Goal: Task Accomplishment & Management: Manage account settings

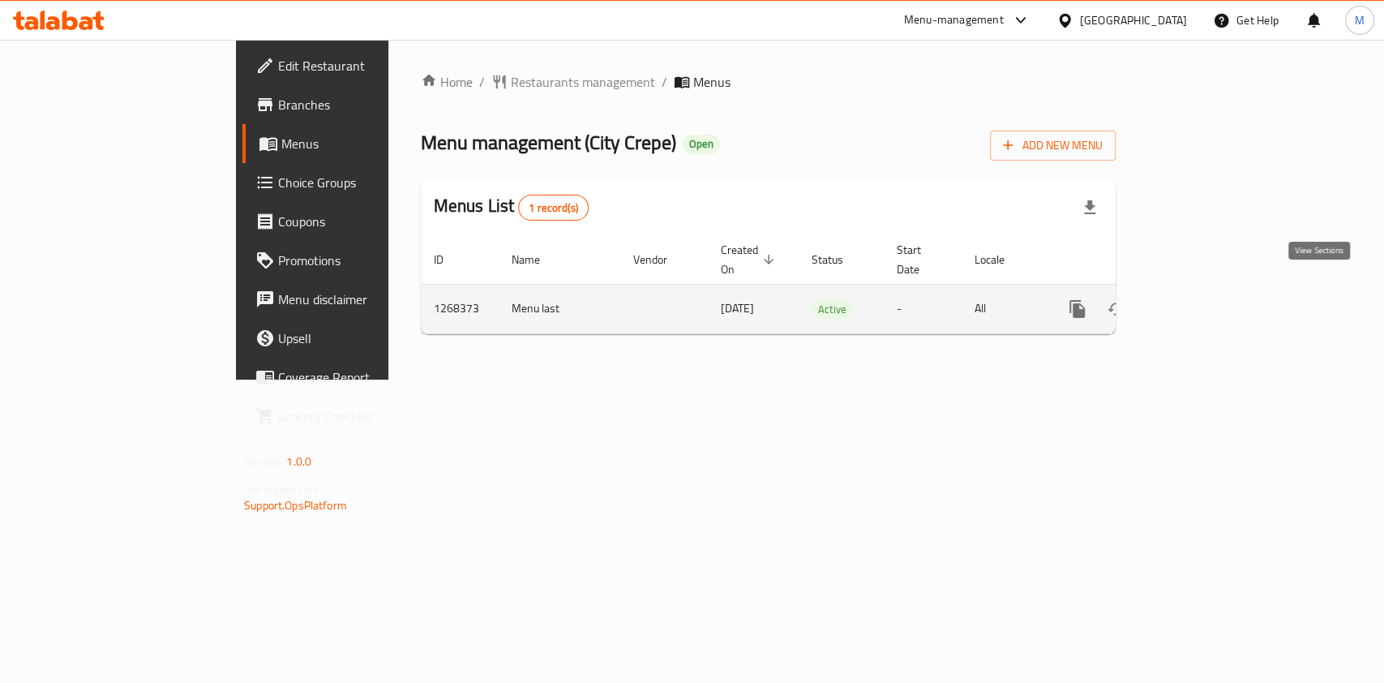
click at [1204, 299] on icon "enhanced table" at bounding box center [1193, 308] width 19 height 19
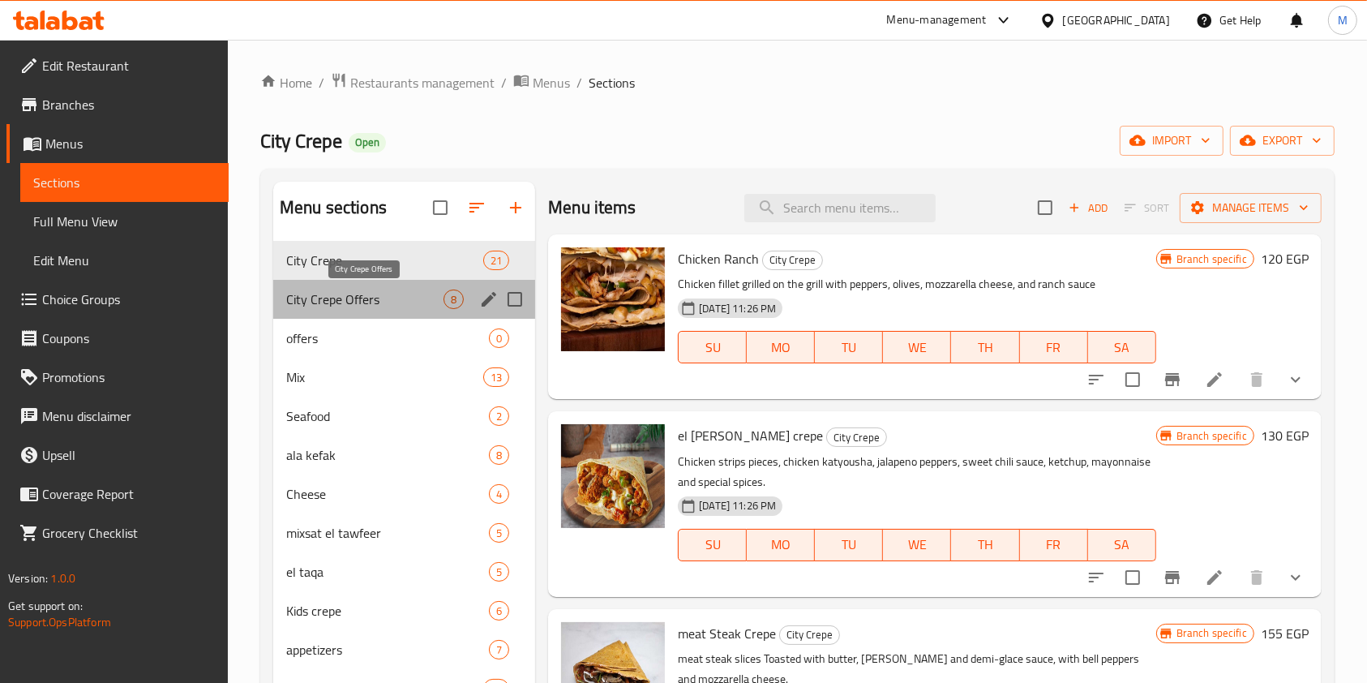
click at [379, 291] on span "City Crepe Offers" at bounding box center [364, 298] width 157 height 19
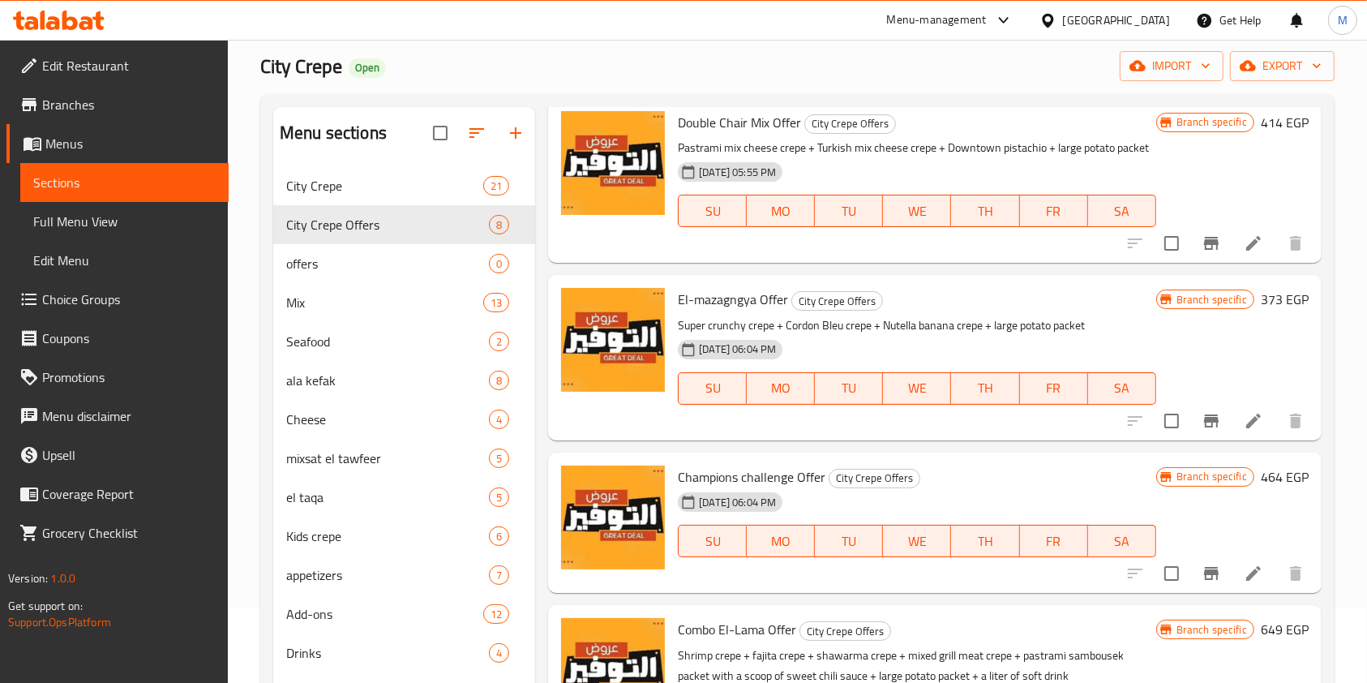
scroll to position [108, 0]
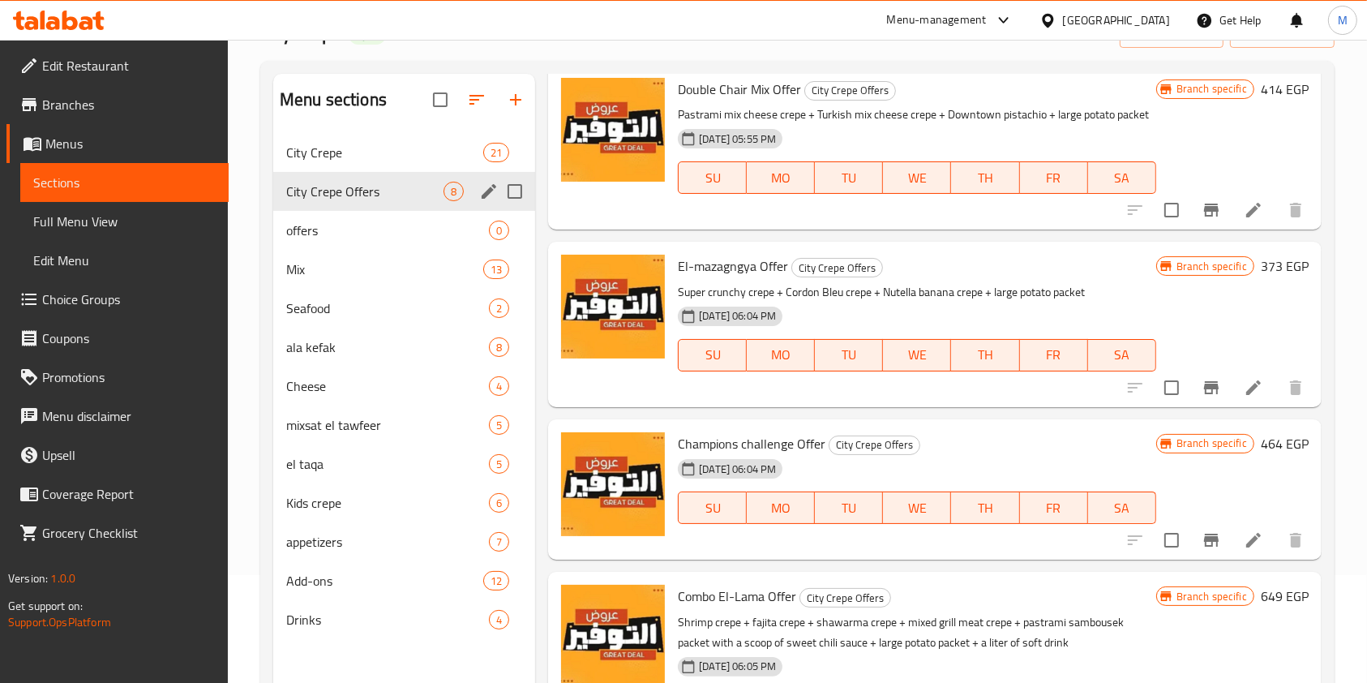
click at [490, 194] on icon "edit" at bounding box center [488, 191] width 19 height 19
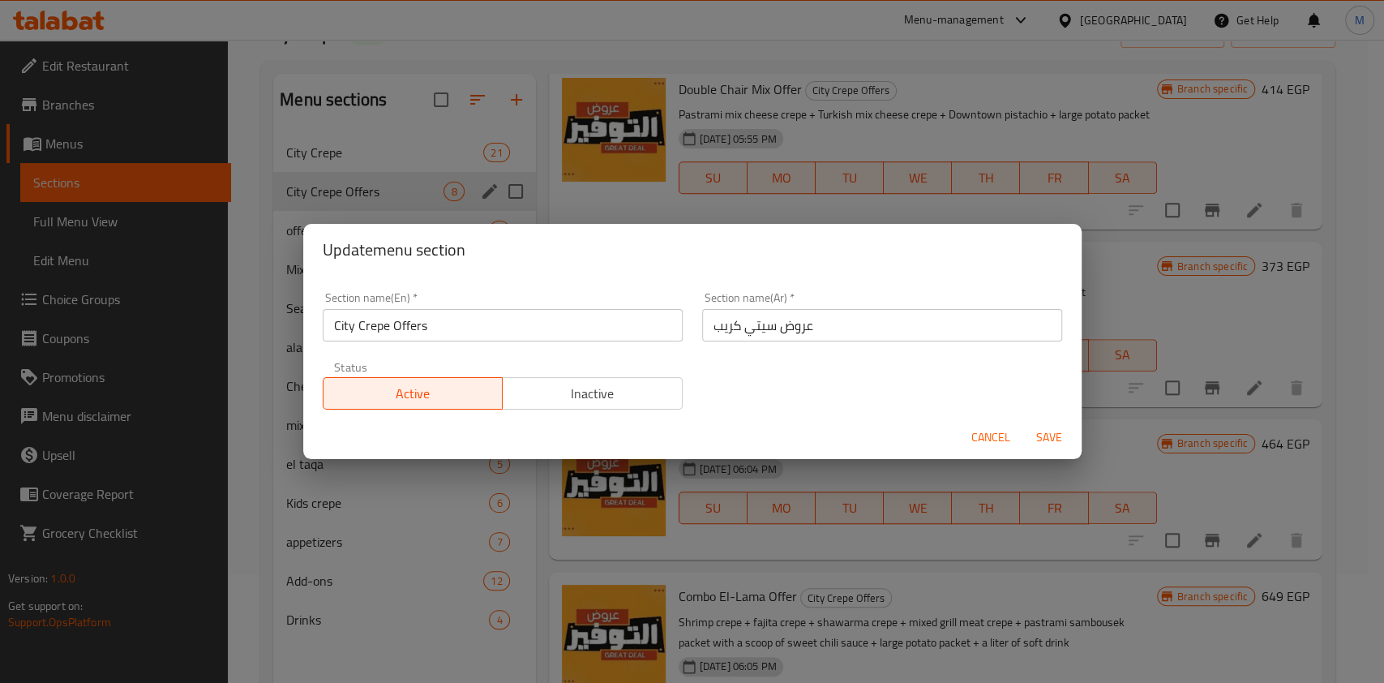
click at [972, 440] on span "Cancel" at bounding box center [990, 437] width 39 height 20
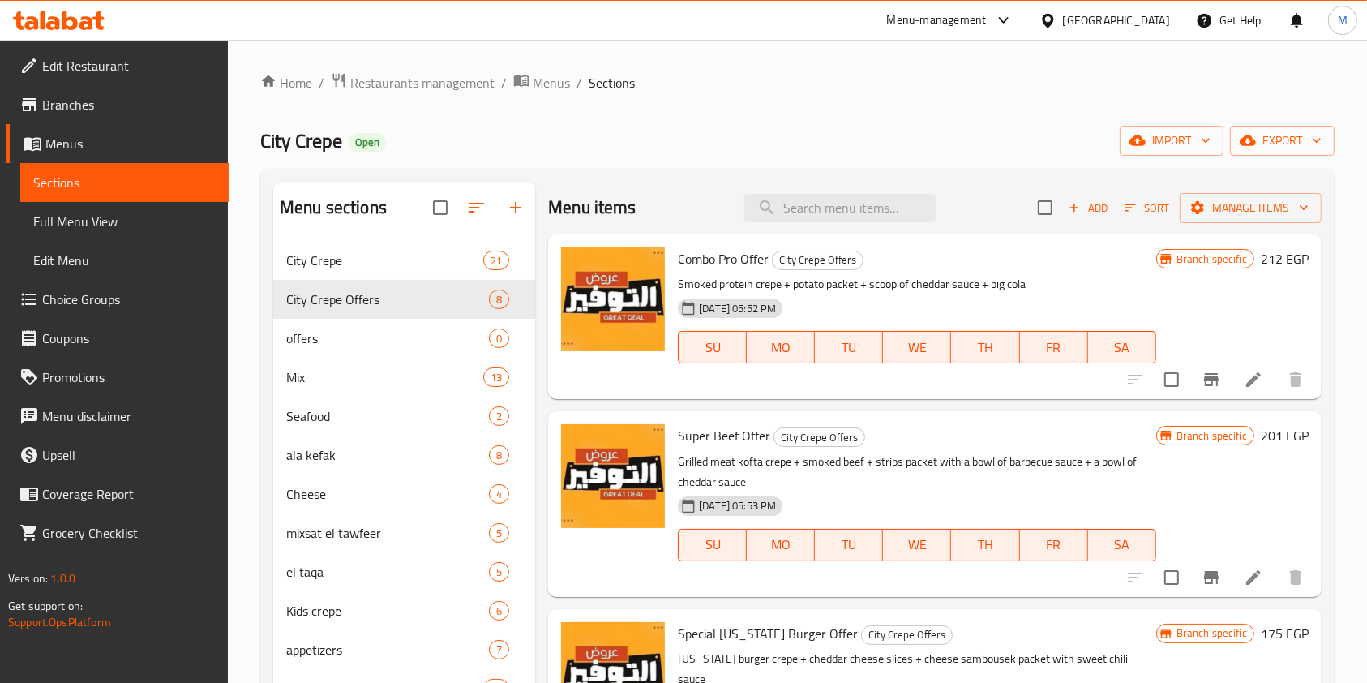
scroll to position [0, 0]
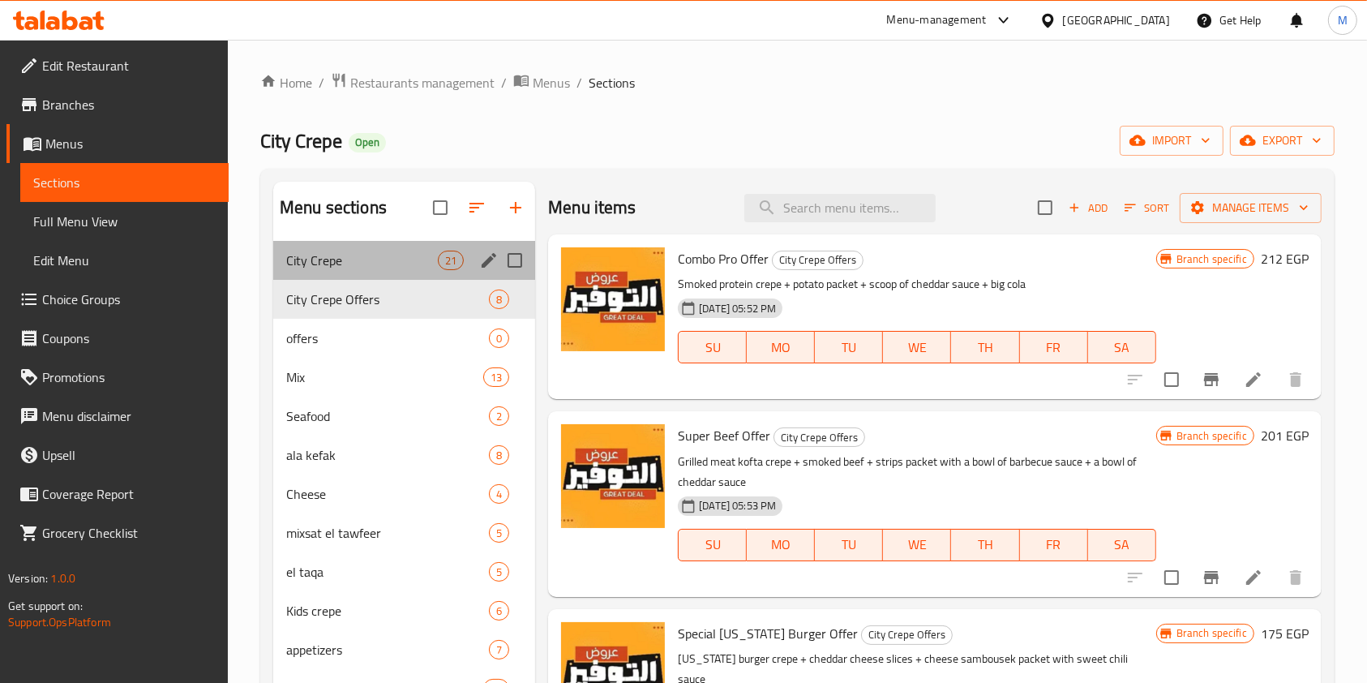
click at [381, 272] on div "City Crepe 21" at bounding box center [404, 260] width 262 height 39
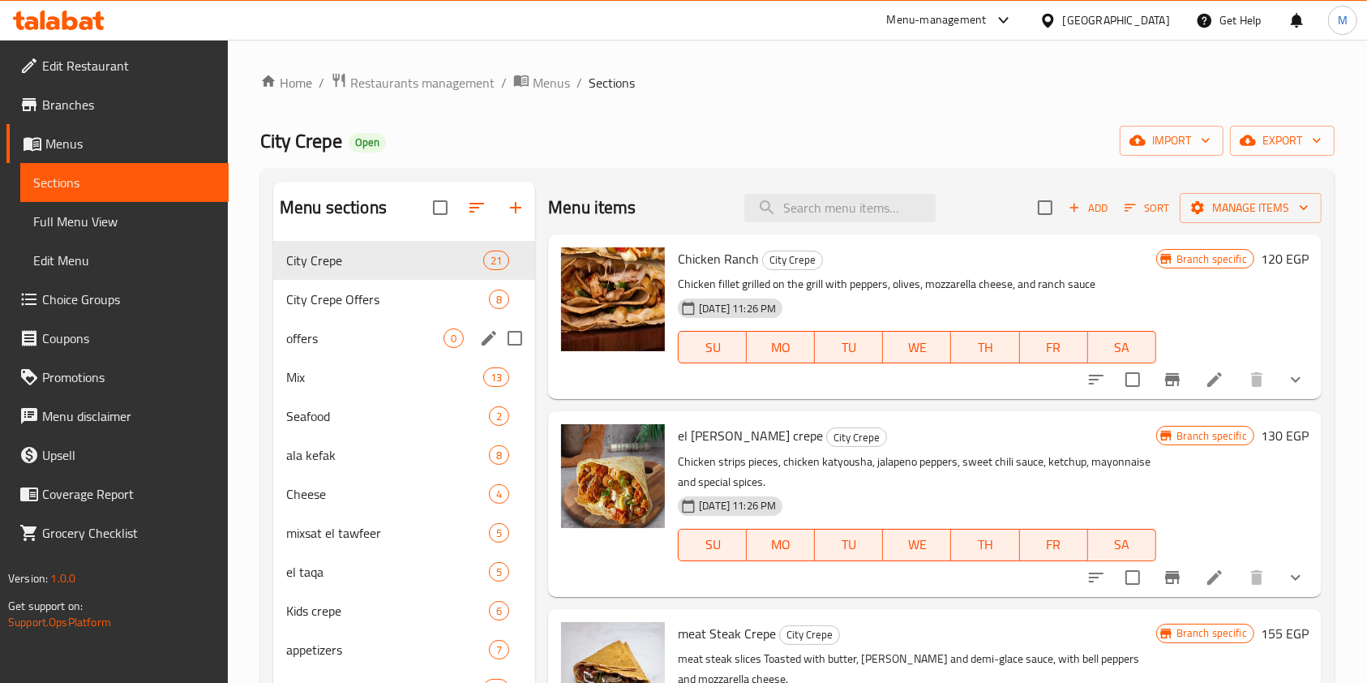
click at [400, 330] on span "offers" at bounding box center [364, 337] width 157 height 19
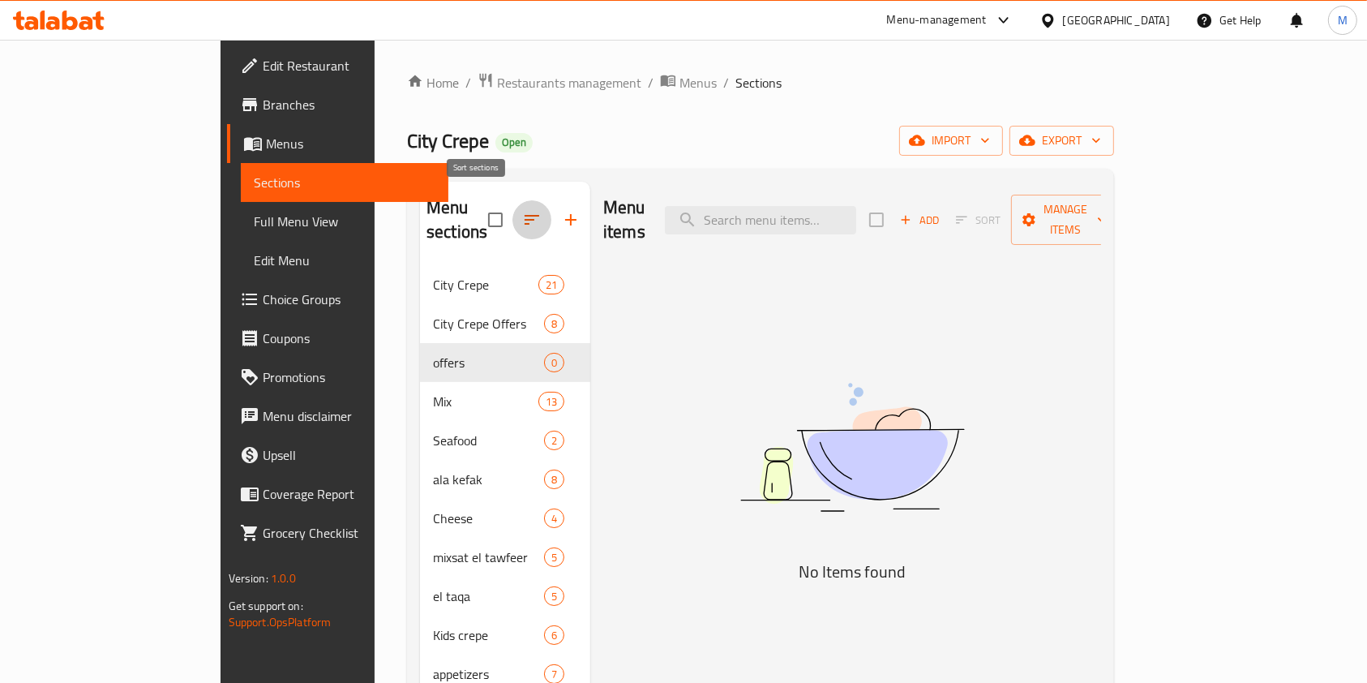
click at [522, 210] on icon "button" at bounding box center [531, 219] width 19 height 19
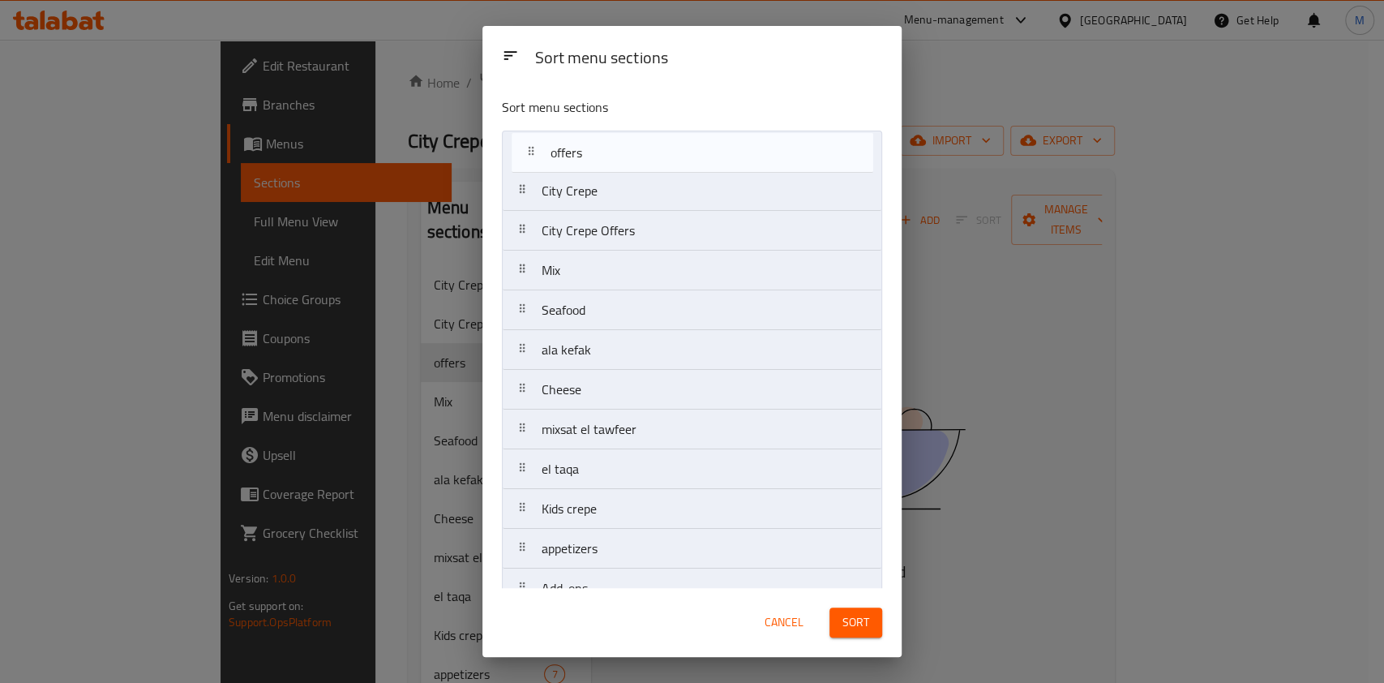
drag, startPoint x: 619, startPoint y: 235, endPoint x: 627, endPoint y: 152, distance: 83.2
click at [627, 152] on nav "City Crepe City Crepe Offers offers Mix Seafood ala kefak Cheese mixsat el tawf…" at bounding box center [692, 390] width 380 height 518
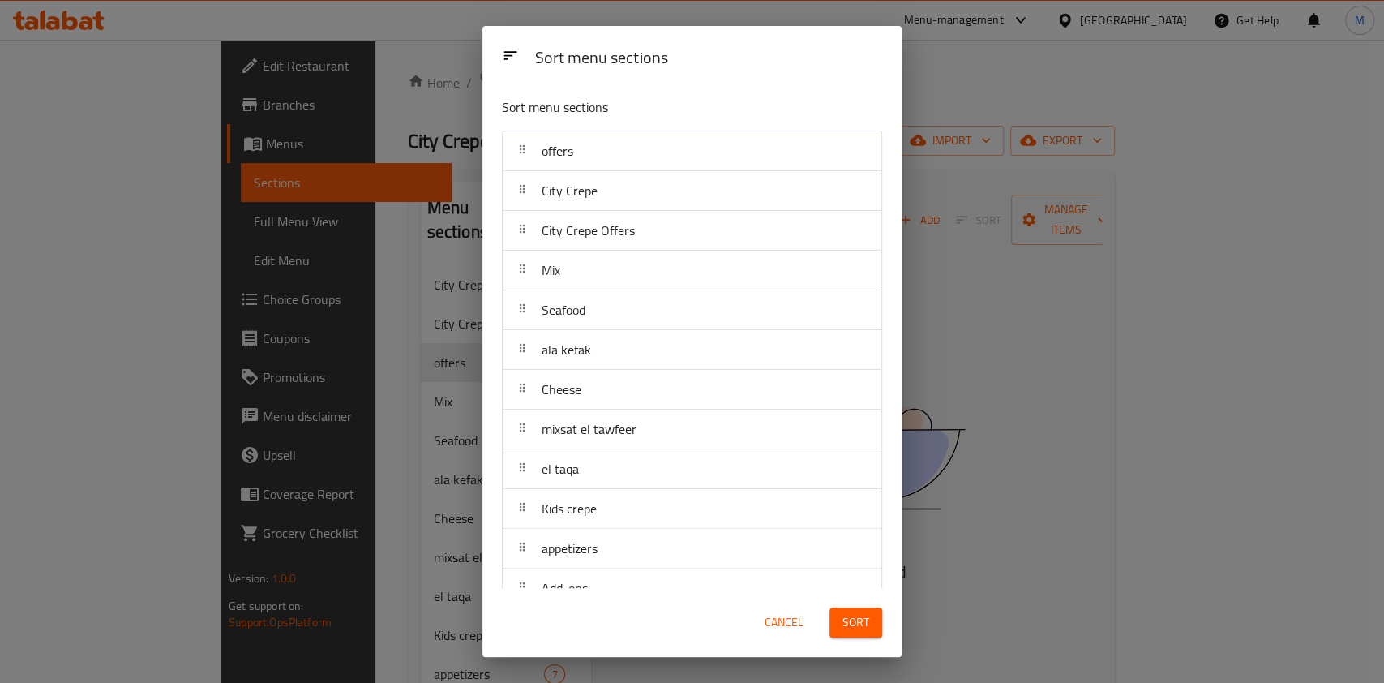
click at [868, 627] on span "Sort" at bounding box center [855, 622] width 27 height 20
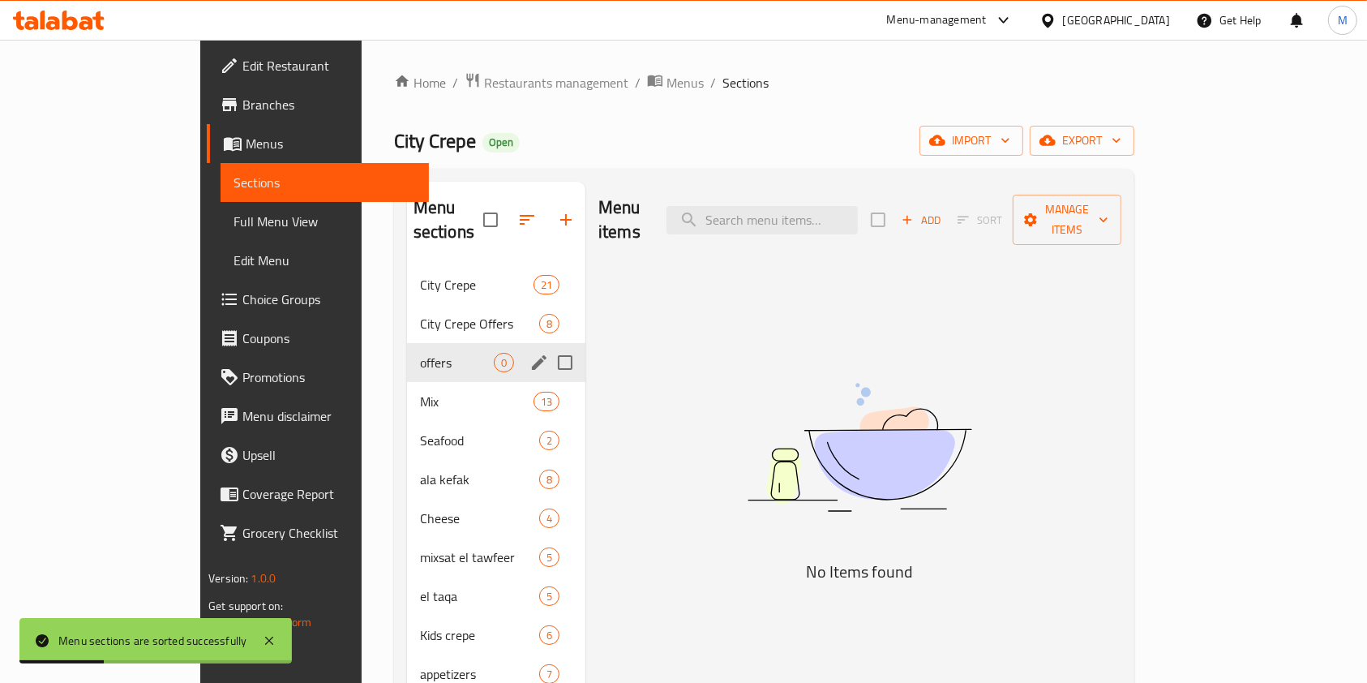
click at [407, 353] on div "offers 0" at bounding box center [496, 362] width 178 height 39
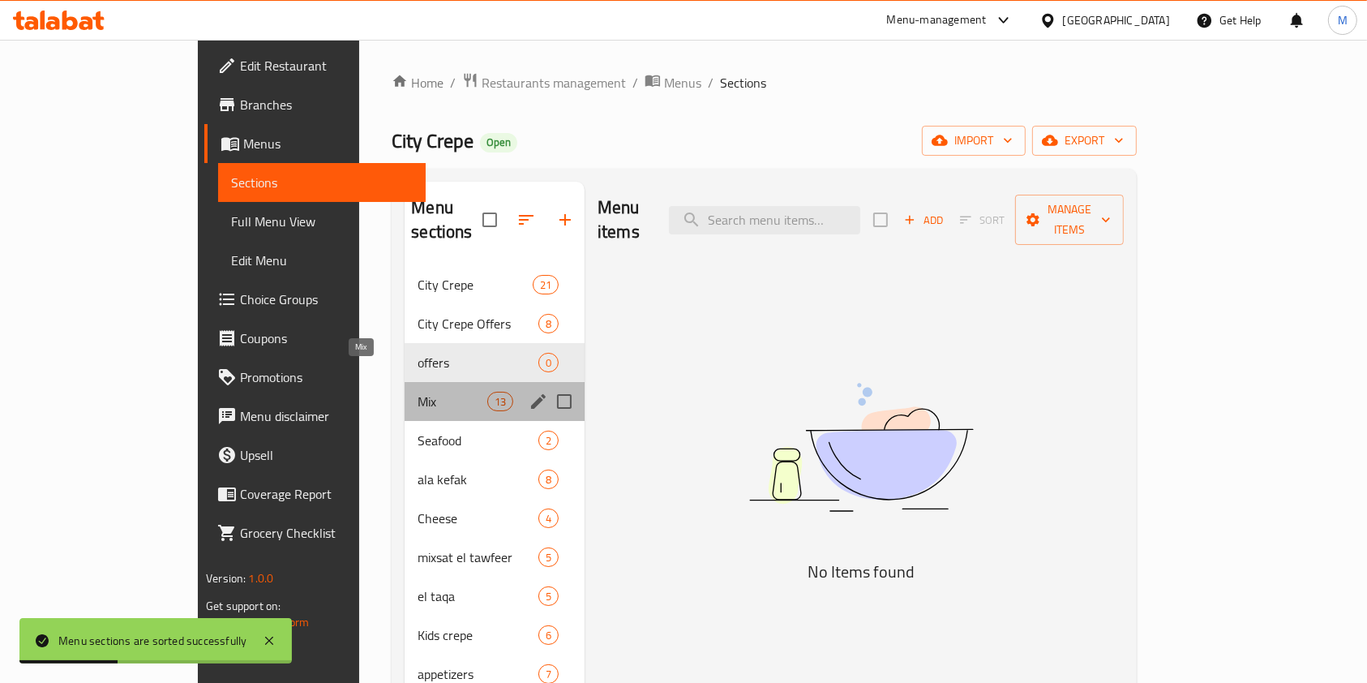
click at [417, 392] on span "Mix" at bounding box center [451, 401] width 69 height 19
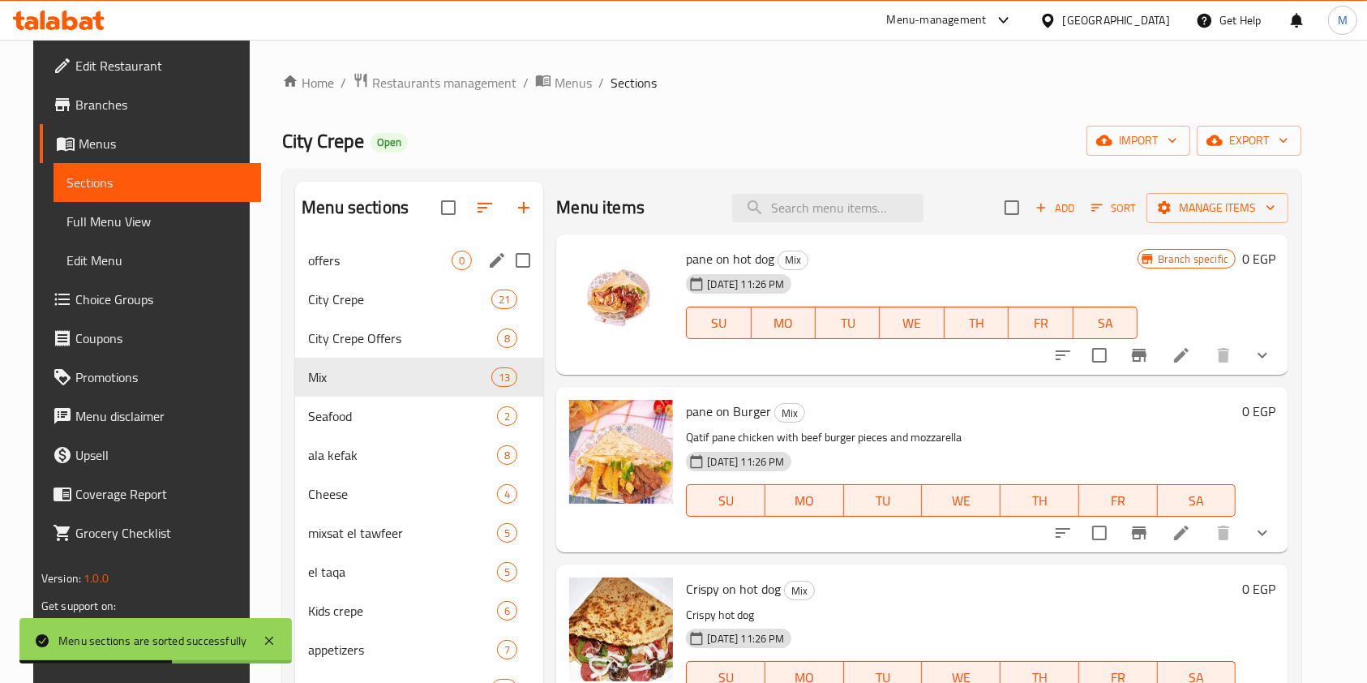
click at [366, 275] on div "offers 0" at bounding box center [419, 260] width 248 height 39
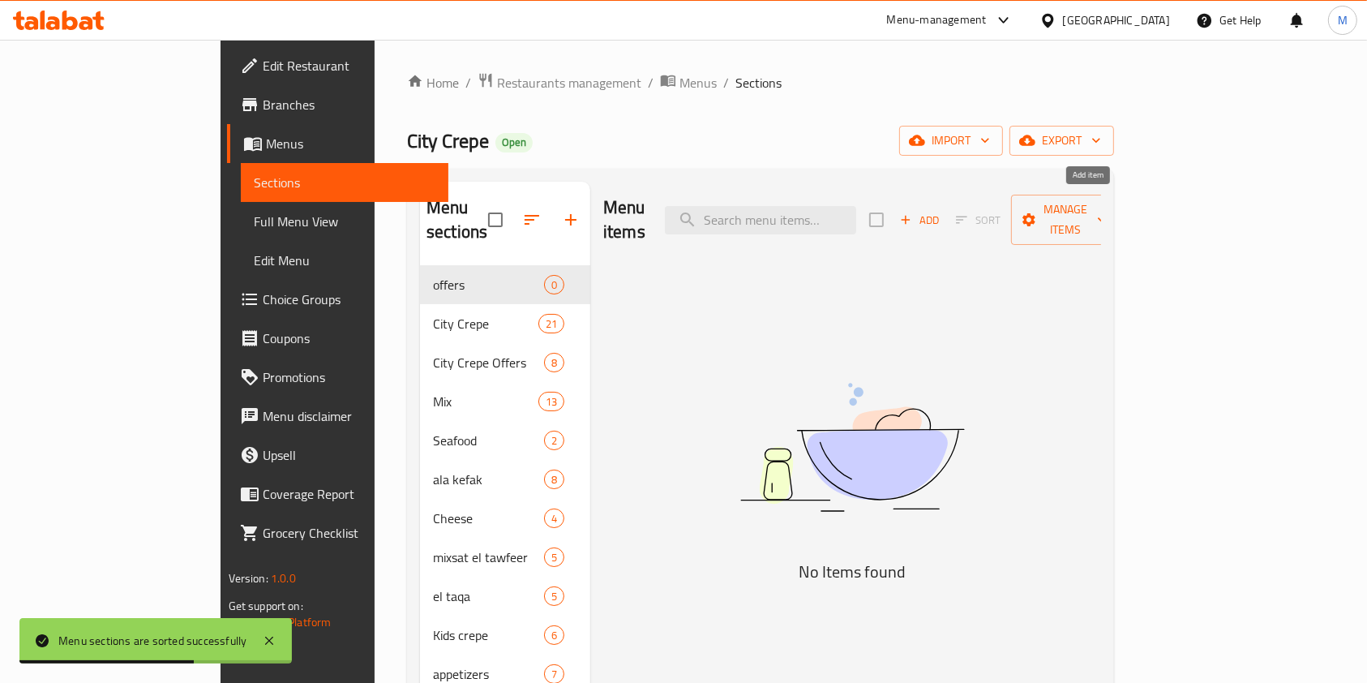
click at [941, 211] on span "Add" at bounding box center [919, 220] width 44 height 19
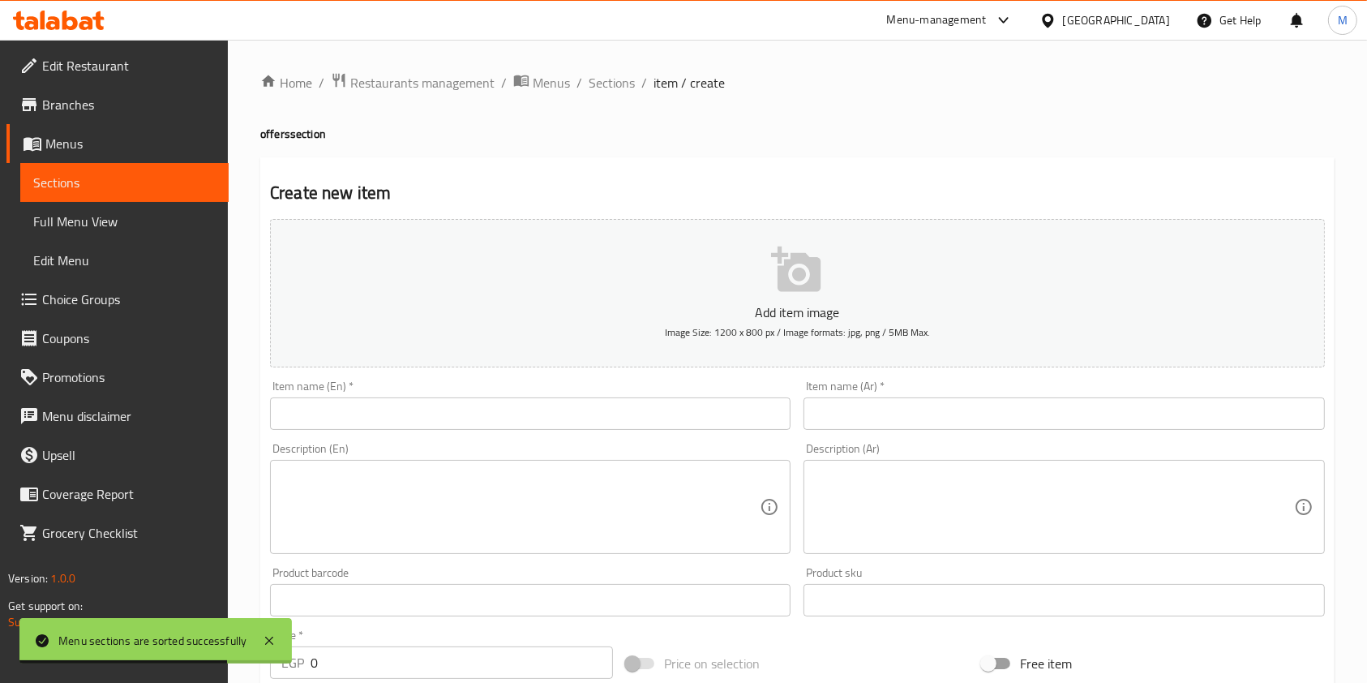
click at [680, 418] on div at bounding box center [683, 341] width 1367 height 683
click at [680, 418] on input "text" at bounding box center [530, 413] width 520 height 32
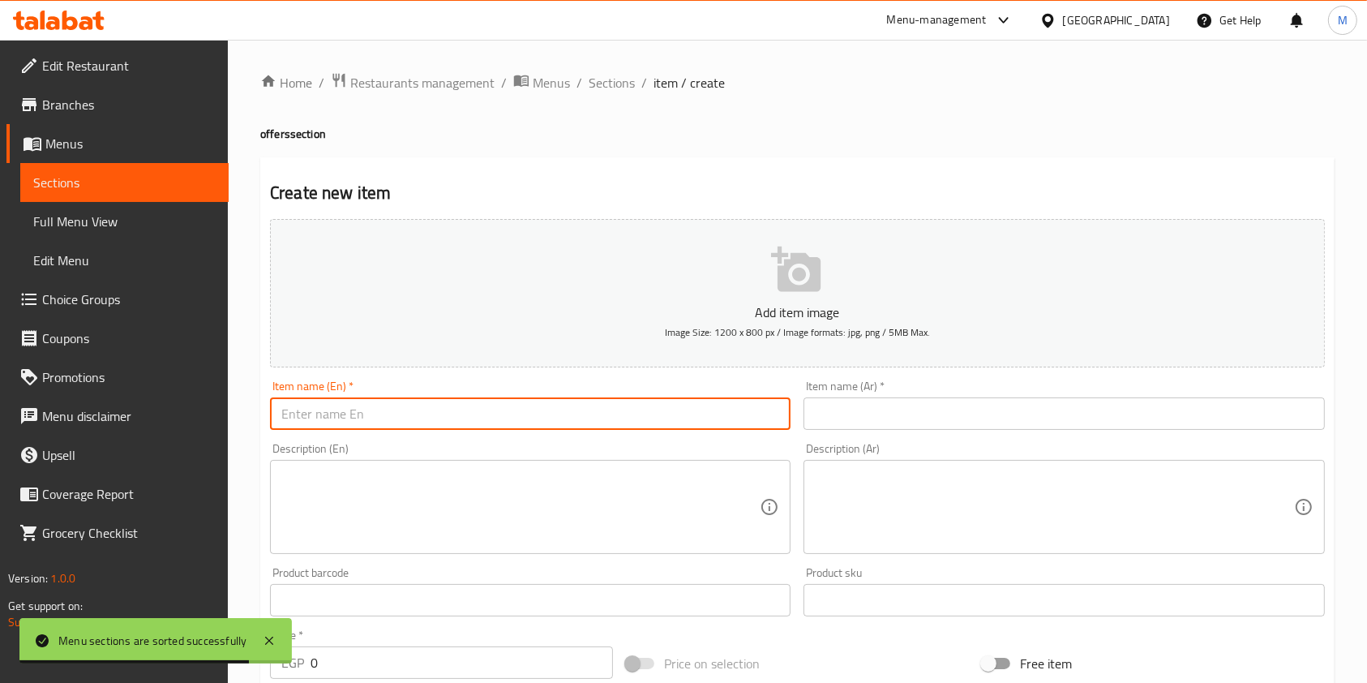
click at [680, 418] on input "text" at bounding box center [530, 413] width 520 height 32
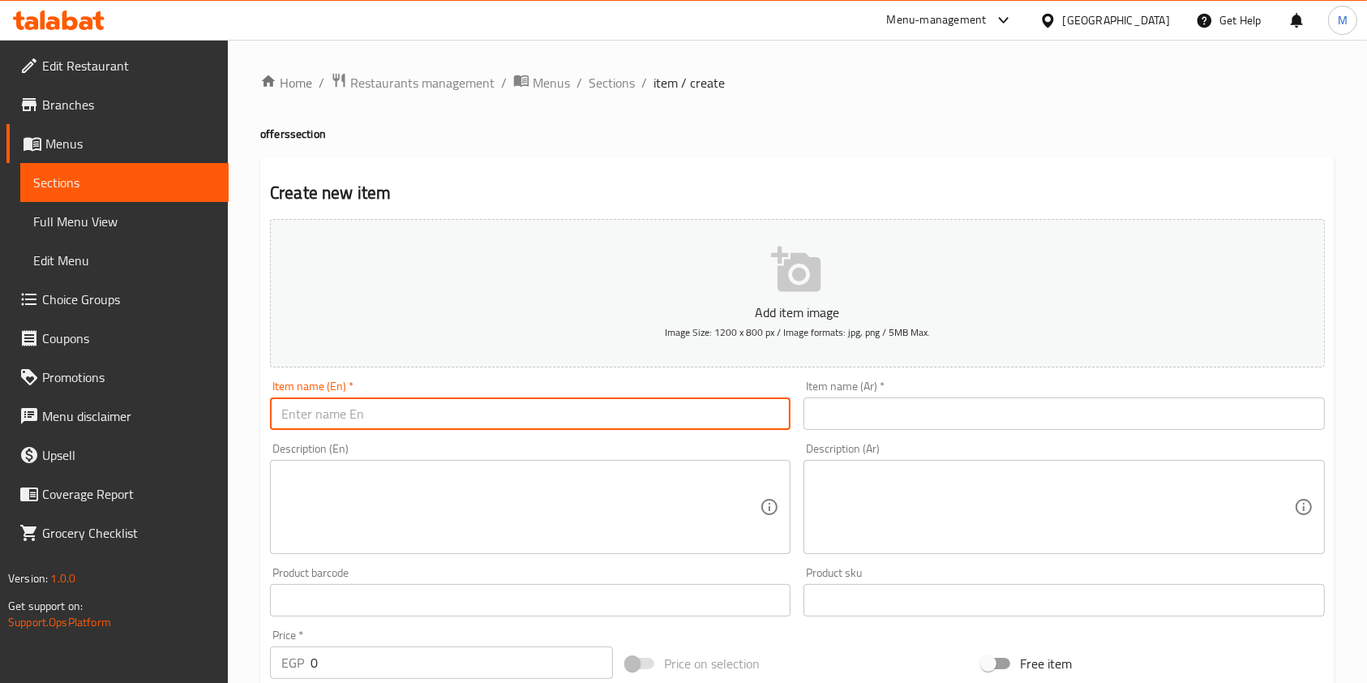
paste input "Morning"
type input "Morning"
click at [815, 430] on input "text" at bounding box center [1063, 413] width 520 height 32
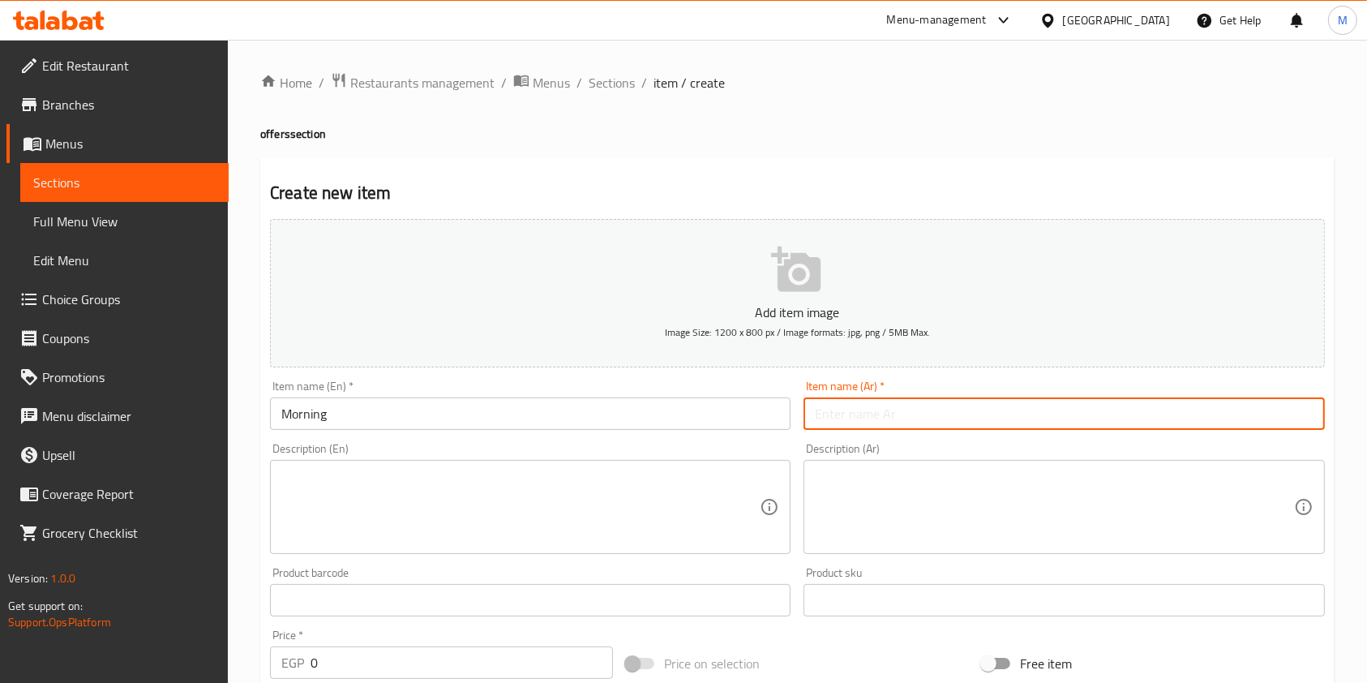
paste input "Morning"
click at [886, 418] on input "Morning" at bounding box center [1063, 413] width 520 height 32
paste input "مورنينج"
type input "مورنينج"
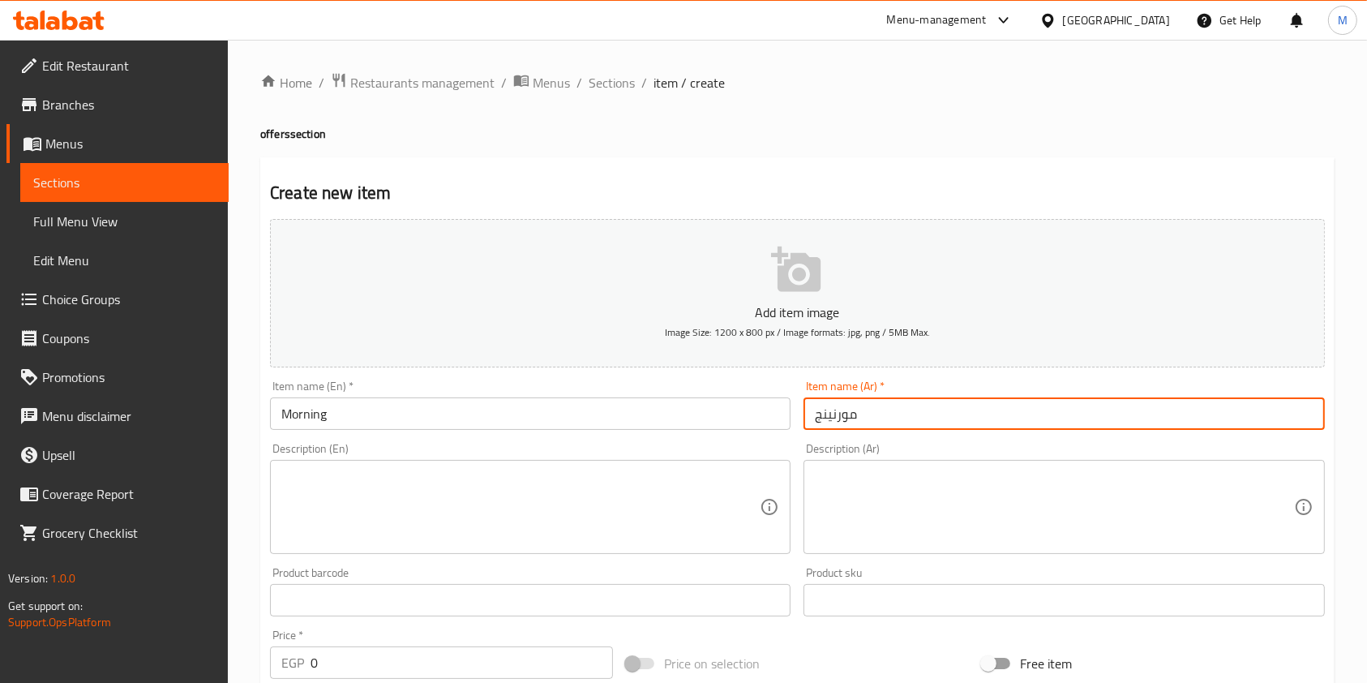
click at [873, 480] on textarea at bounding box center [1054, 507] width 478 height 77
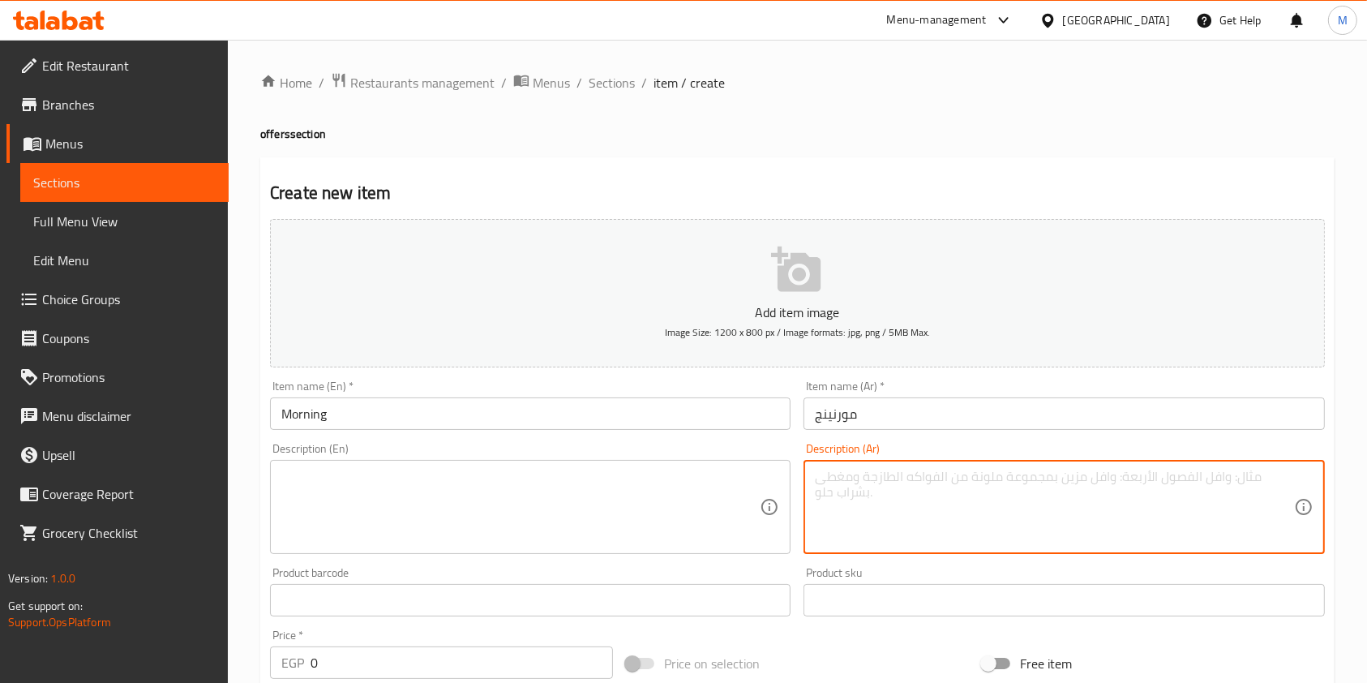
paste textarea "كريب بحشوة البطاطس مع شرائح السوسيس اللذيذة وشرائح اللحم البقرى المدخن والفلفل …"
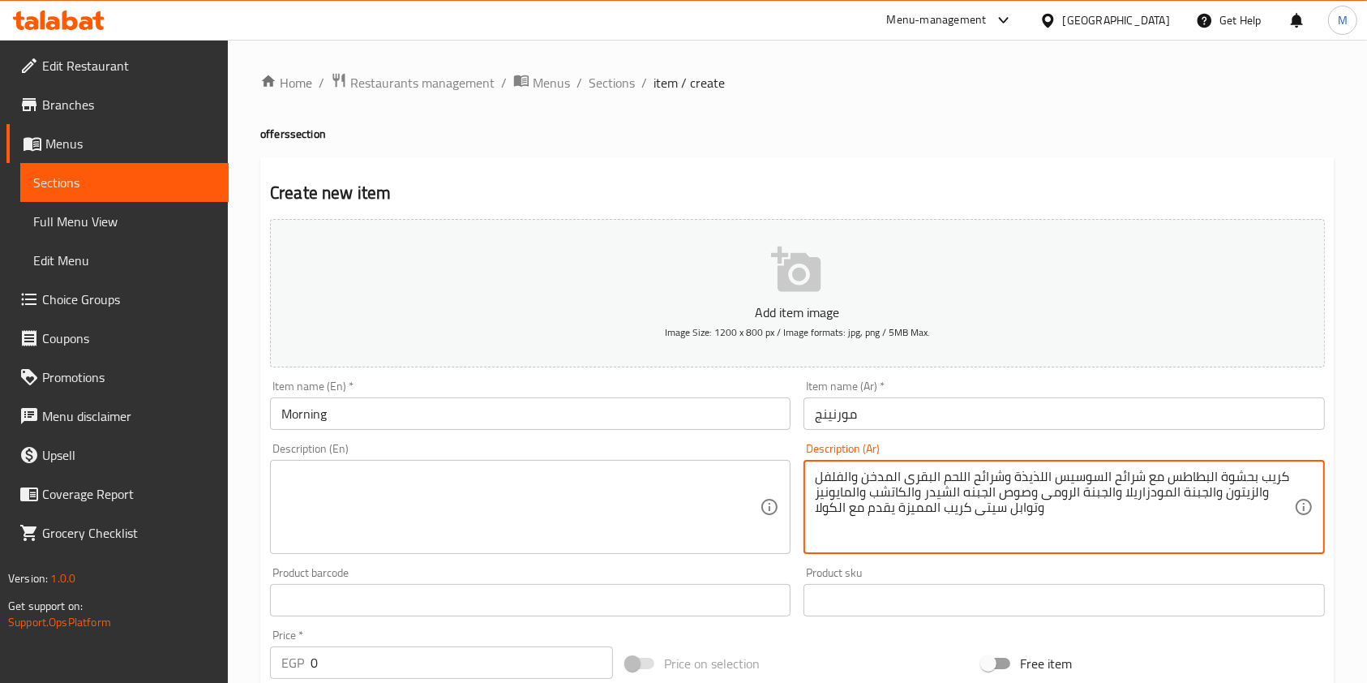
type textarea "كريب بحشوة البطاطس مع شرائح السوسيس اللذيذة وشرائح اللحم البقرى المدخن والفلفل …"
click at [618, 480] on textarea at bounding box center [520, 507] width 478 height 77
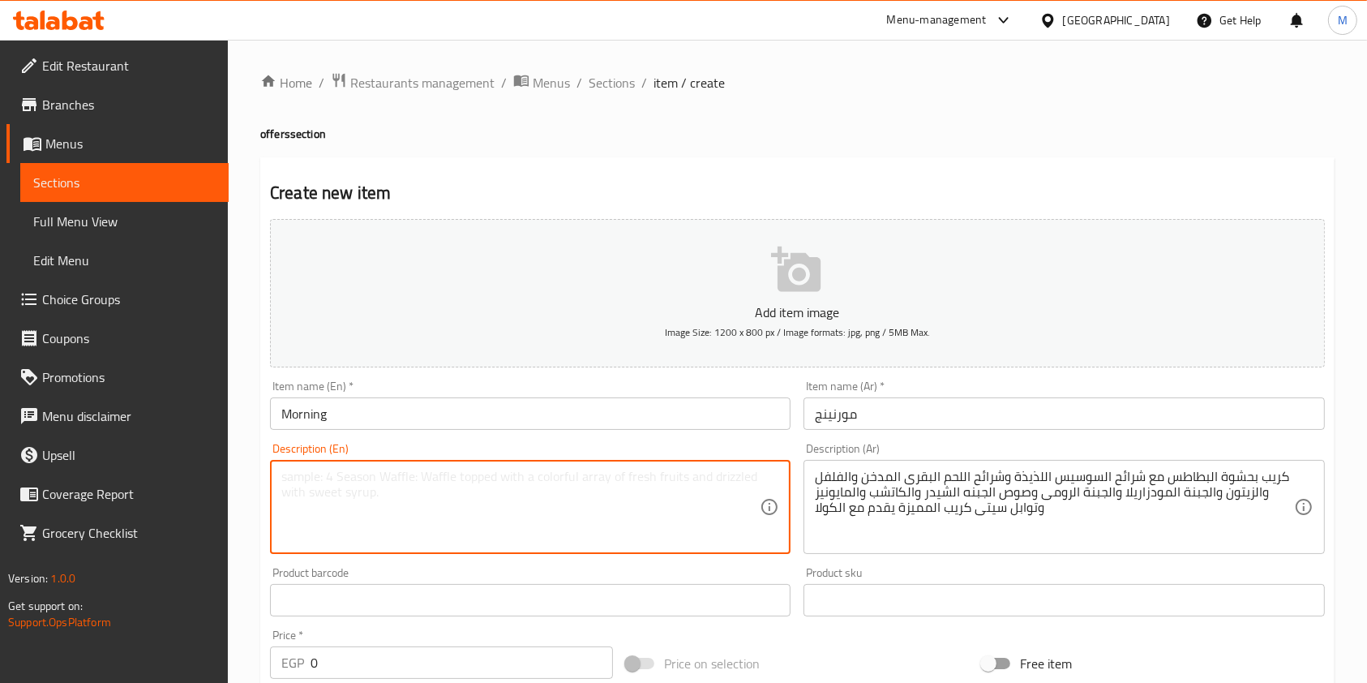
paste textarea "Crepe filled with potato, delicious sausage slices, smoked beef slices, peppers…"
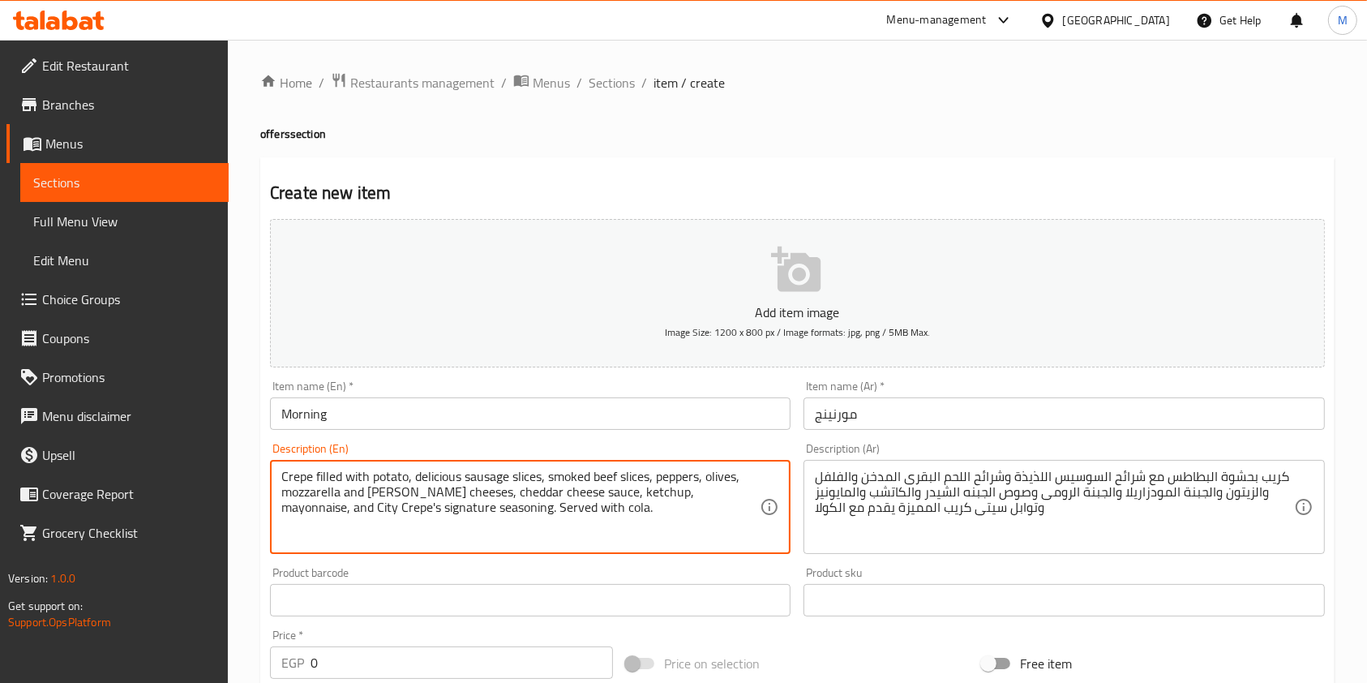
scroll to position [216, 0]
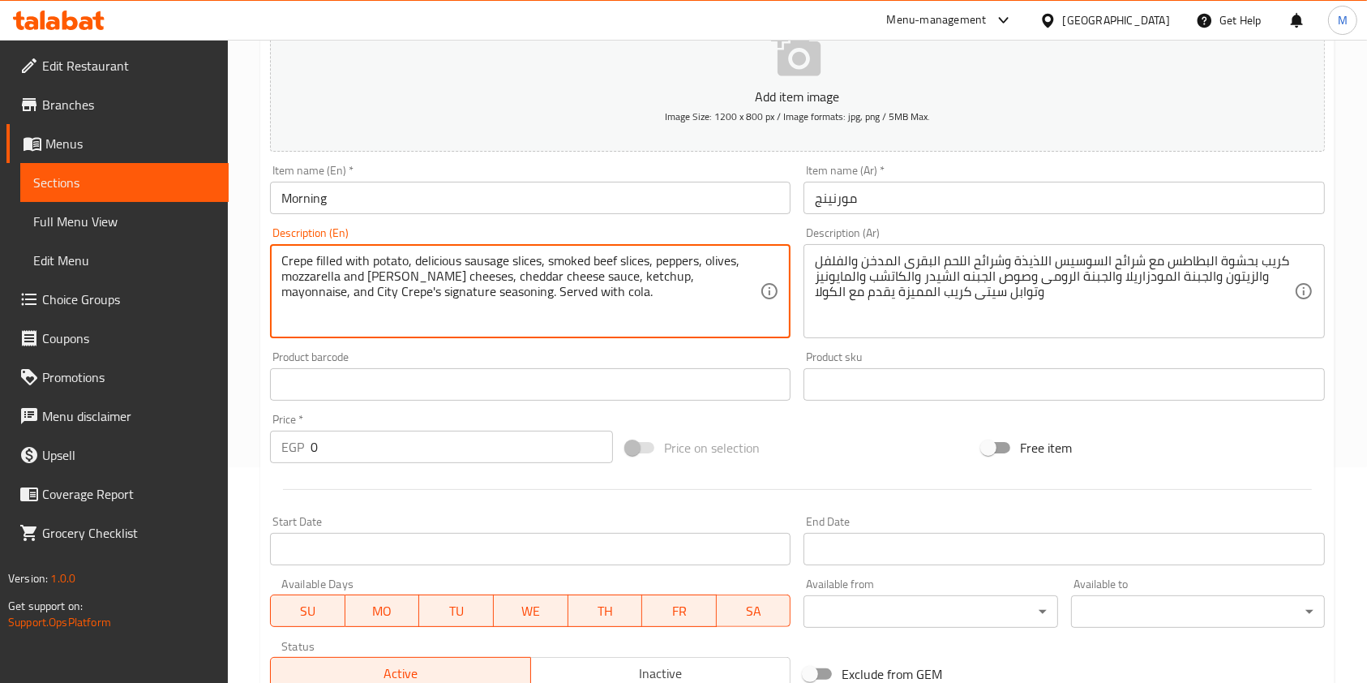
type textarea "Crepe filled with potato, delicious sausage slices, smoked beef slices, peppers…"
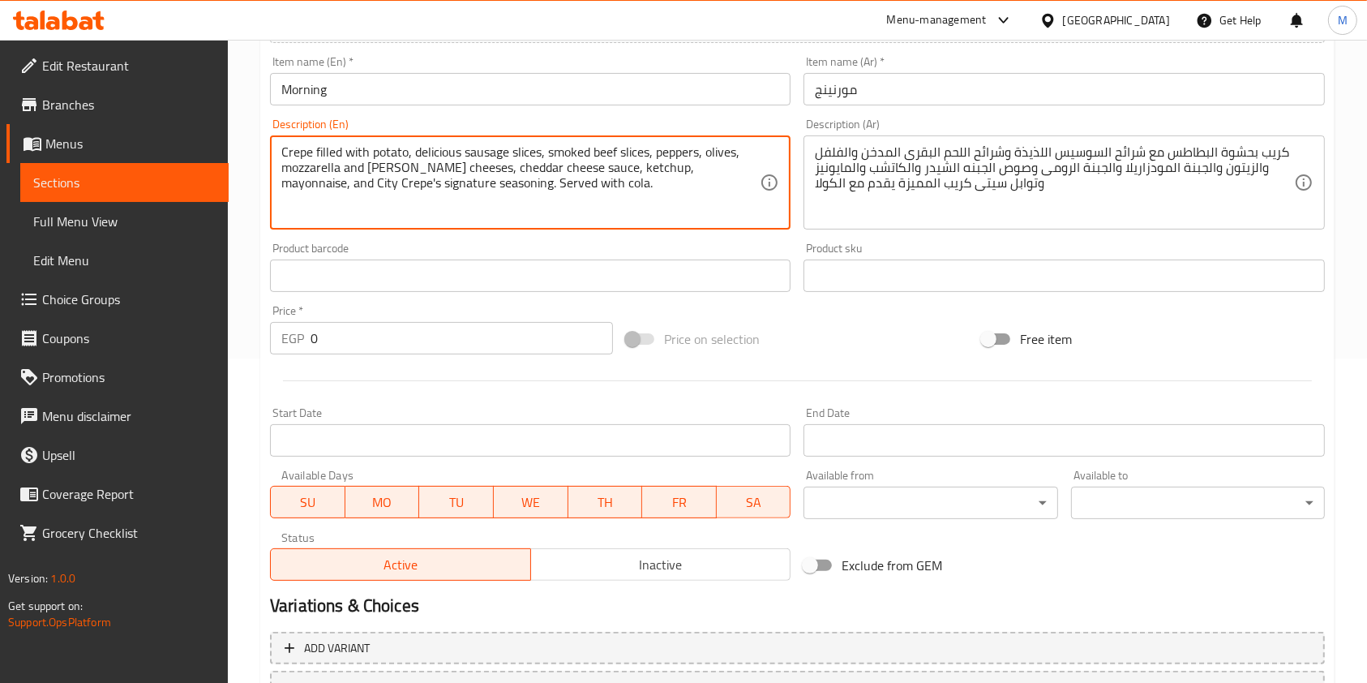
click at [358, 343] on input "0" at bounding box center [461, 338] width 302 height 32
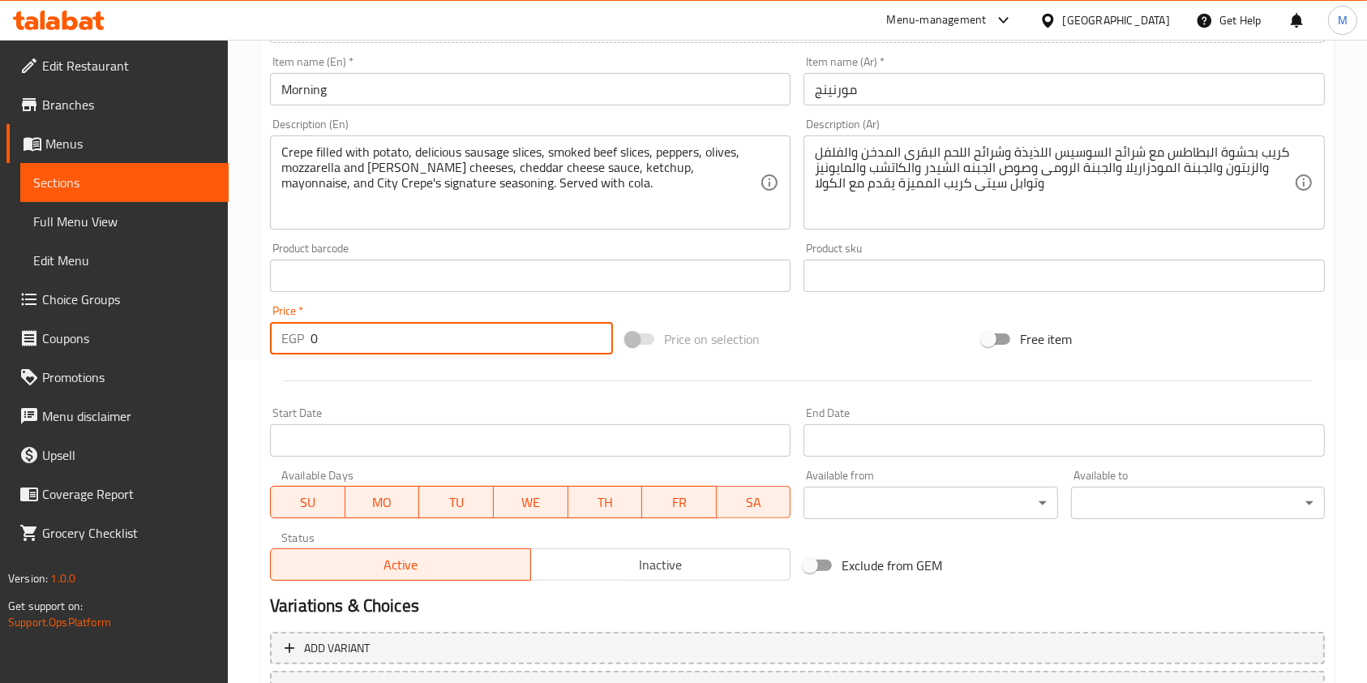
click at [358, 343] on input "0" at bounding box center [461, 338] width 302 height 32
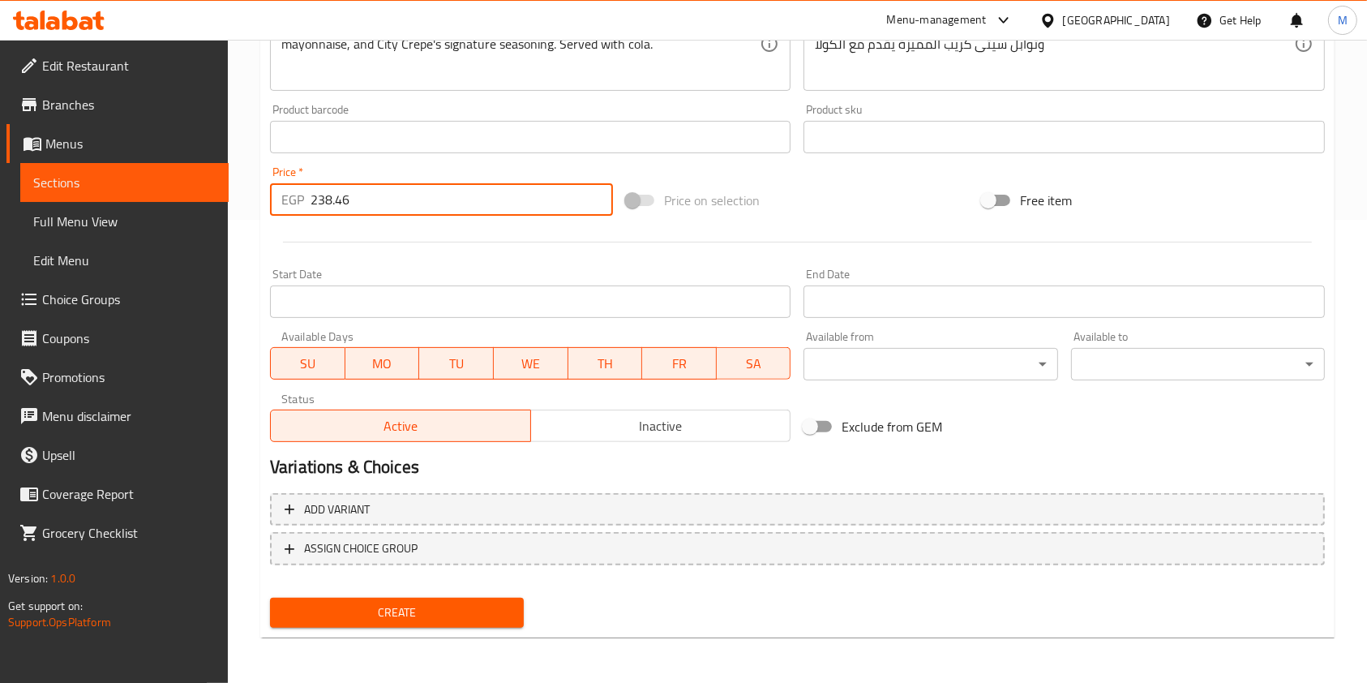
type input "238.46"
click at [519, 599] on button "Create" at bounding box center [397, 612] width 254 height 30
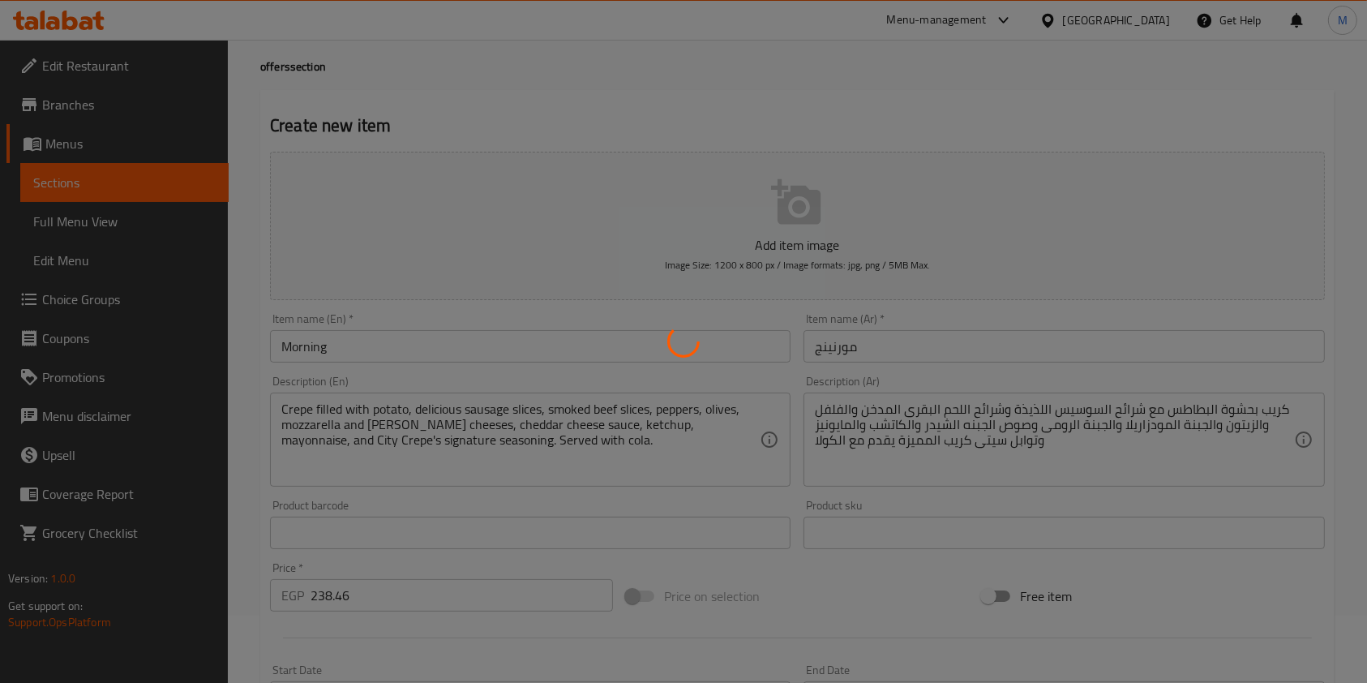
scroll to position [0, 0]
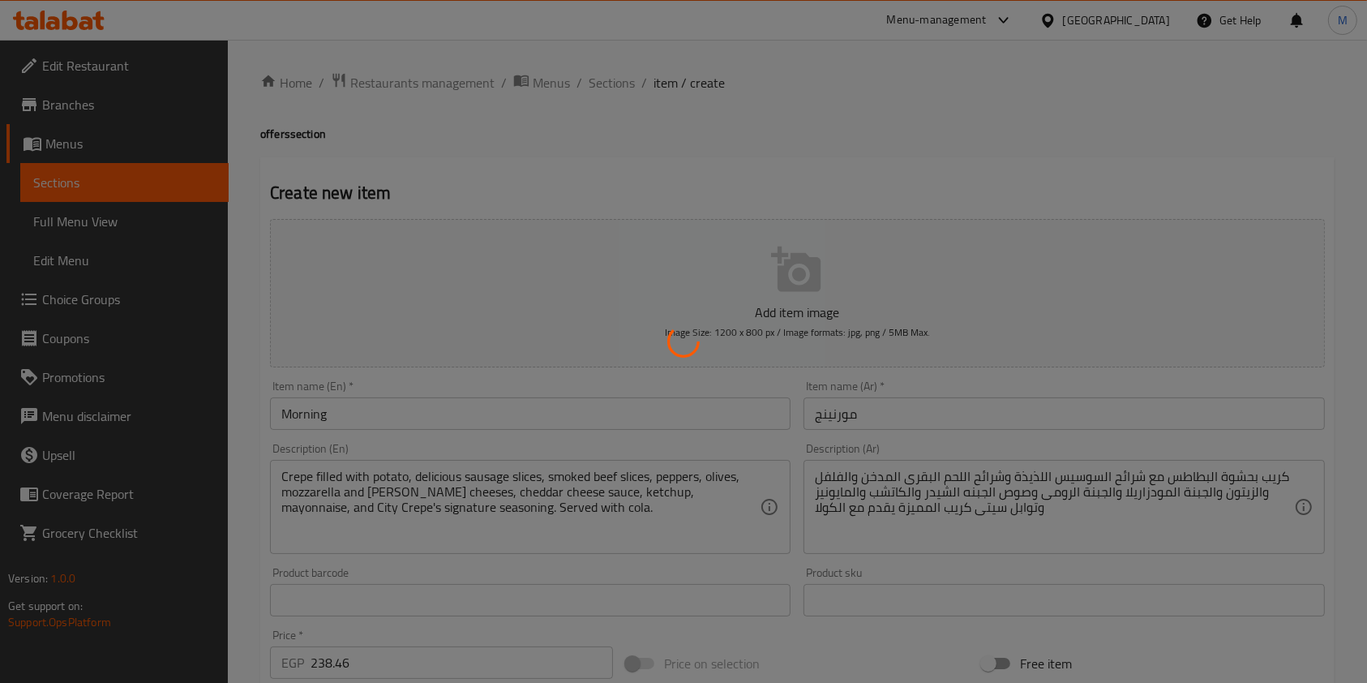
type input "0"
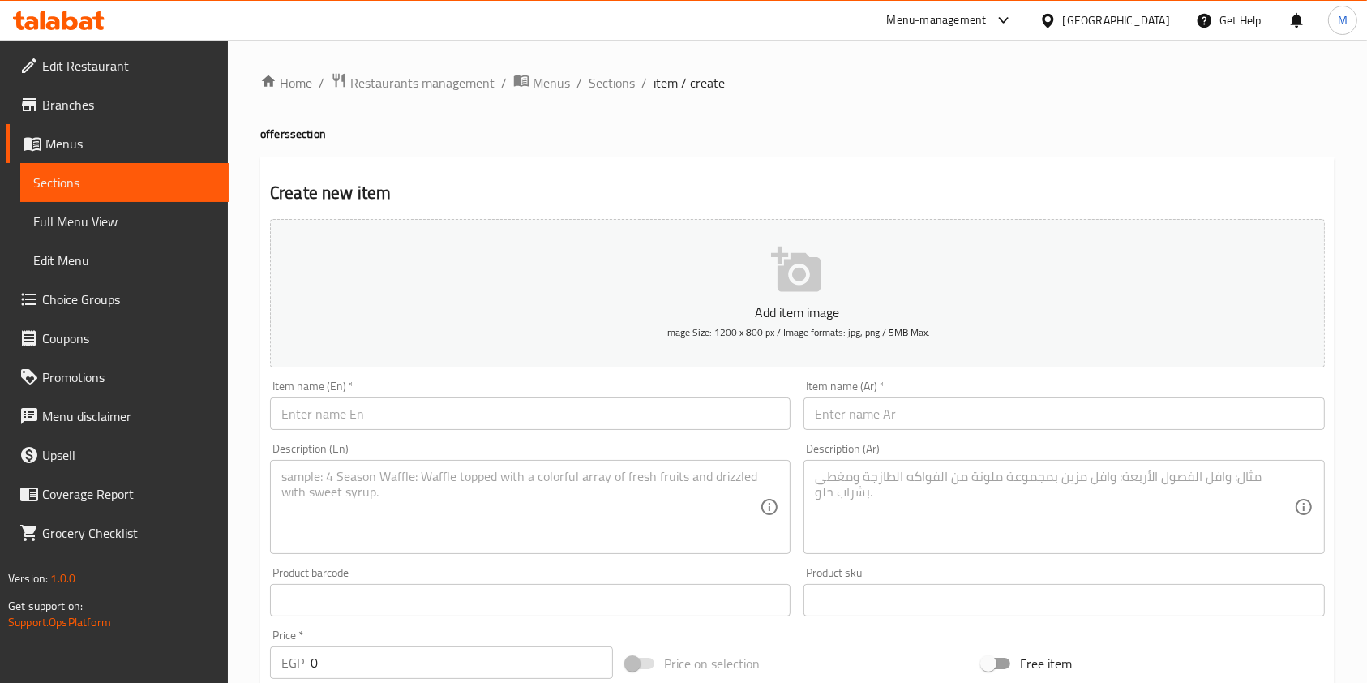
click at [887, 421] on input "text" at bounding box center [1063, 413] width 520 height 32
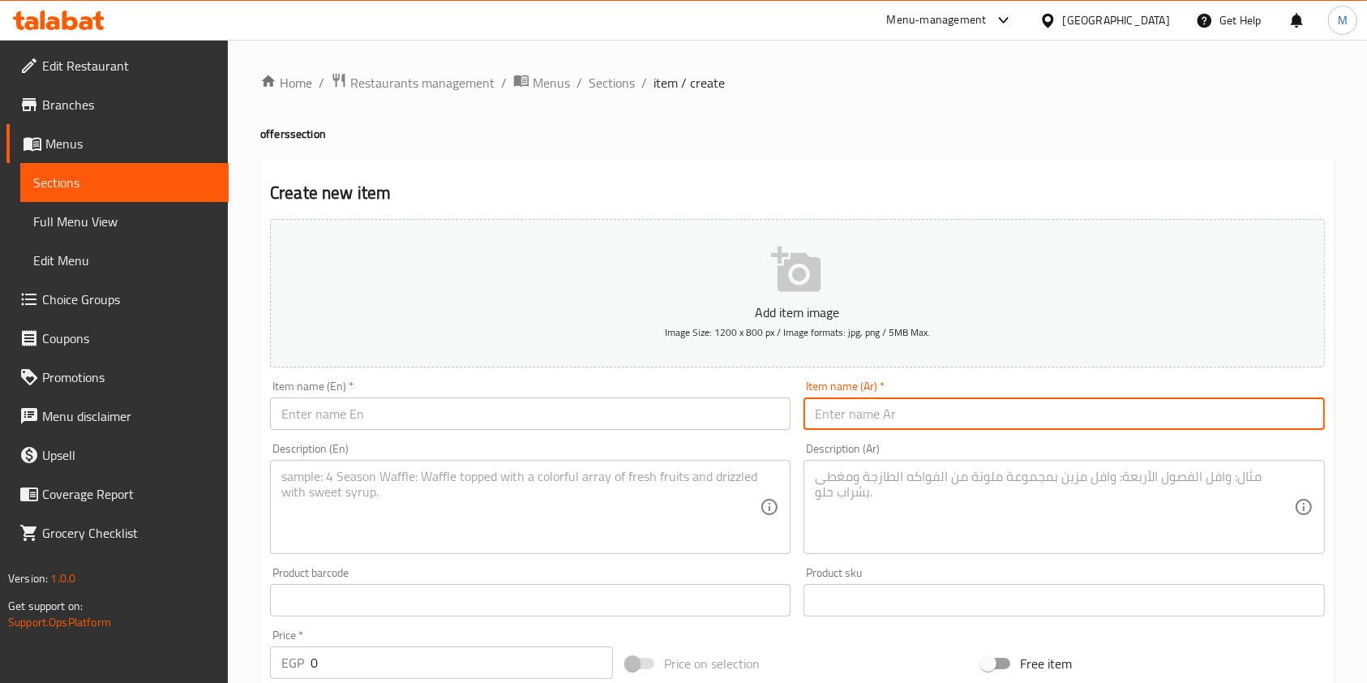
paste input "كومبو تركى [PERSON_NAME]"
type input "كومبو تركى [PERSON_NAME]"
click at [876, 494] on textarea at bounding box center [1054, 507] width 478 height 77
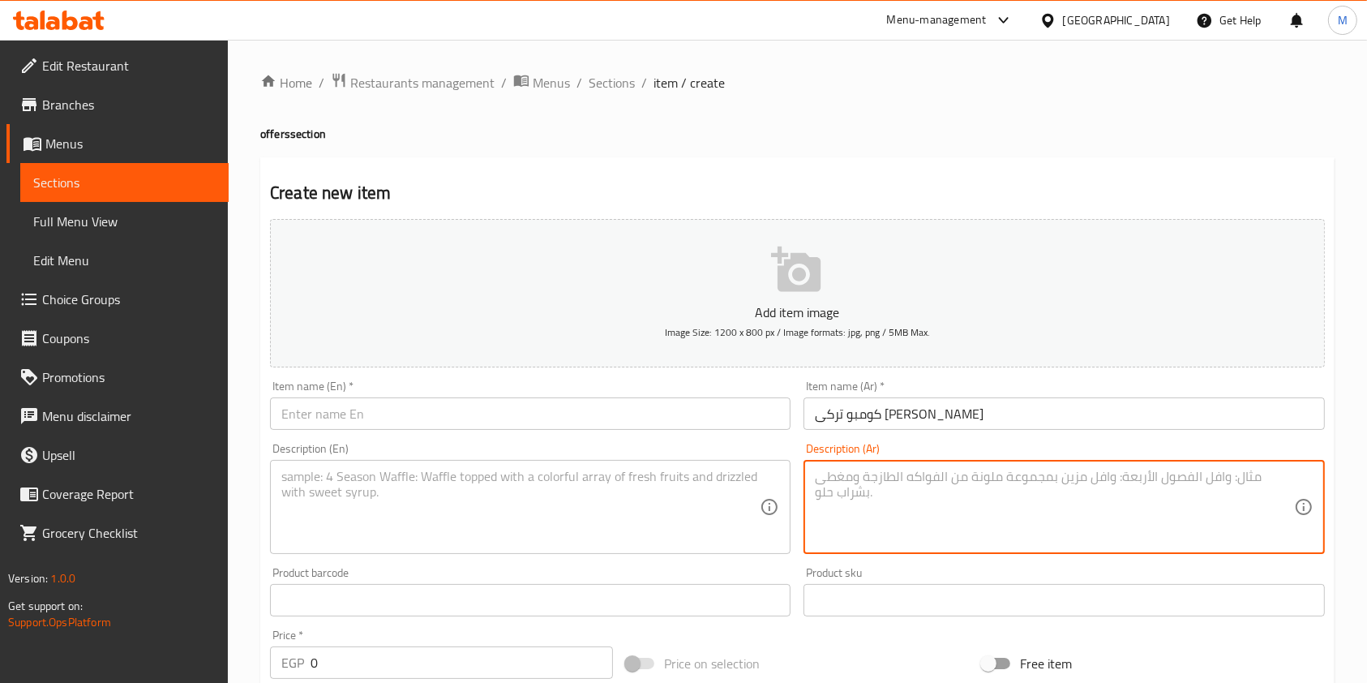
paste textarea "ميكس من الجبن السايحة (المودزاريلا والرومى) مع شرائح الجبنة الشيدر وشرائح الروم…"
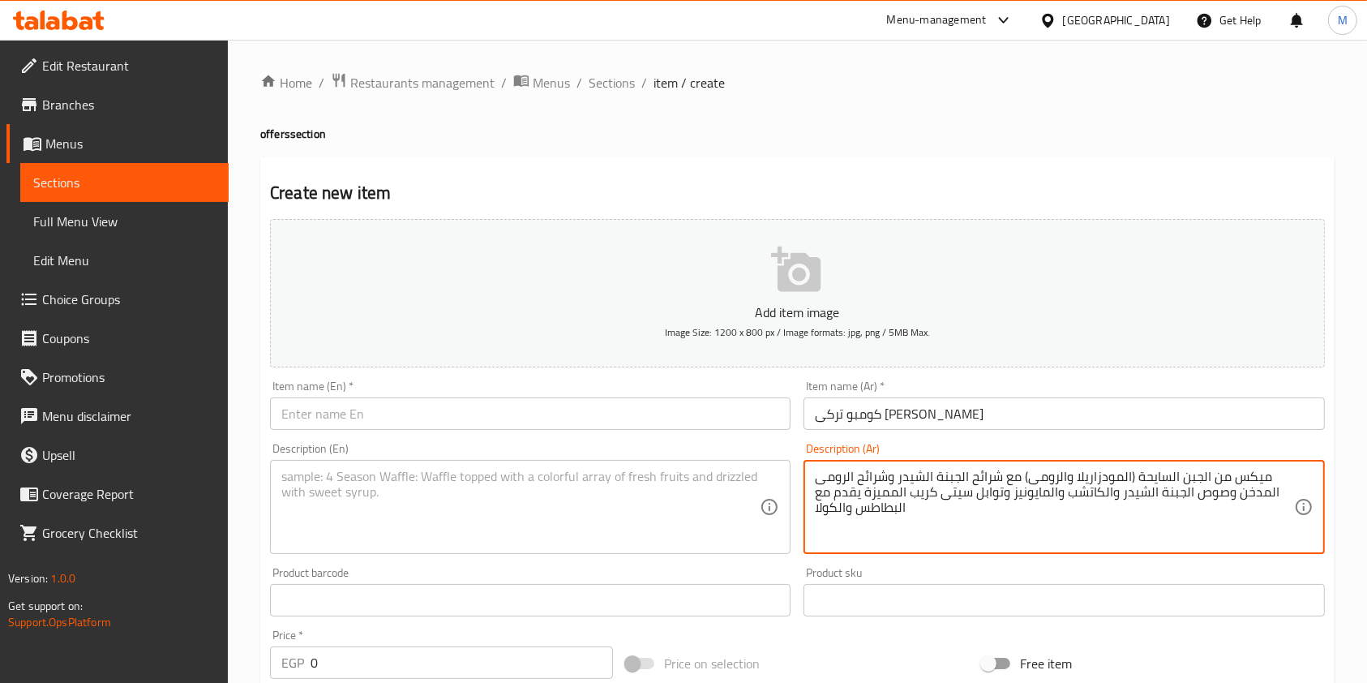
type textarea "ميكس من الجبن السايحة (المودزاريلا والرومى) مع شرائح الجبنة الشيدر وشرائح الروم…"
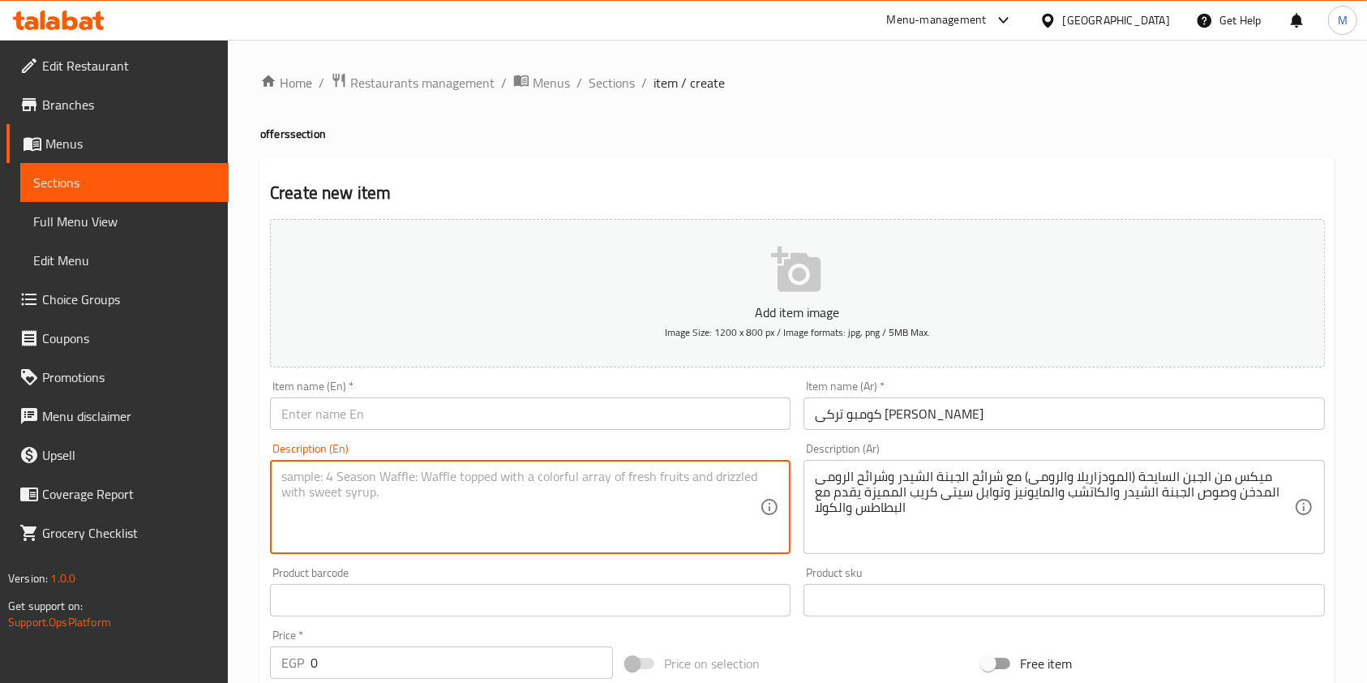
click at [660, 479] on textarea at bounding box center [520, 507] width 478 height 77
paste textarea "A mix of melted cheese (mozzarella and [PERSON_NAME]) with slices of cheddar ch…"
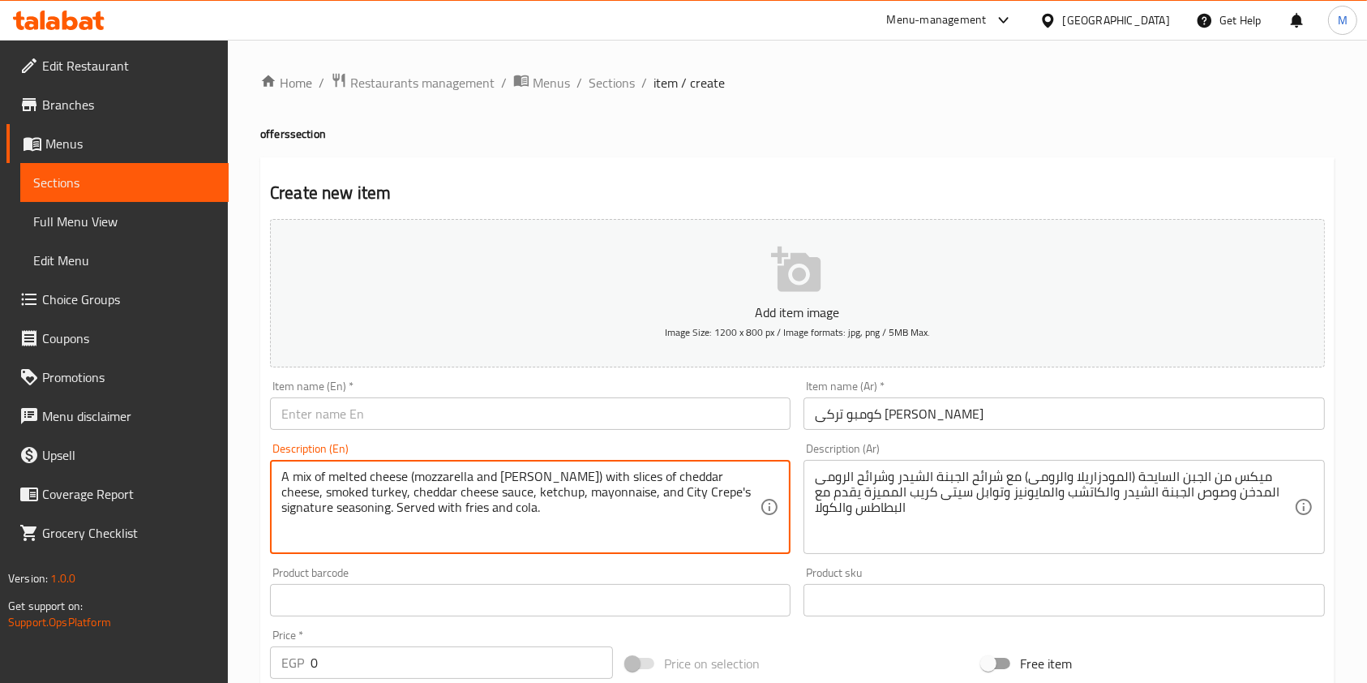
type textarea "A mix of melted cheese (mozzarella and [PERSON_NAME]) with slices of cheddar ch…"
click at [649, 418] on input "text" at bounding box center [530, 413] width 520 height 32
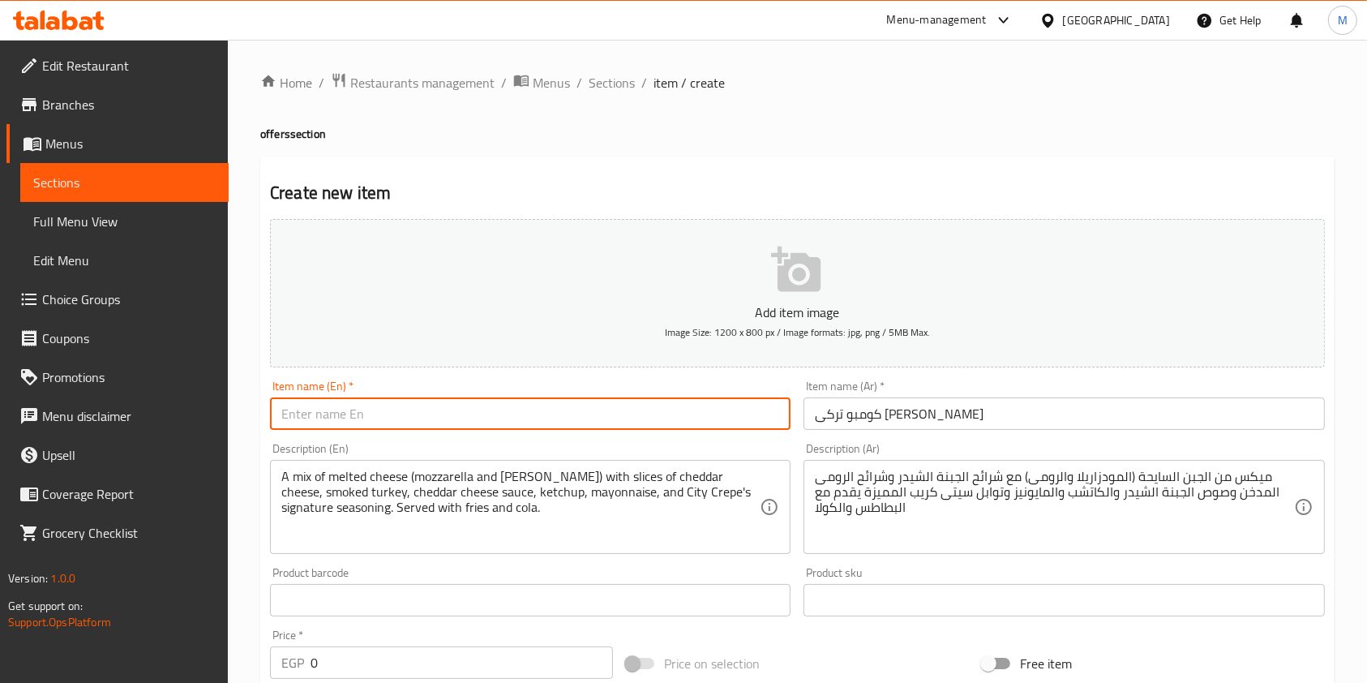
paste input "Turkish Mixed Cheese Combo"
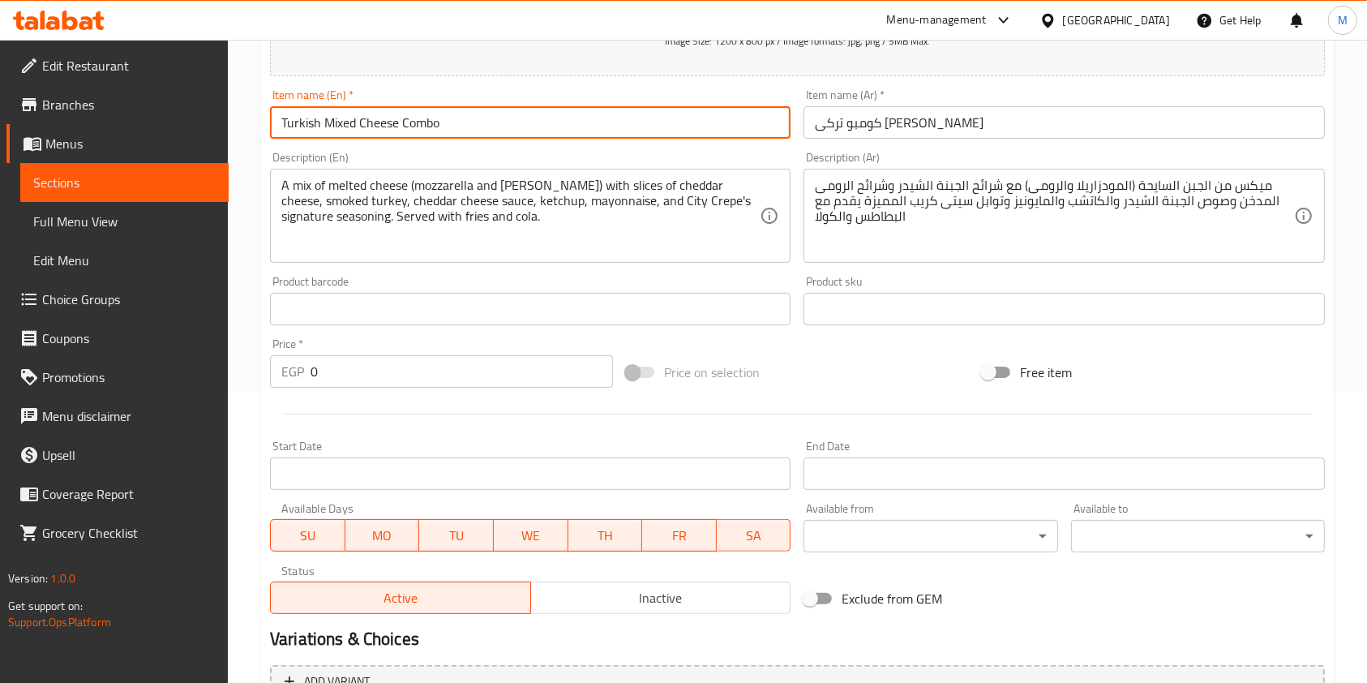
scroll to position [432, 0]
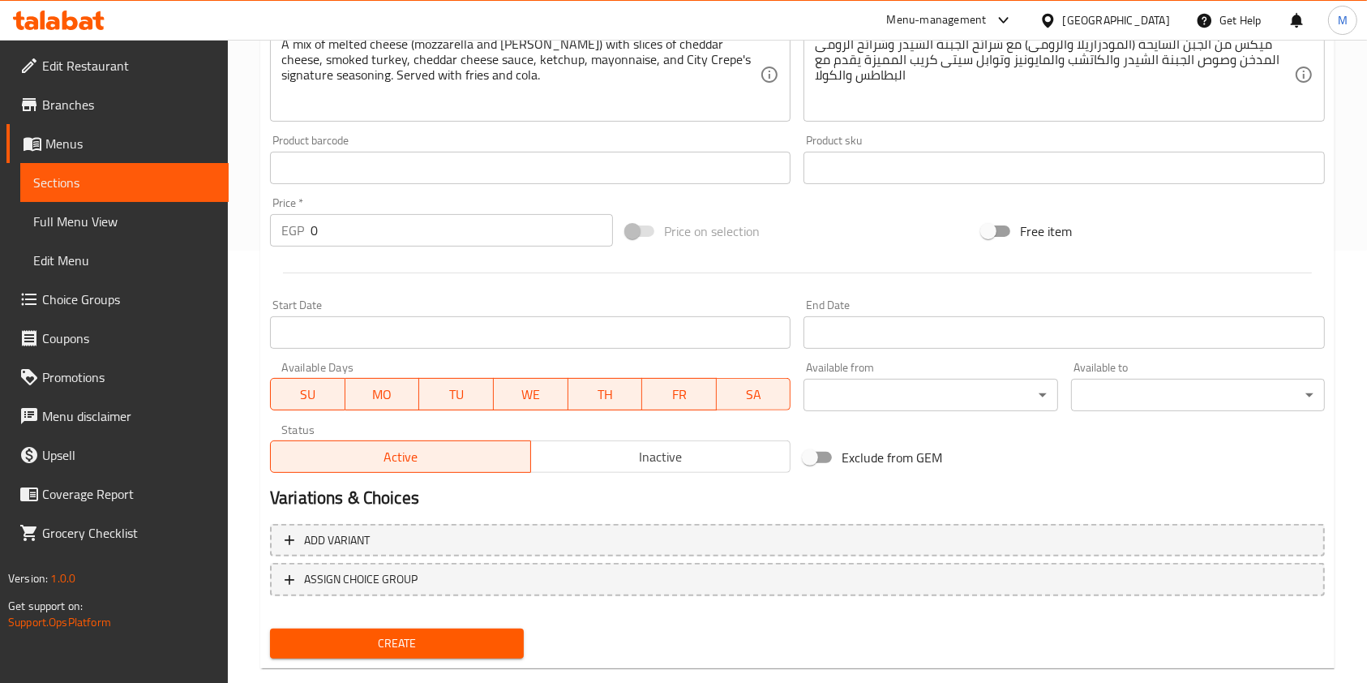
type input "Turkish Mixed Cheese Combo"
click at [347, 229] on input "0" at bounding box center [461, 230] width 302 height 32
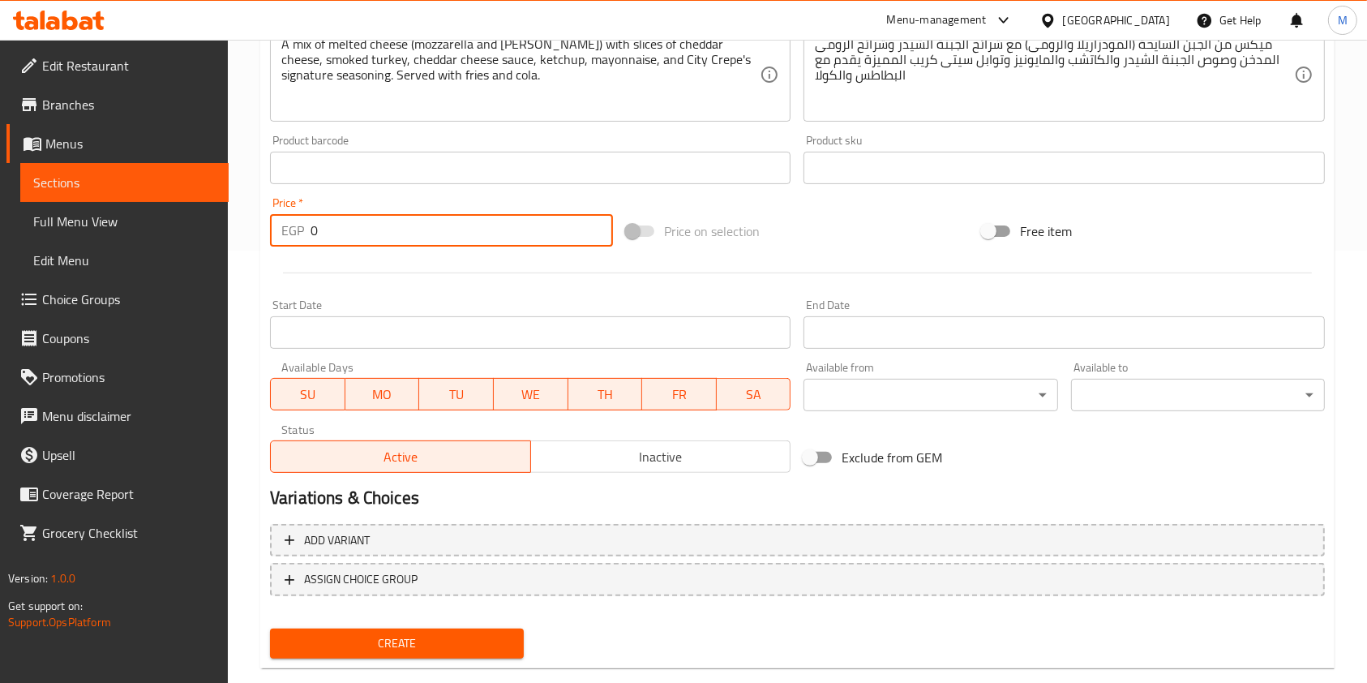
click at [347, 229] on input "0" at bounding box center [461, 230] width 302 height 32
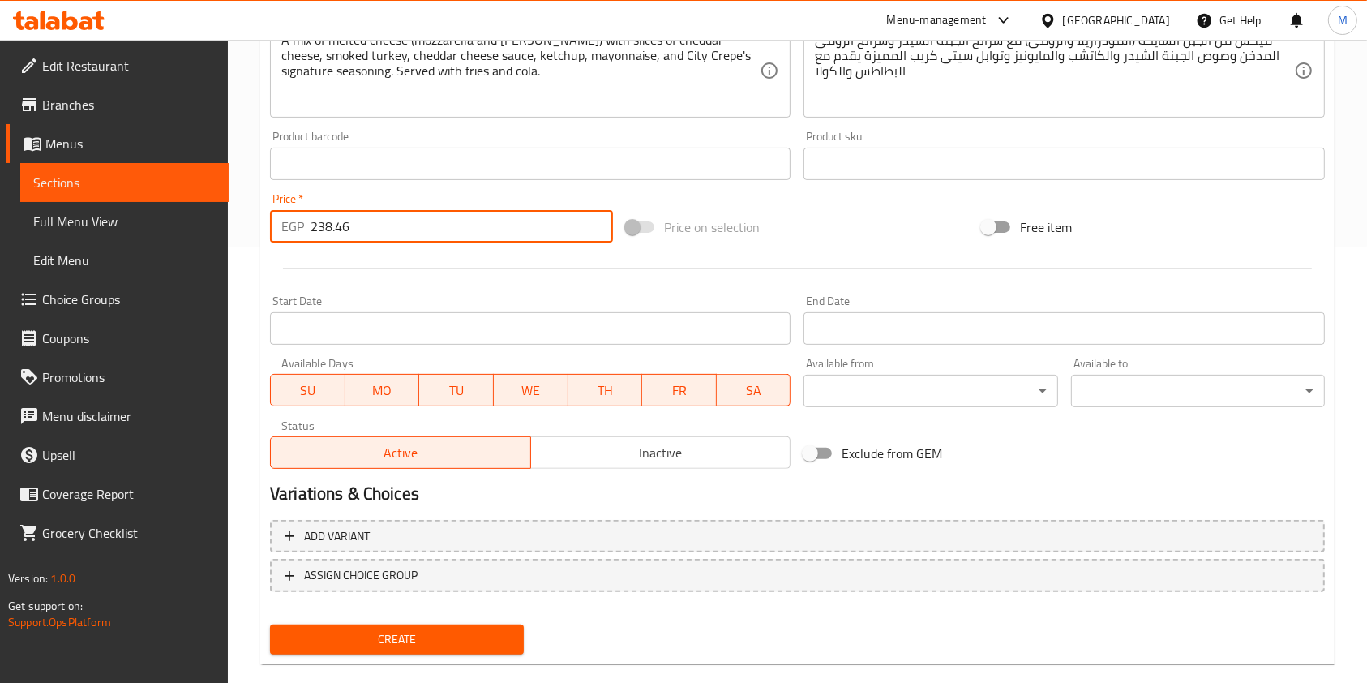
scroll to position [463, 0]
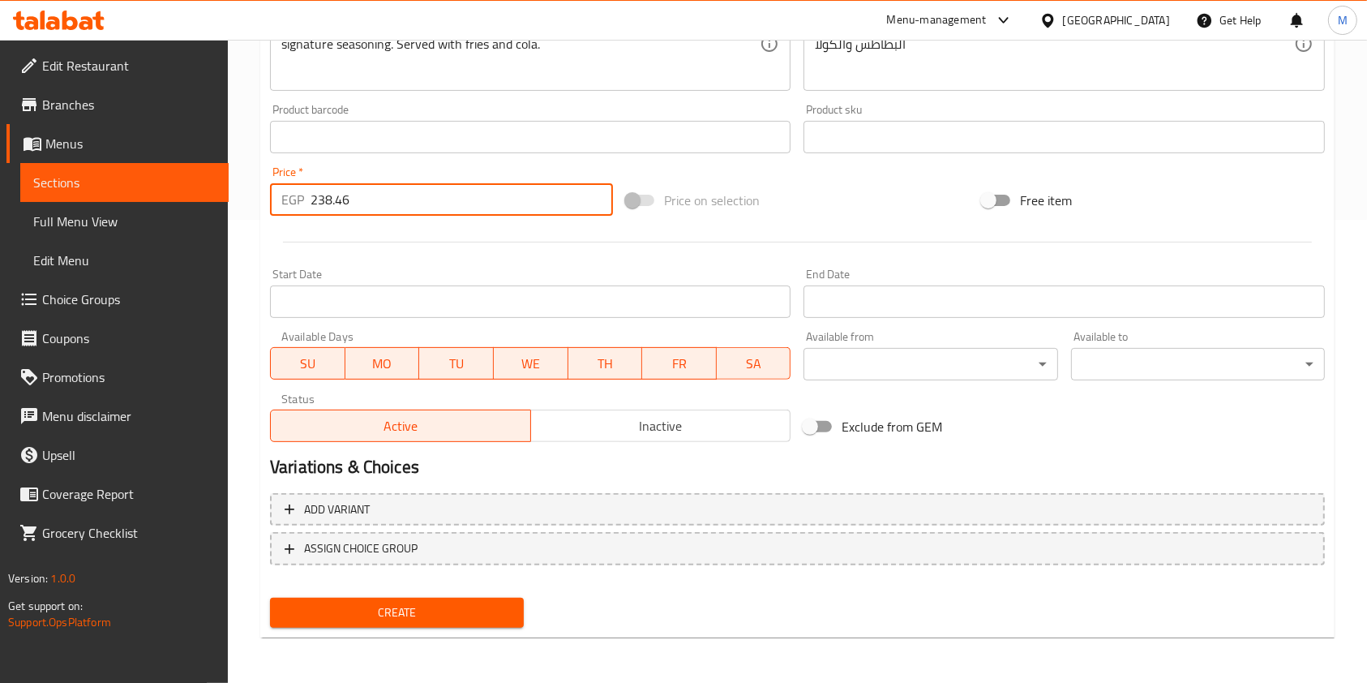
type input "238.46"
click at [504, 618] on span "Create" at bounding box center [397, 612] width 228 height 20
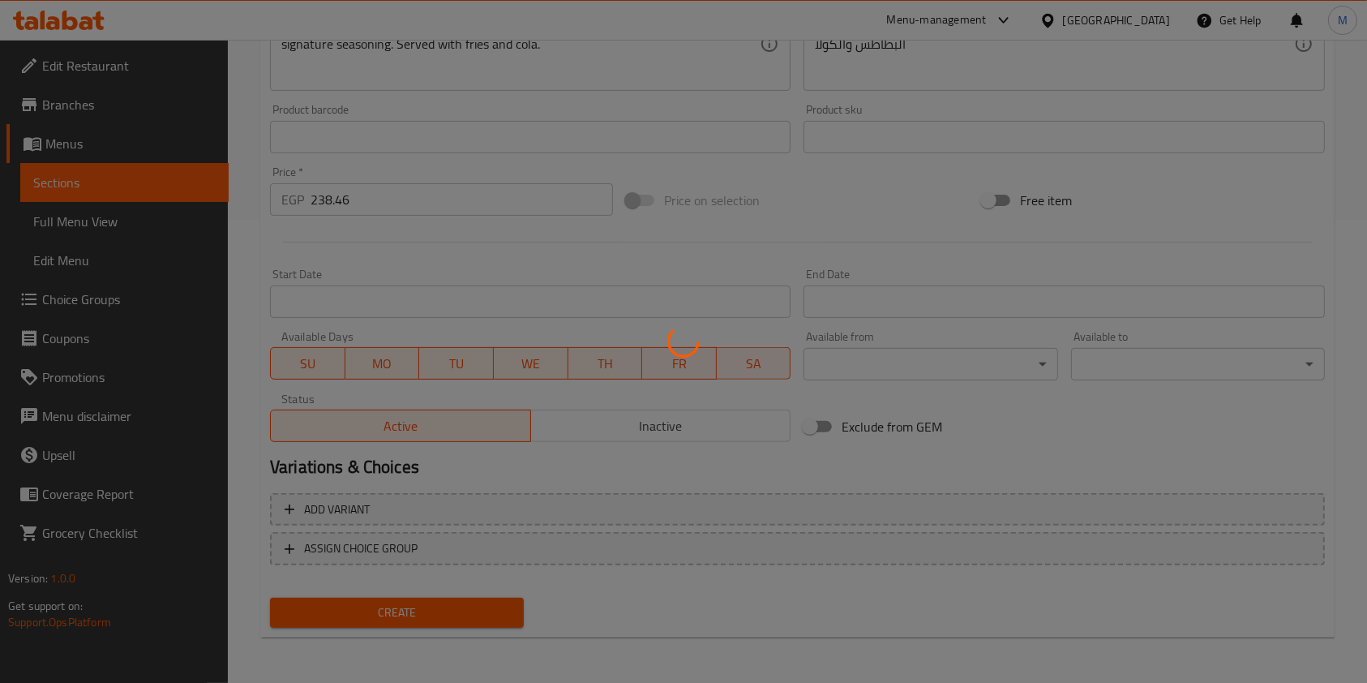
scroll to position [139, 0]
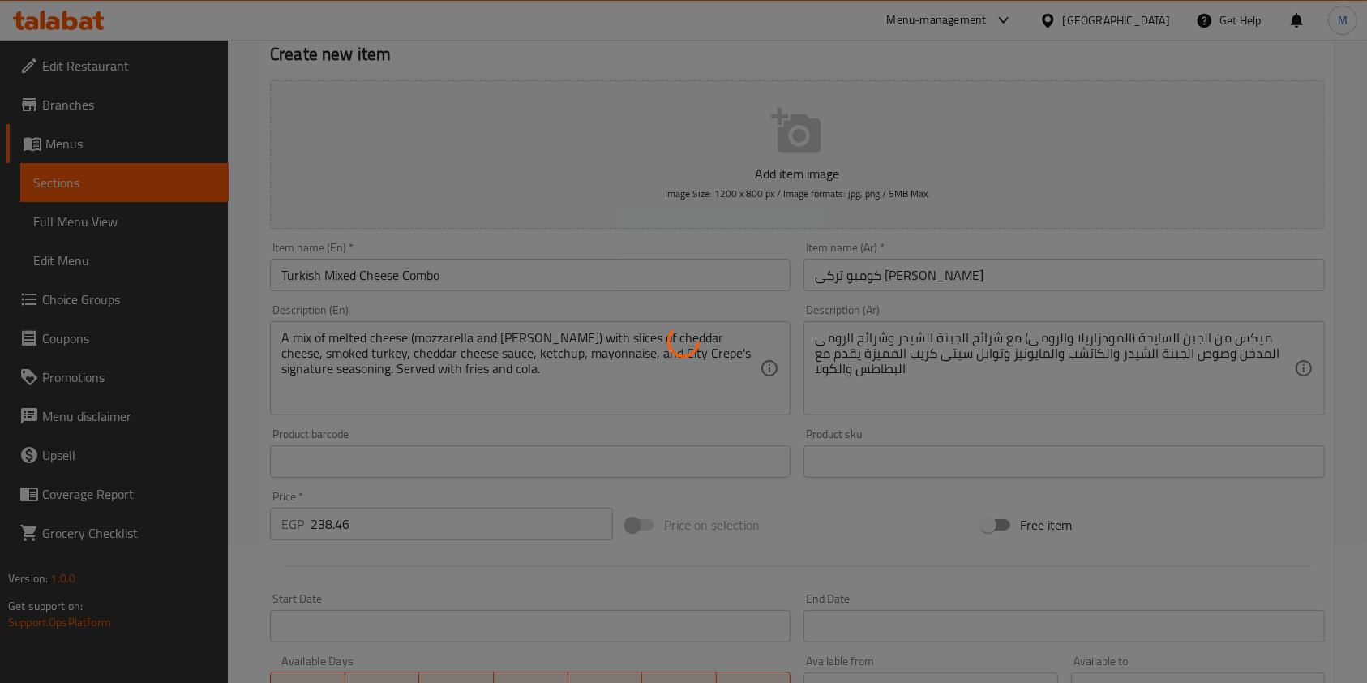
type input "0"
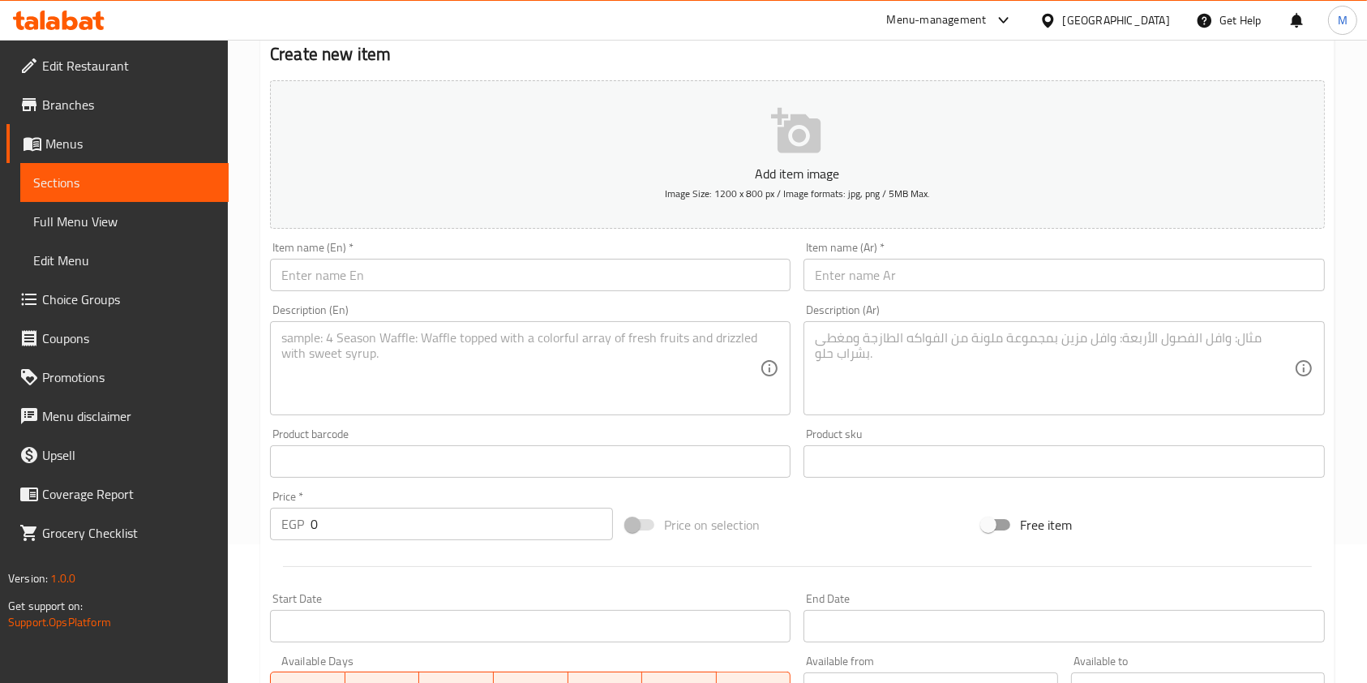
click at [1363, 353] on div "Home / Restaurants management / Menus / Sections / item / create offers section…" at bounding box center [797, 454] width 1139 height 1106
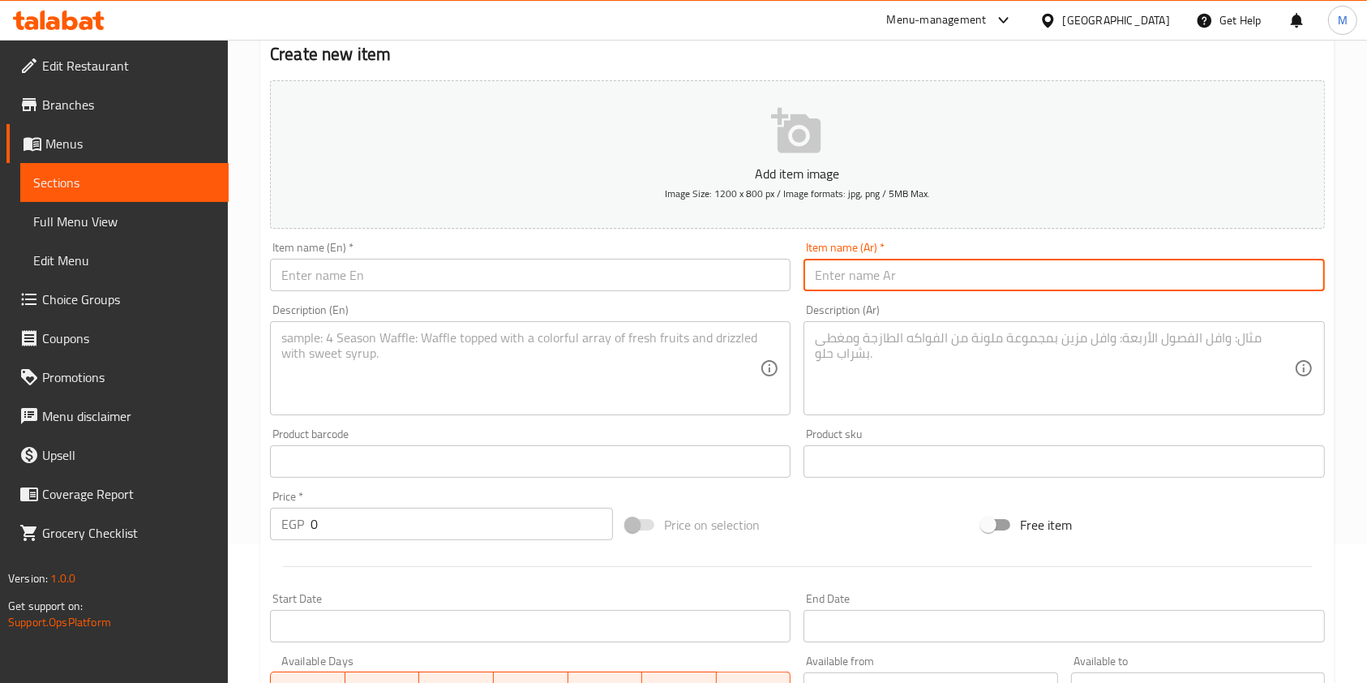
click at [912, 276] on input "text" at bounding box center [1063, 275] width 520 height 32
paste input "كومبو البروتالي"
type input "كومبو البروتالي"
click at [653, 273] on input "text" at bounding box center [530, 275] width 520 height 32
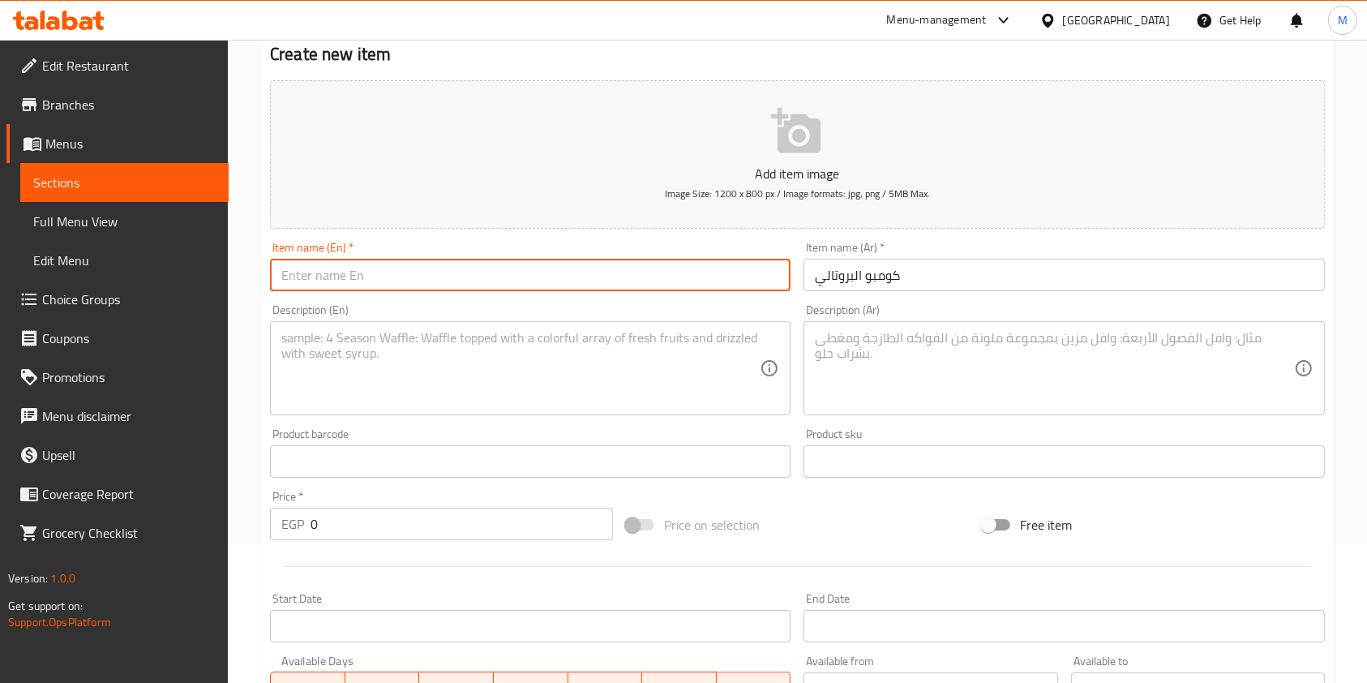
paste input "Brutalian Combo"
type input "Brutalian Combo"
click at [1023, 378] on textarea at bounding box center [1054, 368] width 478 height 77
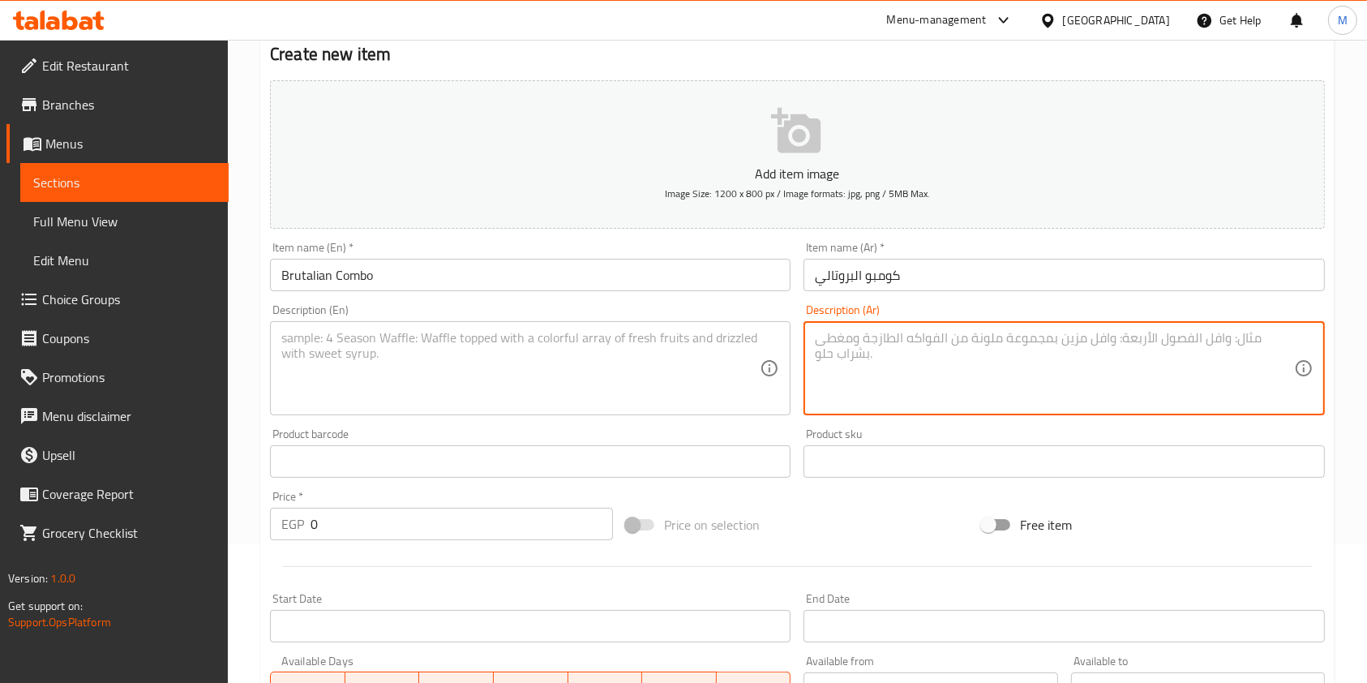
paste textarea "فيليه الدجاج المشوي مع قطع الشيش طاووق اللذيذة والكوردن بلو وشاورما الدجاج وشرا…"
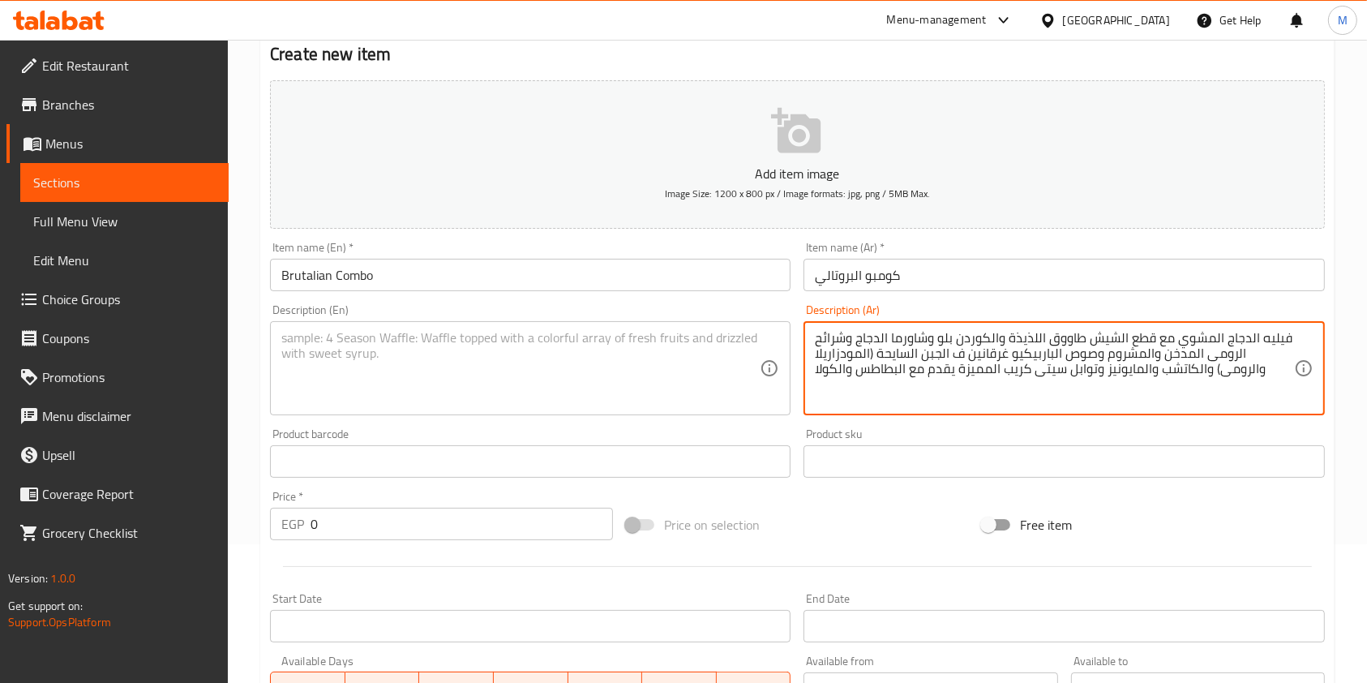
type textarea "فيليه الدجاج المشوي مع قطع الشيش طاووق اللذيذة والكوردن بلو وشاورما الدجاج وشرا…"
click at [729, 356] on textarea at bounding box center [520, 368] width 478 height 77
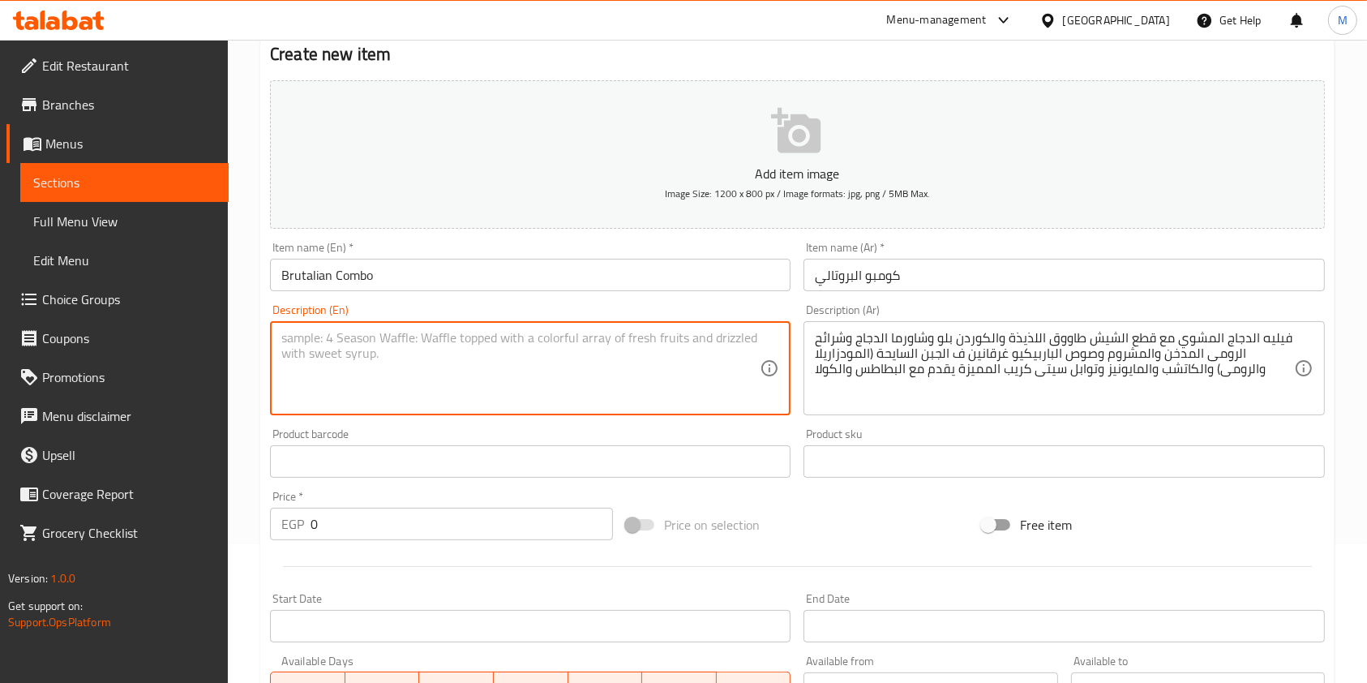
paste textarea "Grilled chicken fillet with delicious shish tawook pieces, cordon bleu, chicken…"
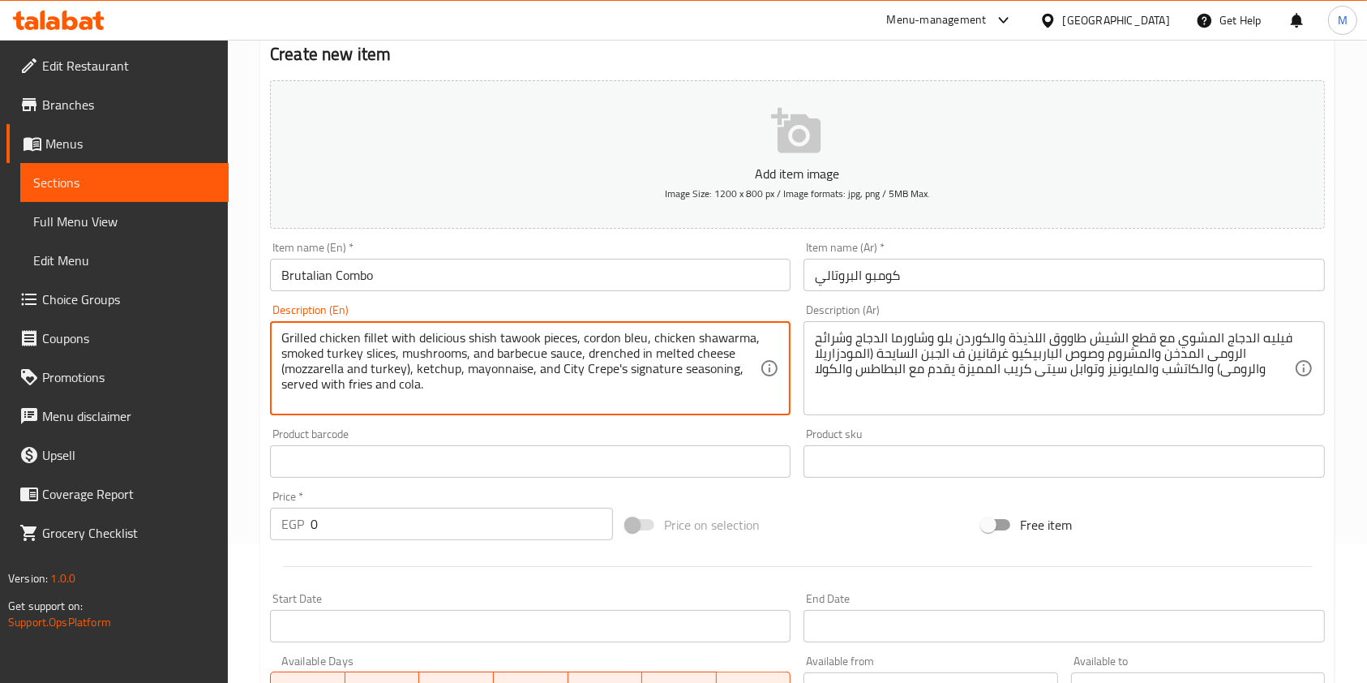
scroll to position [355, 0]
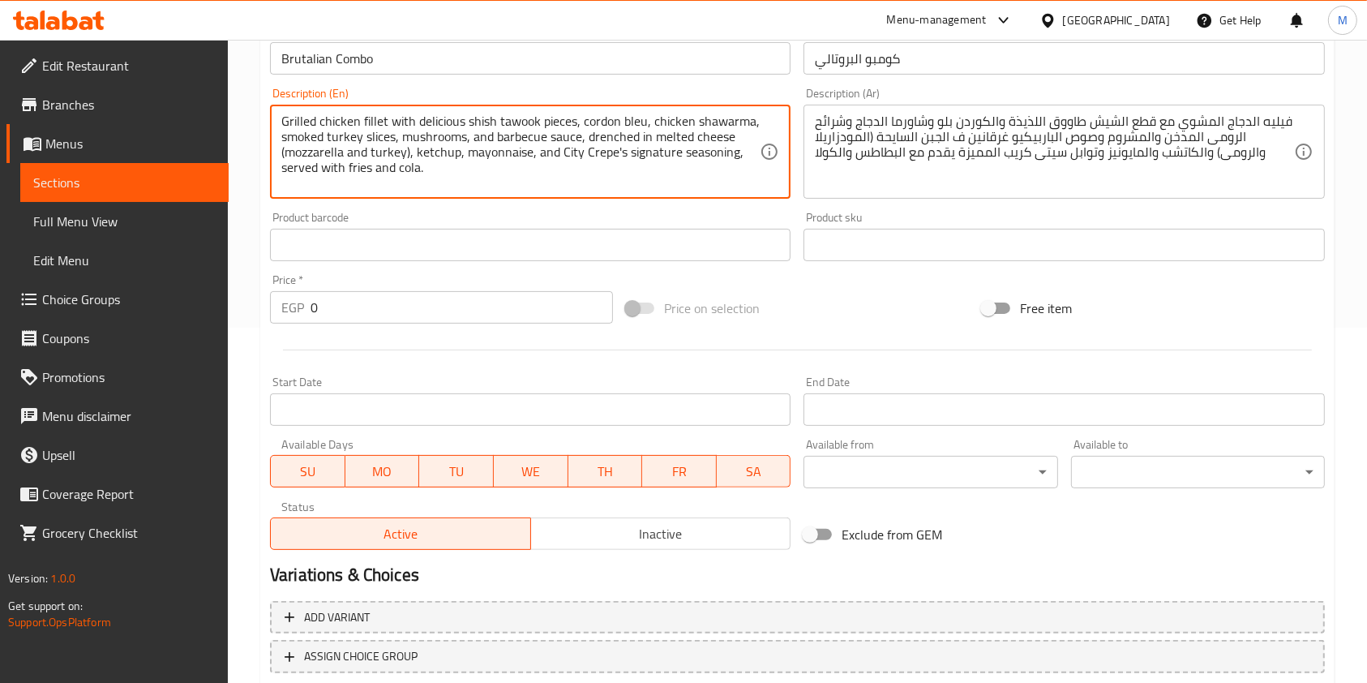
type textarea "Grilled chicken fillet with delicious shish tawook pieces, cordon bleu, chicken…"
click at [384, 310] on input "0" at bounding box center [461, 307] width 302 height 32
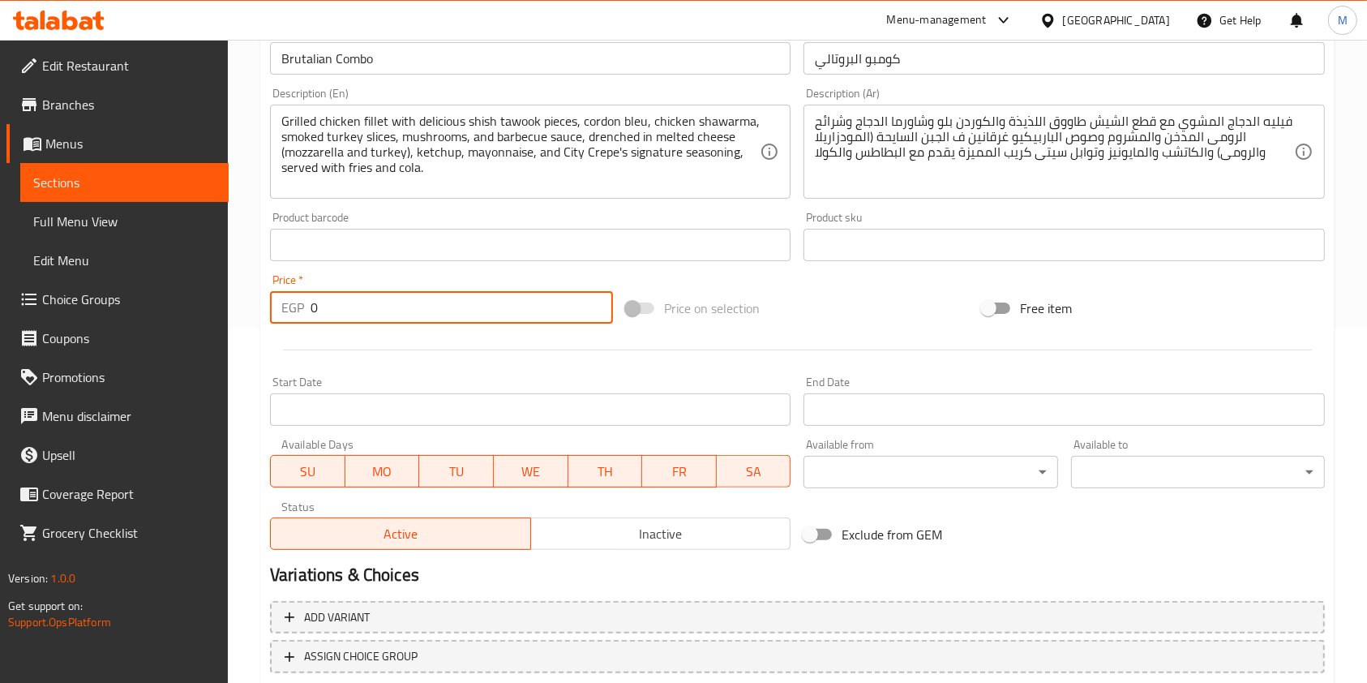
click at [384, 310] on input "0" at bounding box center [461, 307] width 302 height 32
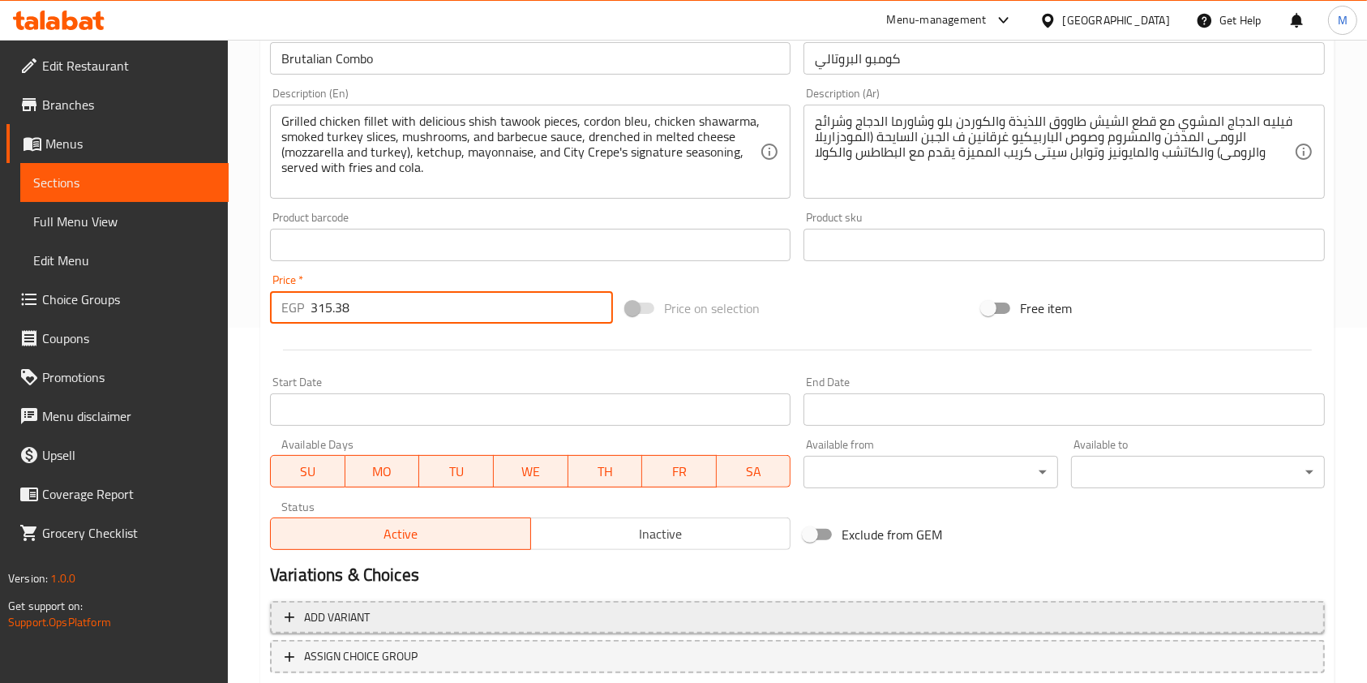
scroll to position [463, 0]
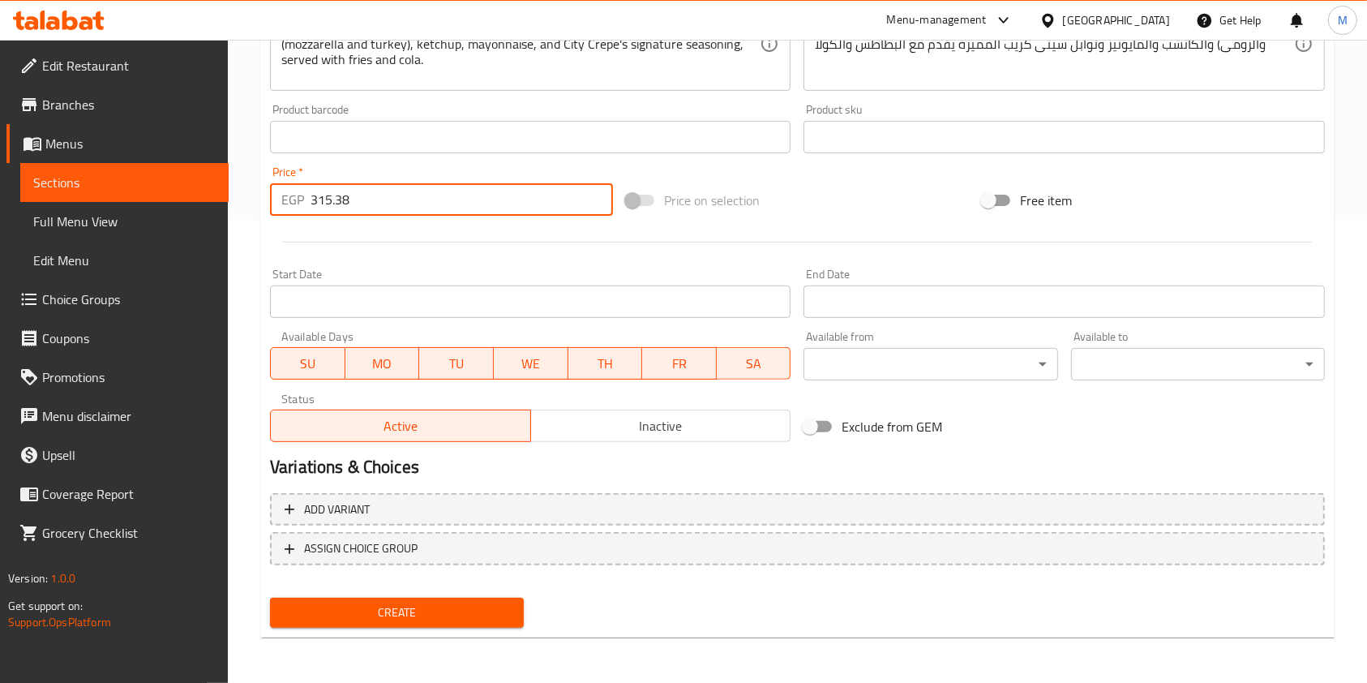
type input "315.38"
click at [514, 587] on div "Add variant ASSIGN CHOICE GROUP" at bounding box center [797, 538] width 1068 height 105
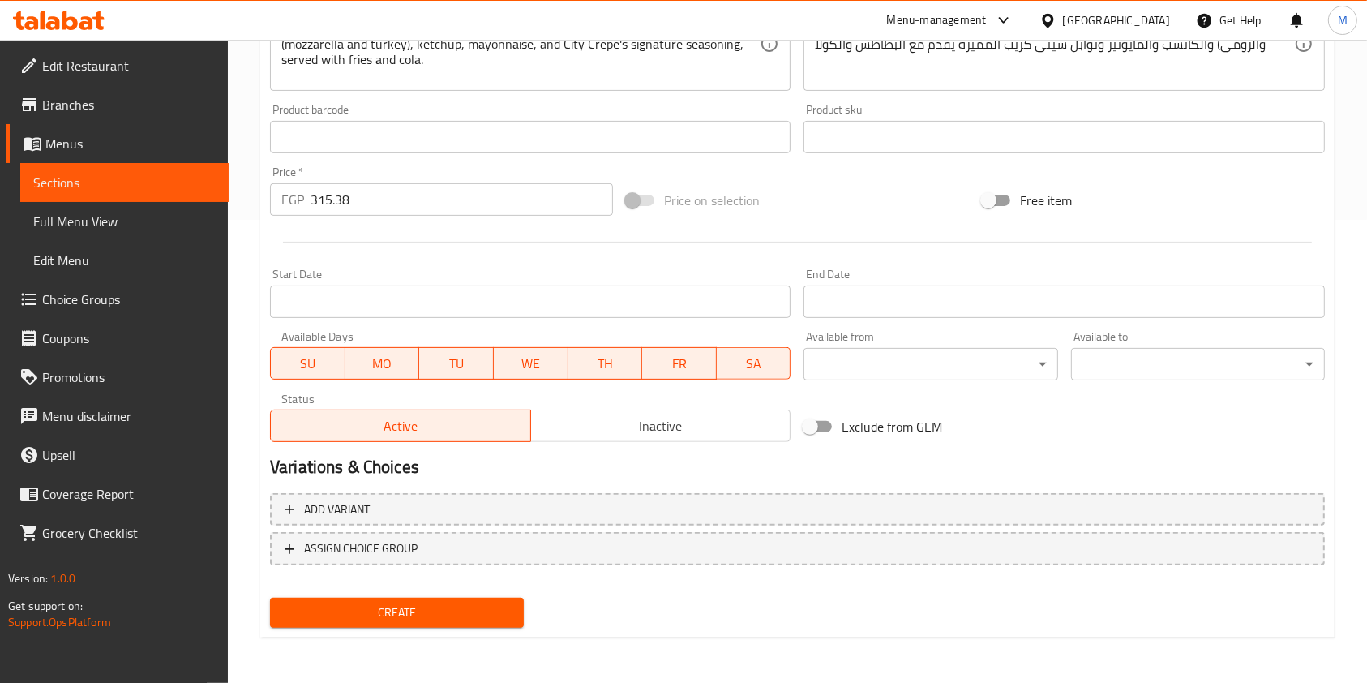
click at [510, 605] on span "Create" at bounding box center [397, 612] width 228 height 20
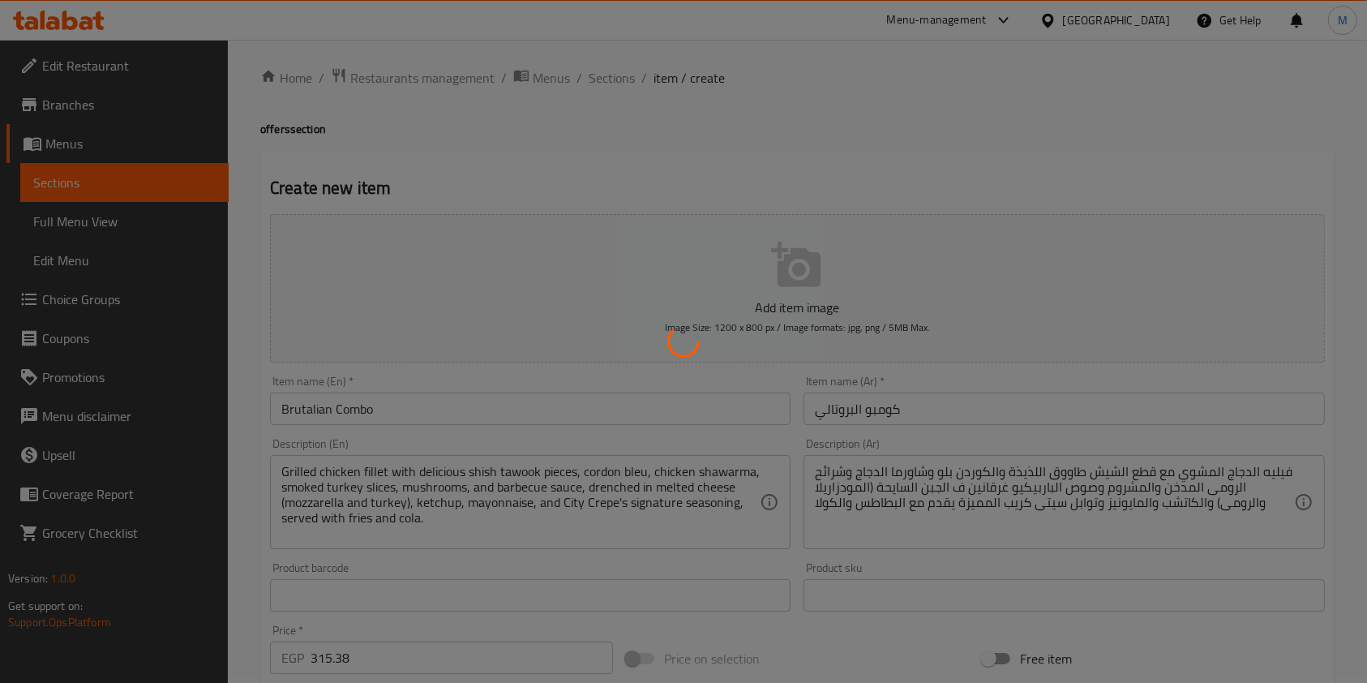
scroll to position [0, 0]
type input "0"
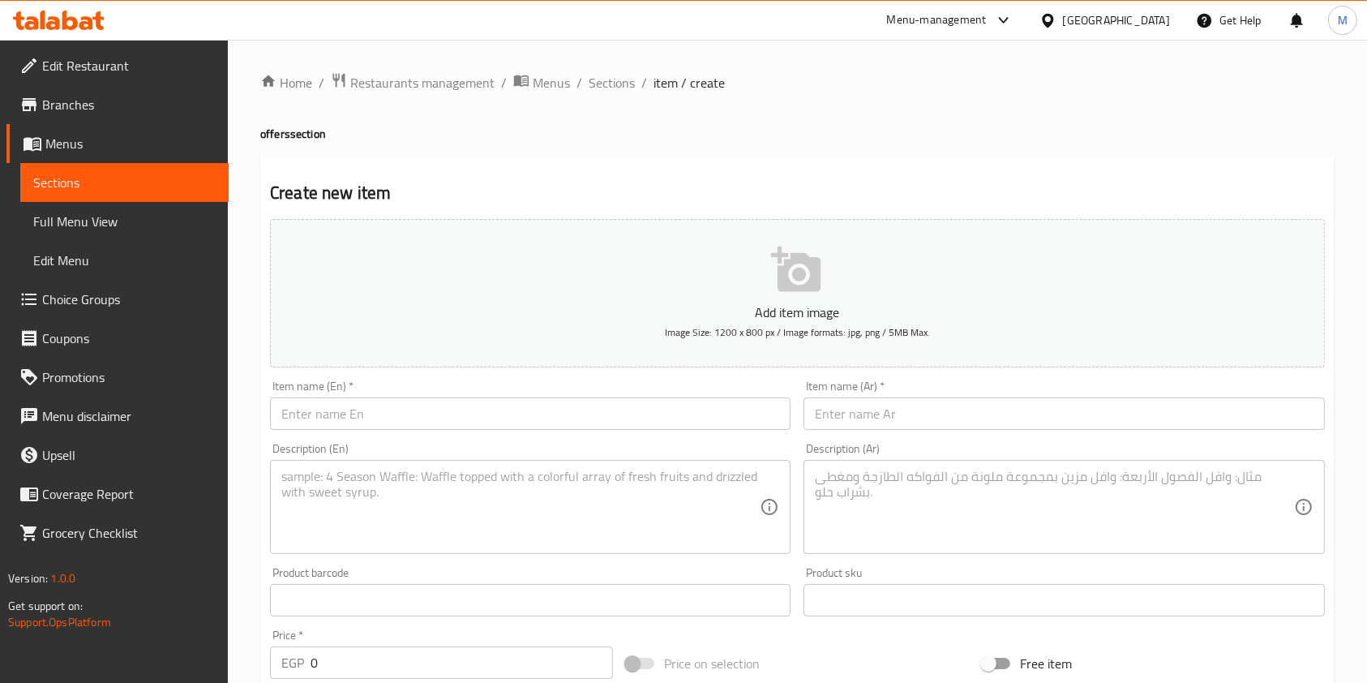
click at [903, 426] on input "text" at bounding box center [1063, 413] width 520 height 32
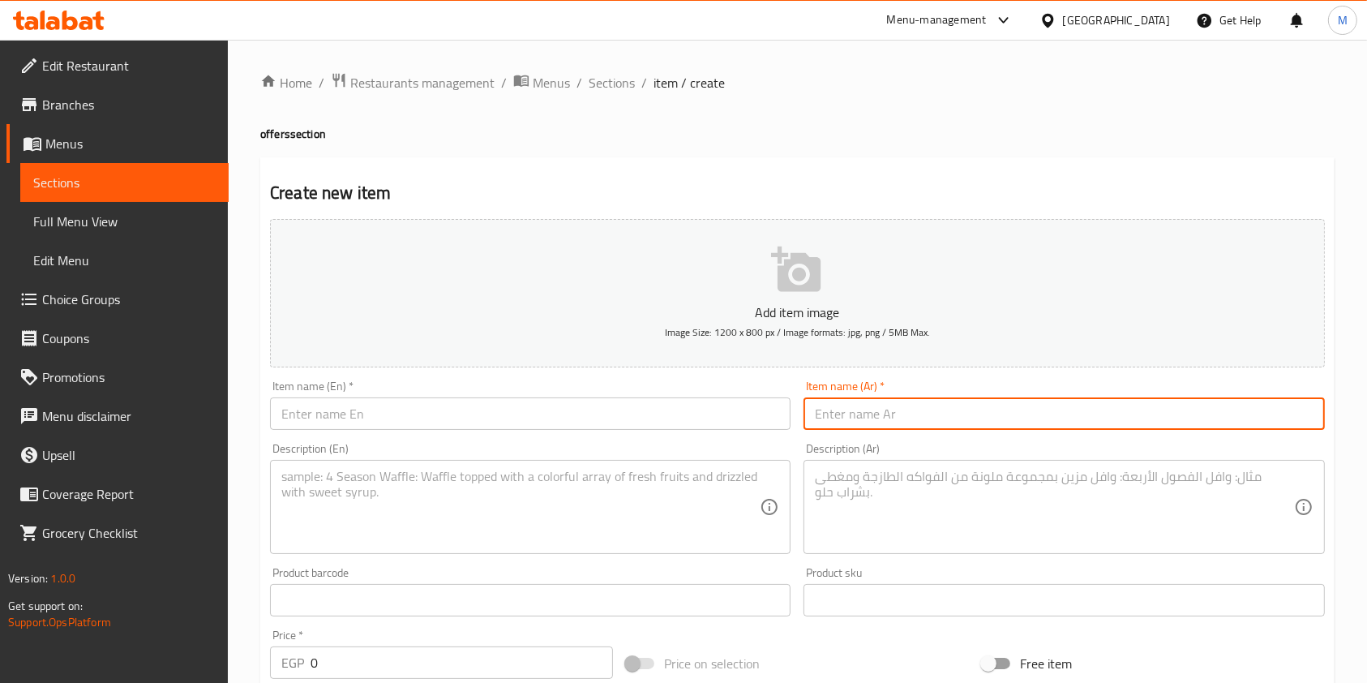
click at [903, 426] on input "text" at bounding box center [1063, 413] width 520 height 32
paste input "كومبو المافيا"
type input "كومبو المافيا"
click at [863, 531] on textarea at bounding box center [1054, 507] width 478 height 77
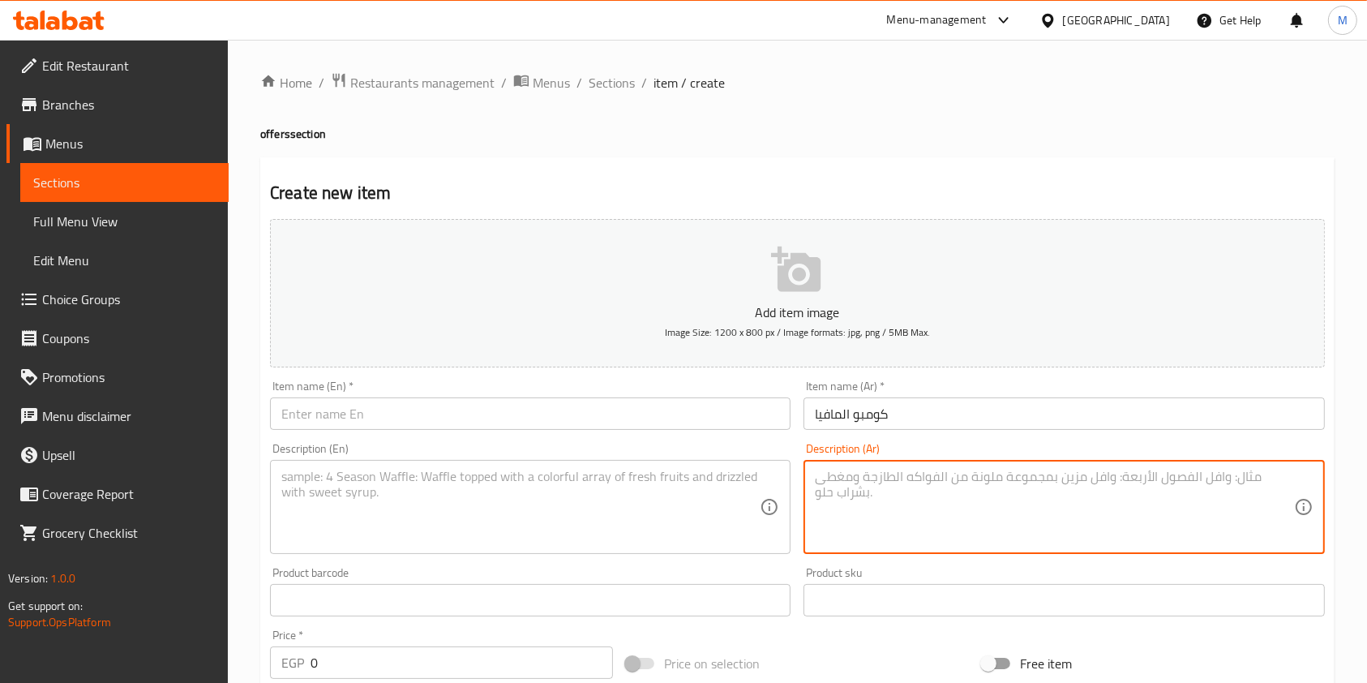
paste textarea "Crepes filled with breaded and crispy chicken, spicy kibbeh, strips, delicious …"
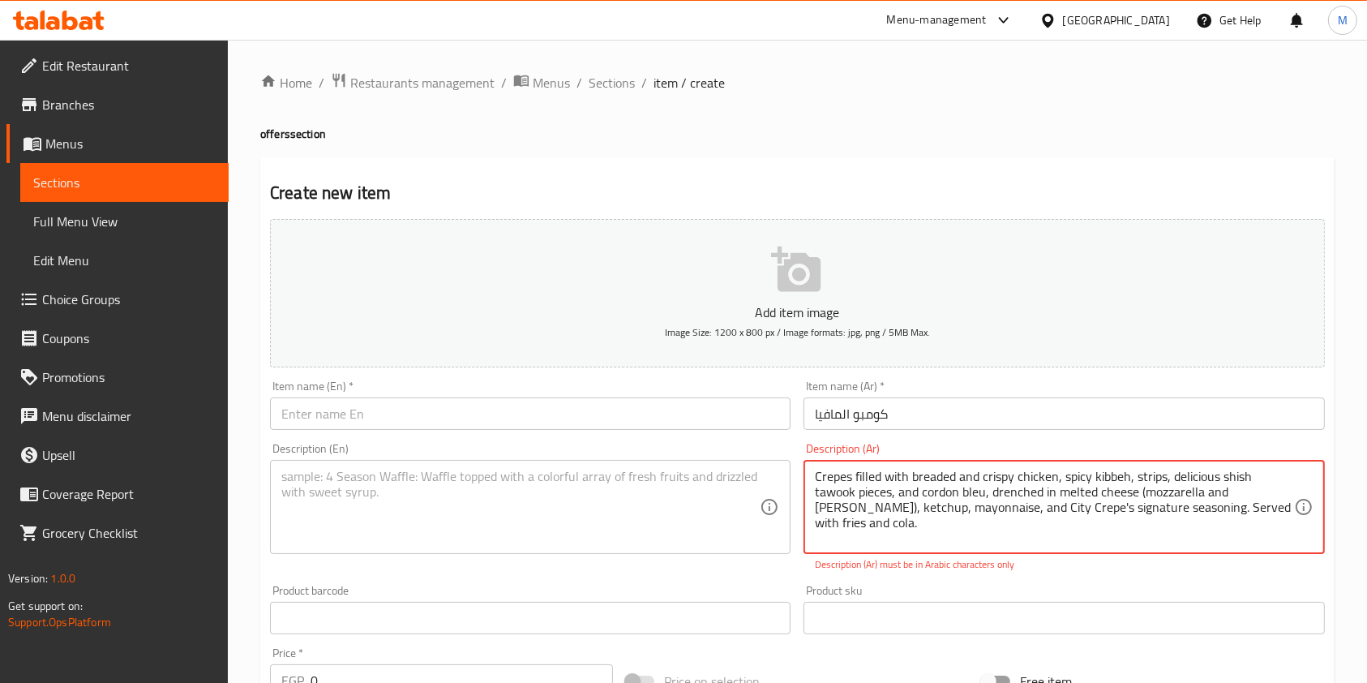
paste textarea "كريب بحشوة البانيه والكرسبي والكتيوشة الحارة وقطع الاستربس وقطع شيش طاووق اللذي…"
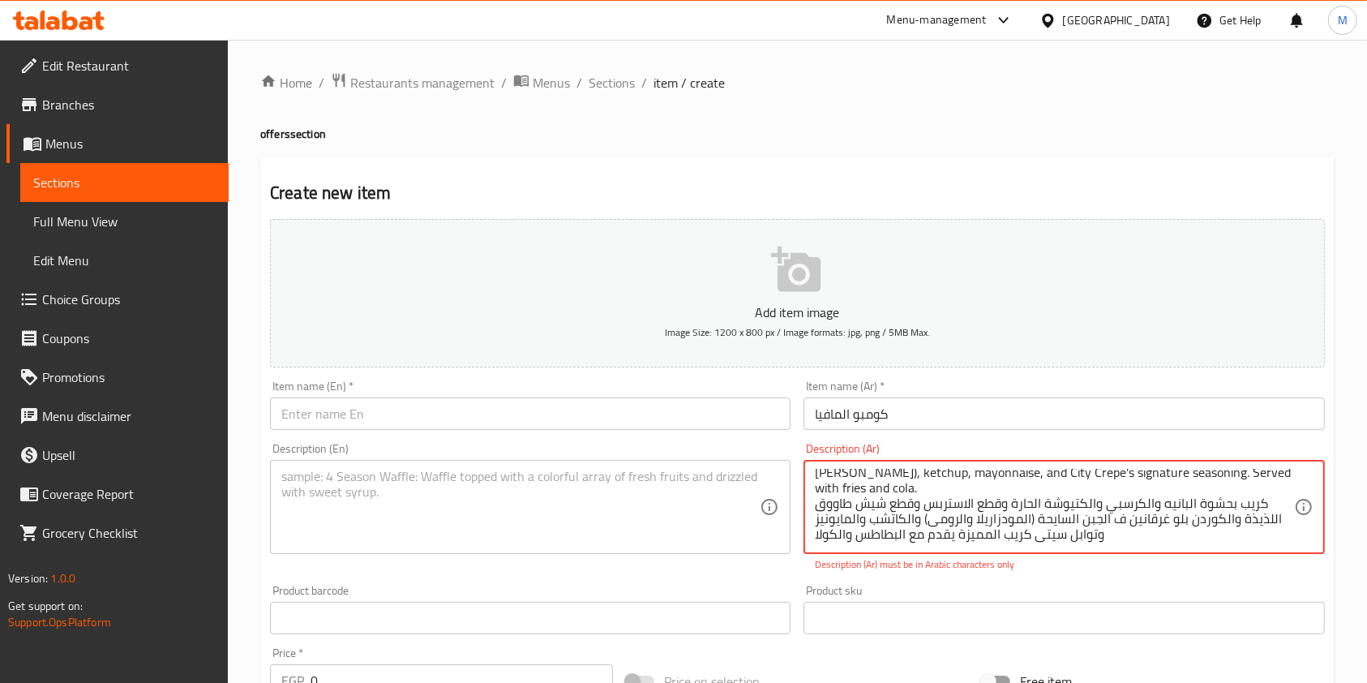
type textarea "Crepes filled with breaded and crispy chicken, spicy kibbeh, strips, delicious …"
click at [687, 483] on textarea at bounding box center [520, 507] width 478 height 77
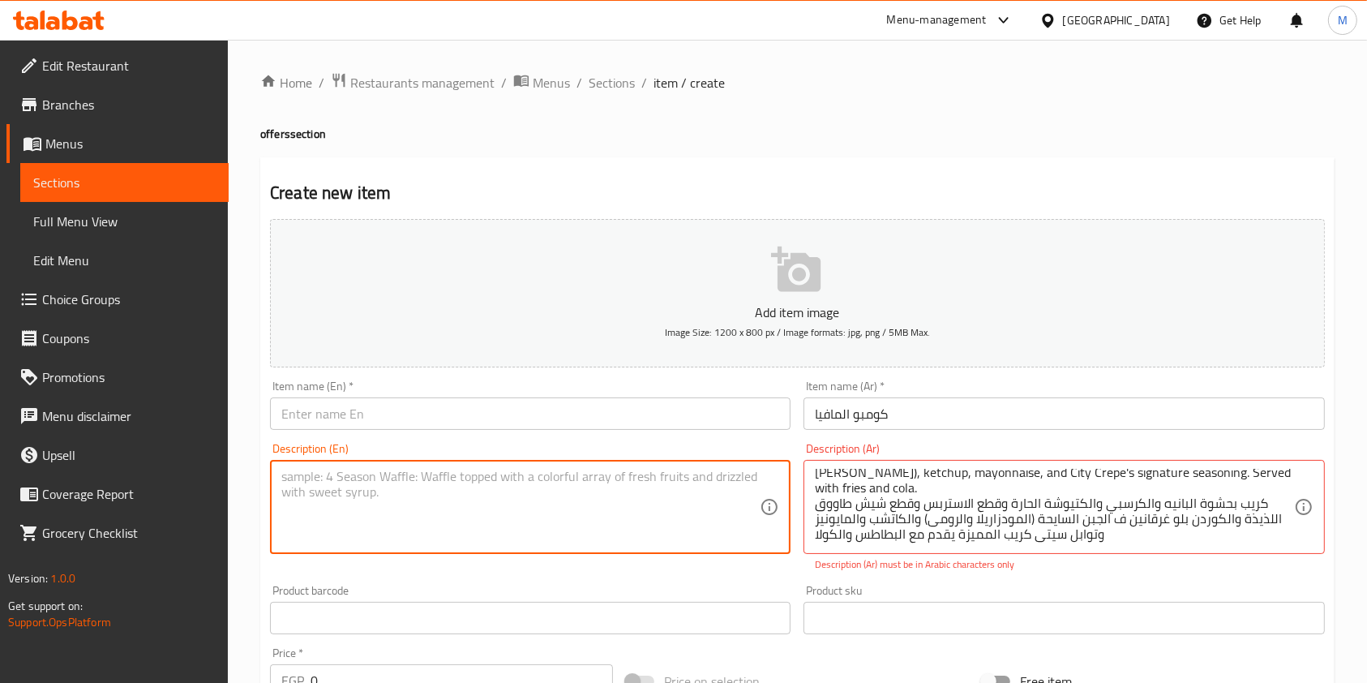
paste textarea "Crepes filled with breaded and crispy chicken, spicy kibbeh, strips, delicious …"
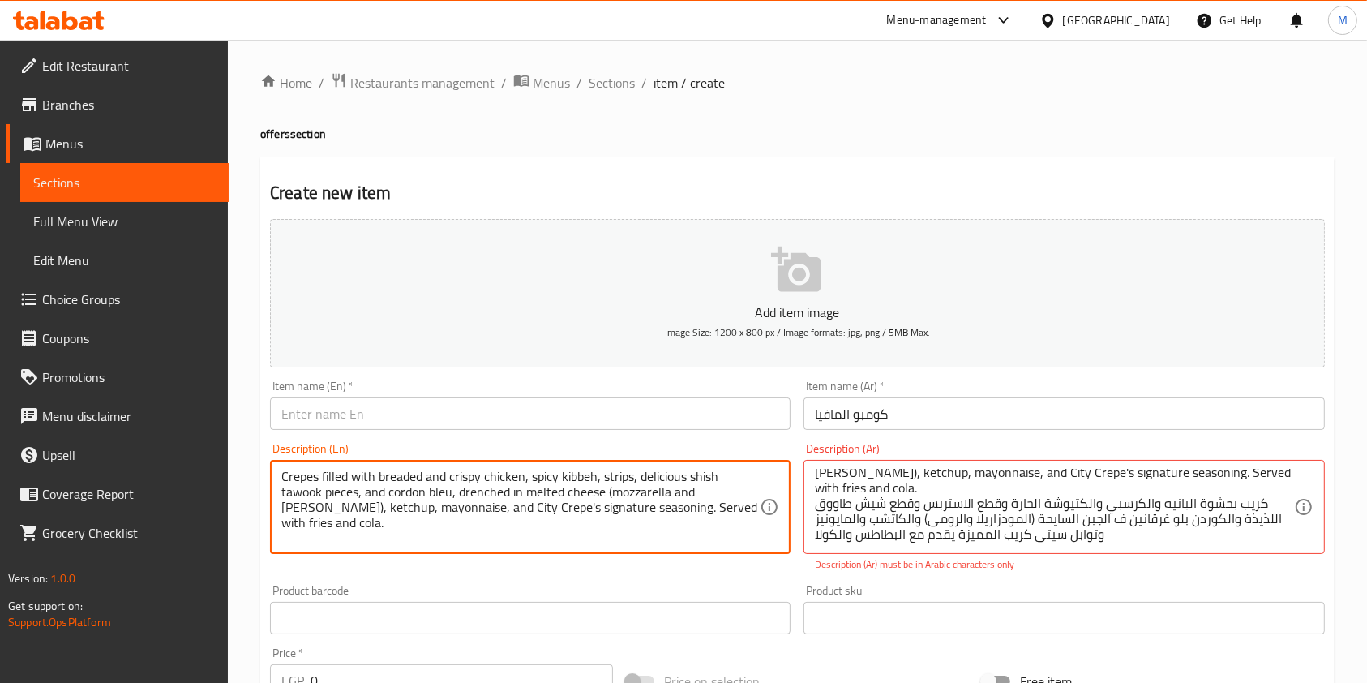
type textarea "Crepes filled with breaded and crispy chicken, spicy kibbeh, strips, delicious …"
click at [900, 522] on textarea "Crepes filled with breaded and crispy chicken, spicy kibbeh, strips, delicious …" at bounding box center [1054, 507] width 478 height 77
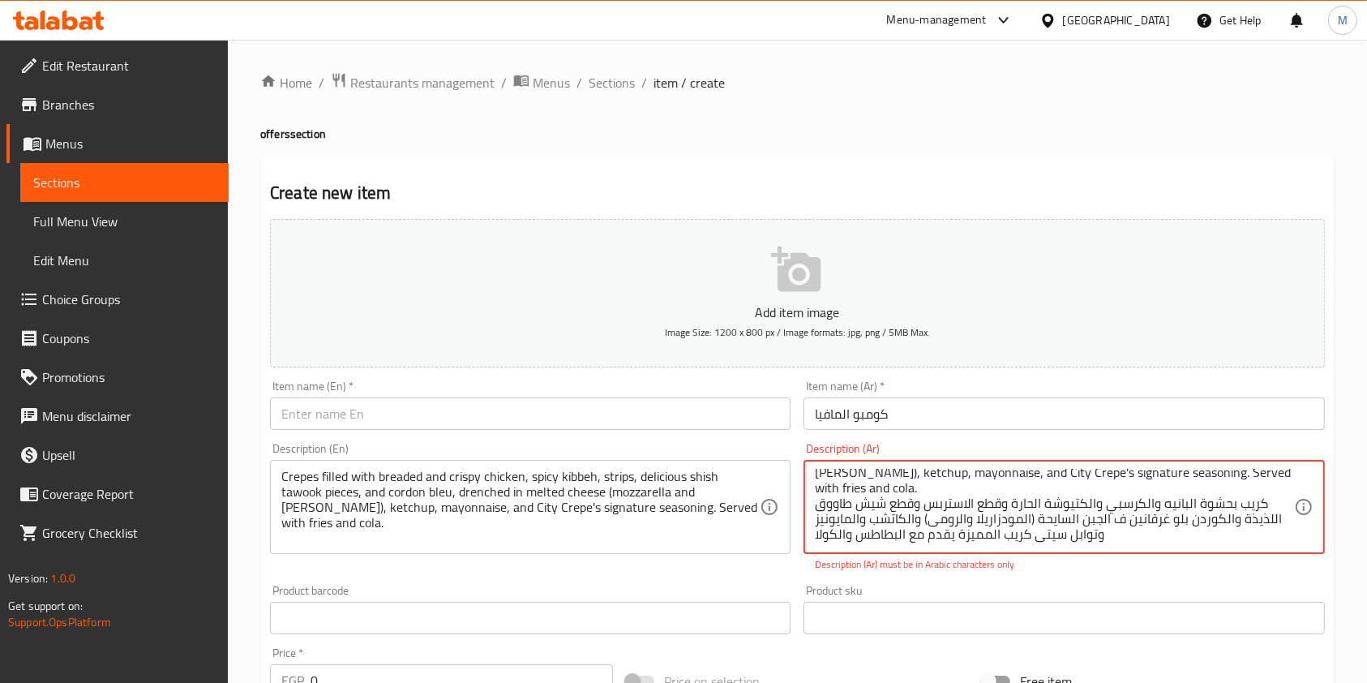
click at [900, 522] on textarea "Crepes filled with breaded and crispy chicken, spicy kibbeh, strips, delicious …" at bounding box center [1054, 507] width 478 height 77
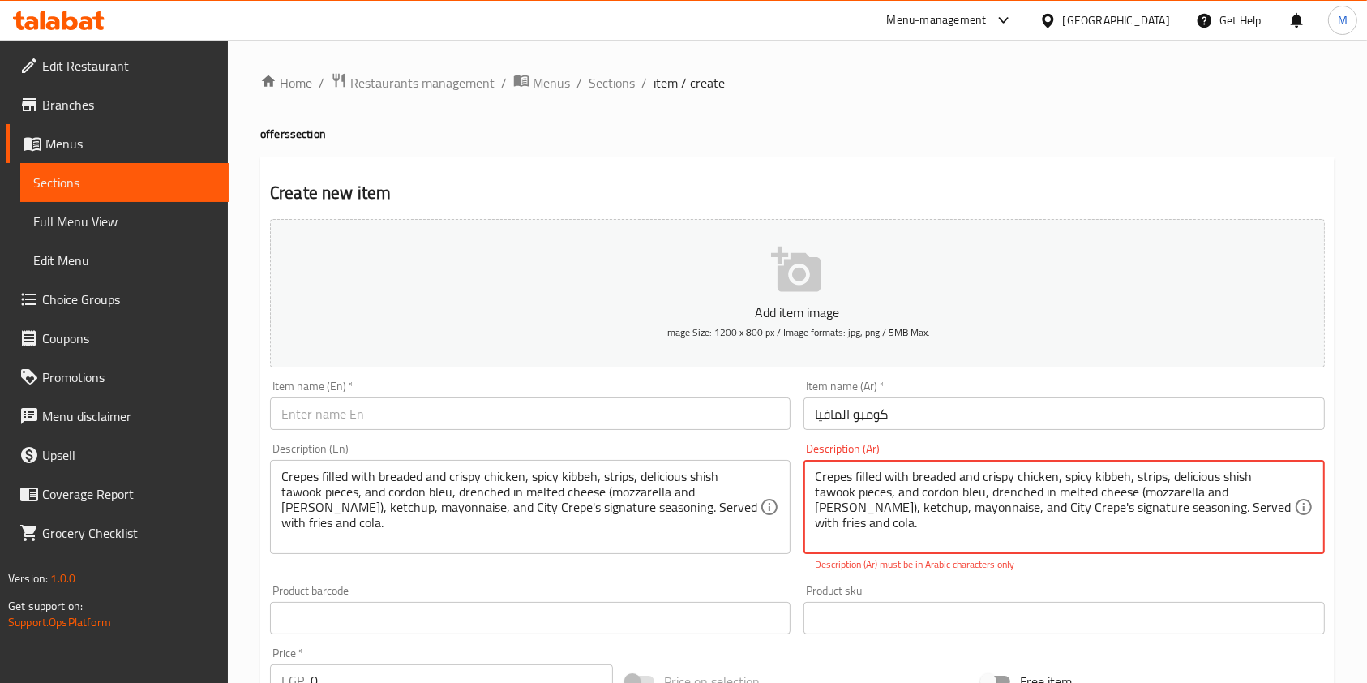
scroll to position [0, 0]
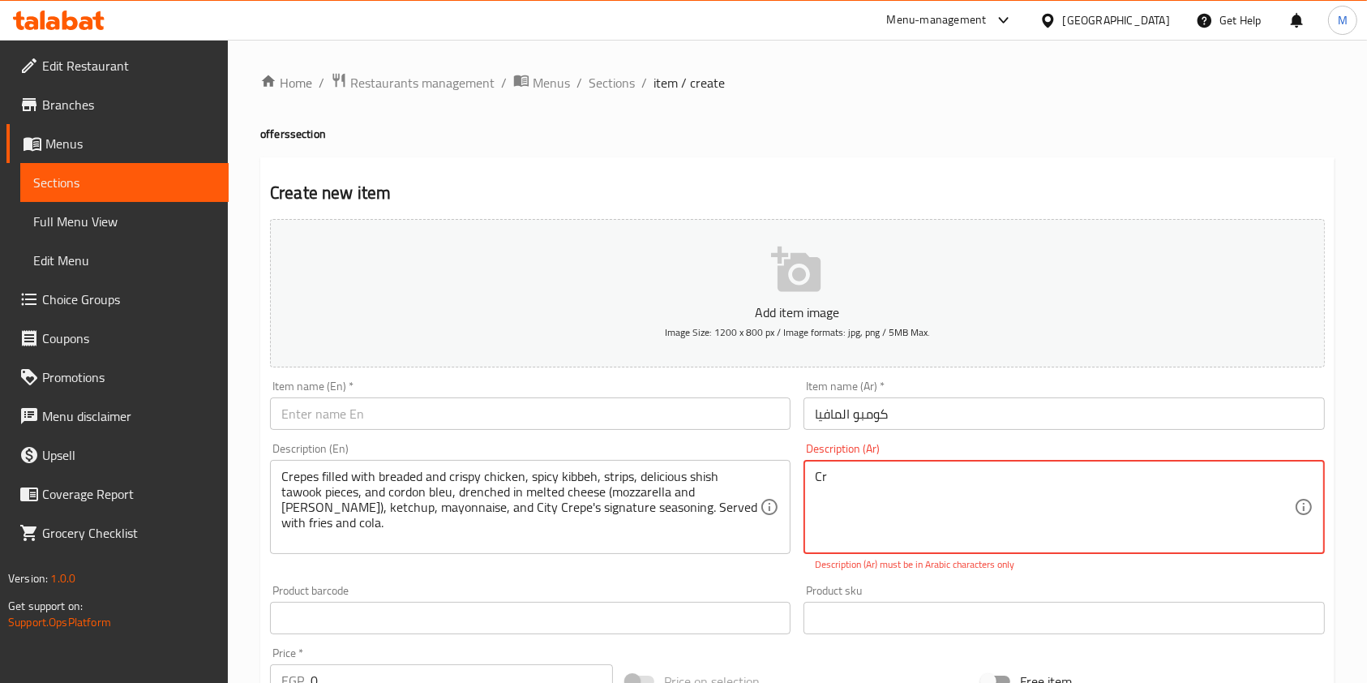
type textarea "C"
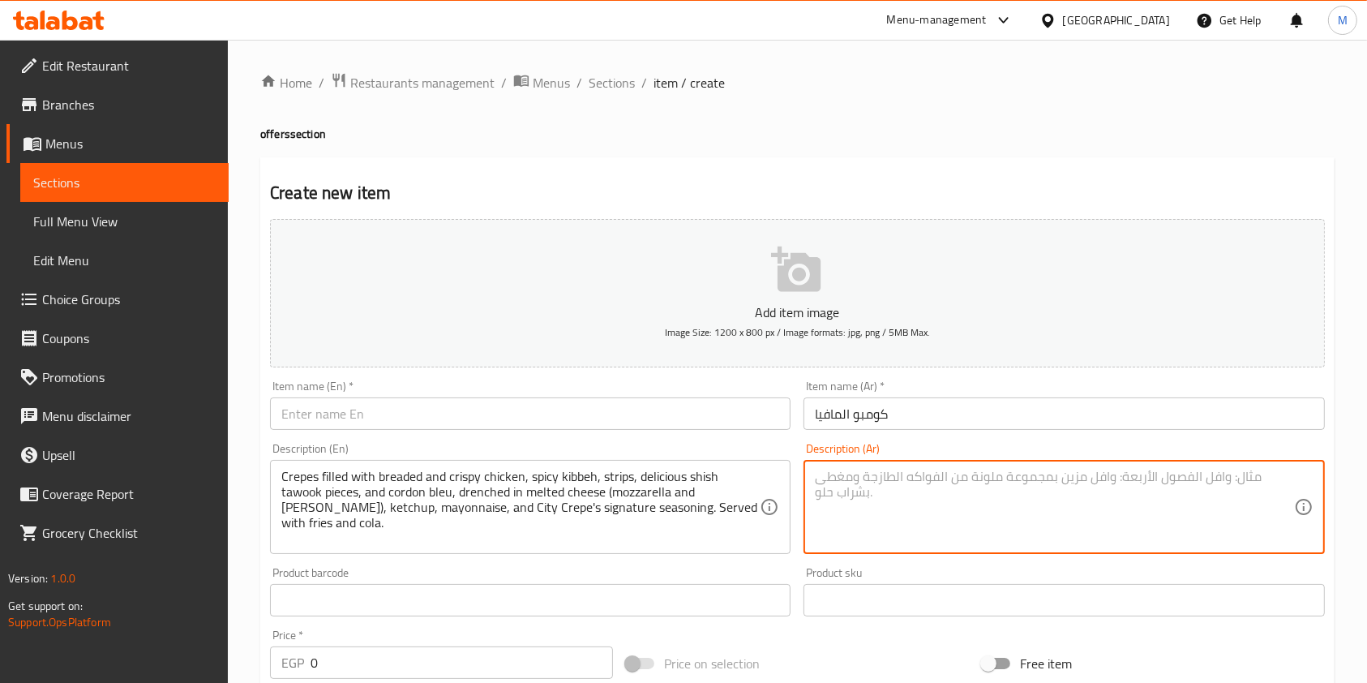
paste textarea "كريب بحشوة البانيه والكرسبي والكتيوشة الحارة وقطع الاستربس وقطع شيش طاووق اللذي…"
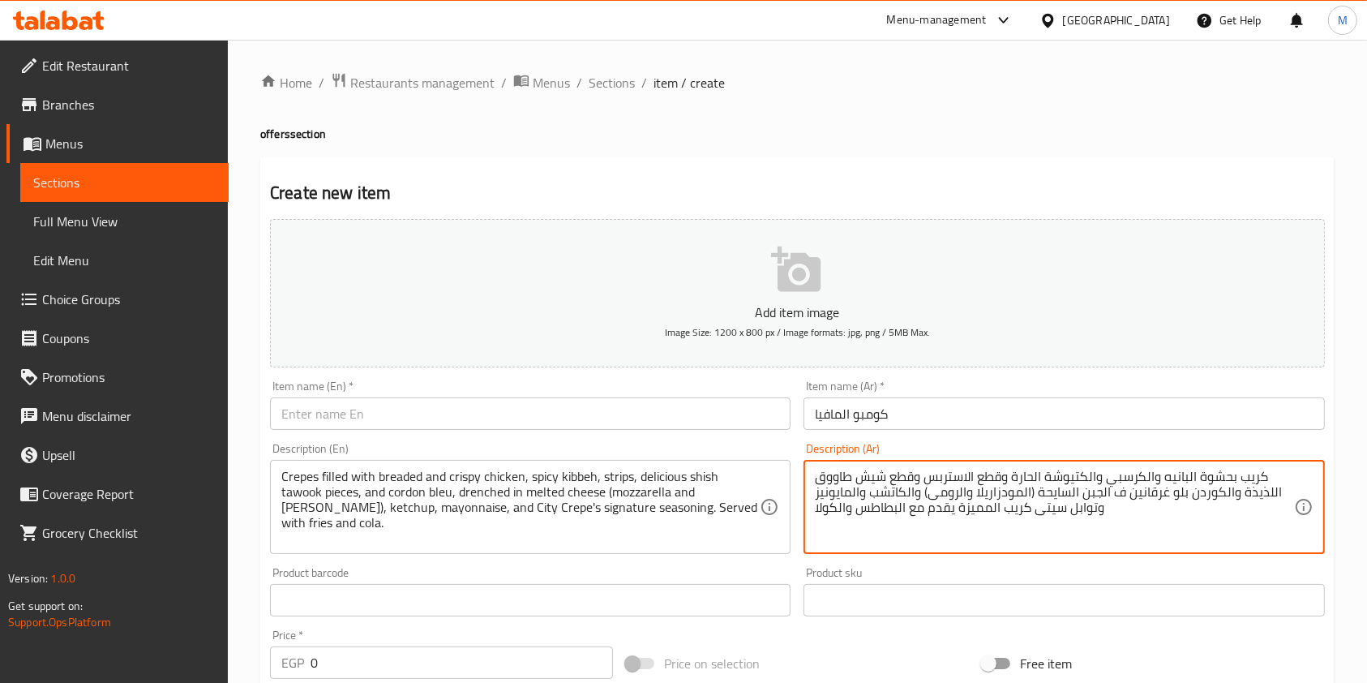
type textarea "كريب بحشوة البانيه والكرسبي والكتيوشة الحارة وقطع الاستربس وقطع شيش طاووق اللذي…"
click at [571, 433] on div "Item name (En)   * Item name (En) *" at bounding box center [529, 405] width 533 height 62
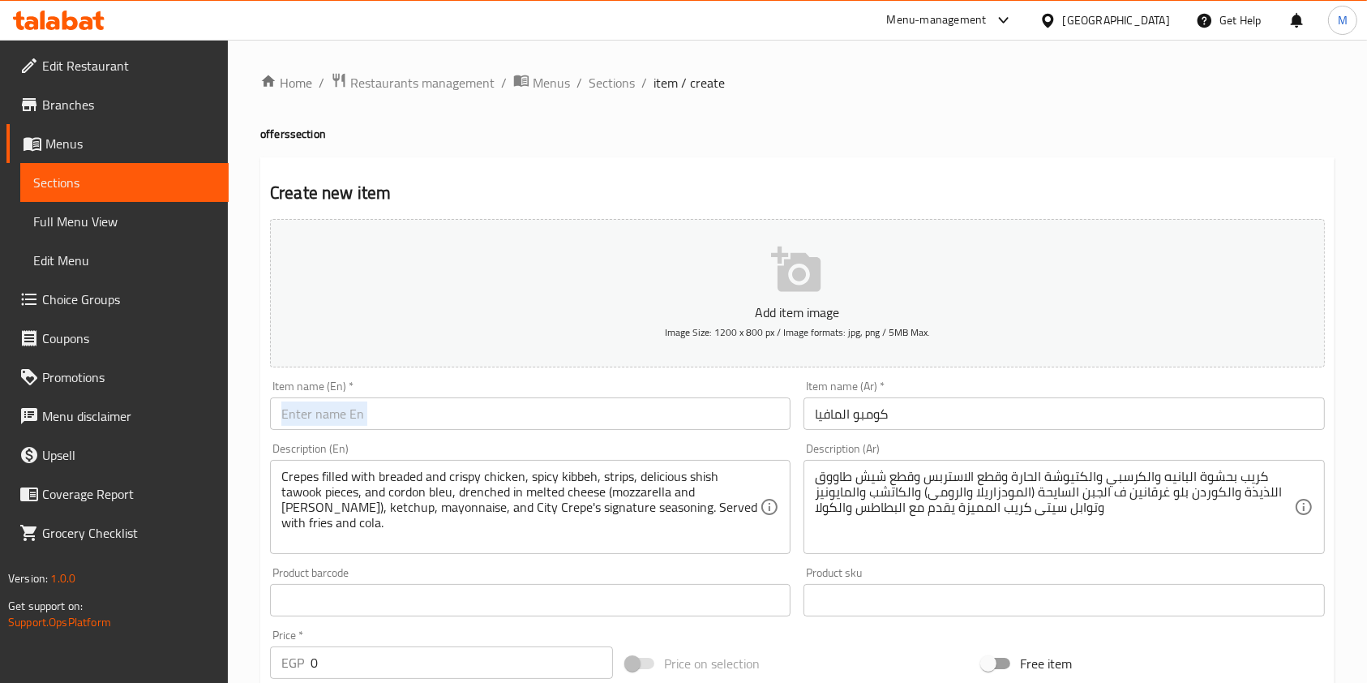
click at [563, 417] on input "text" at bounding box center [530, 413] width 520 height 32
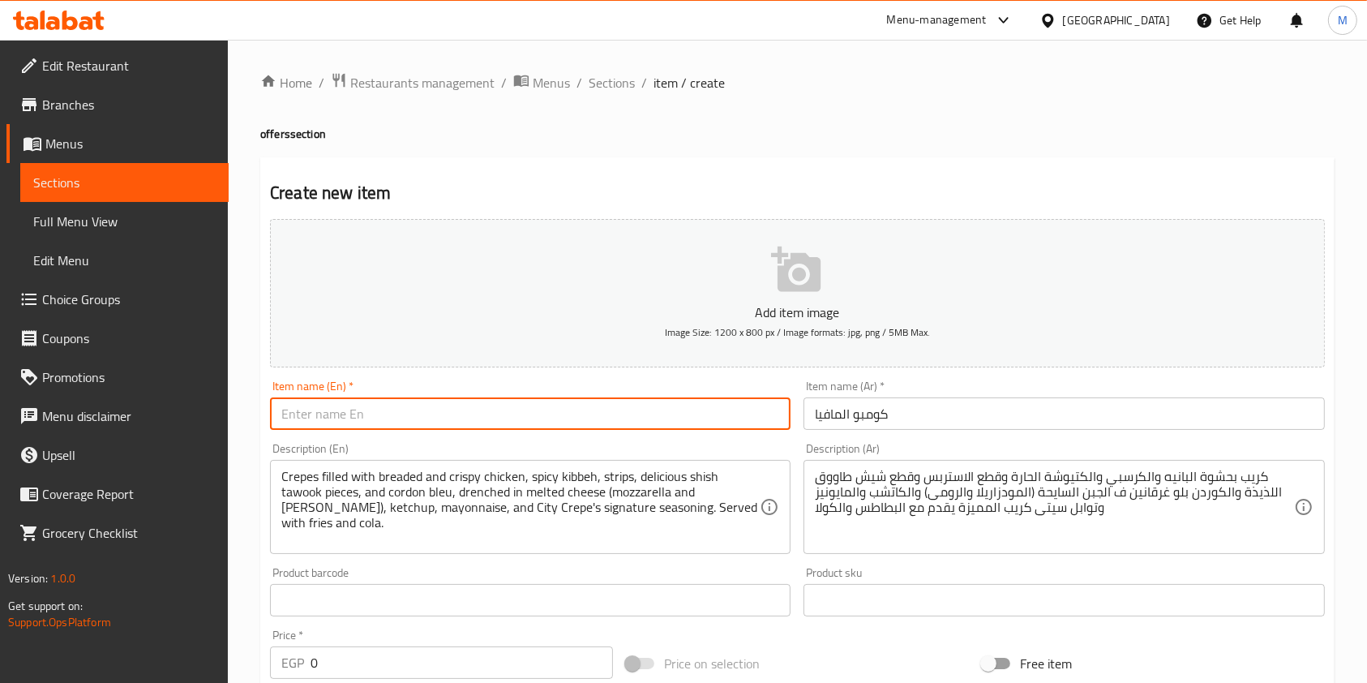
paste input "Mafia Combo"
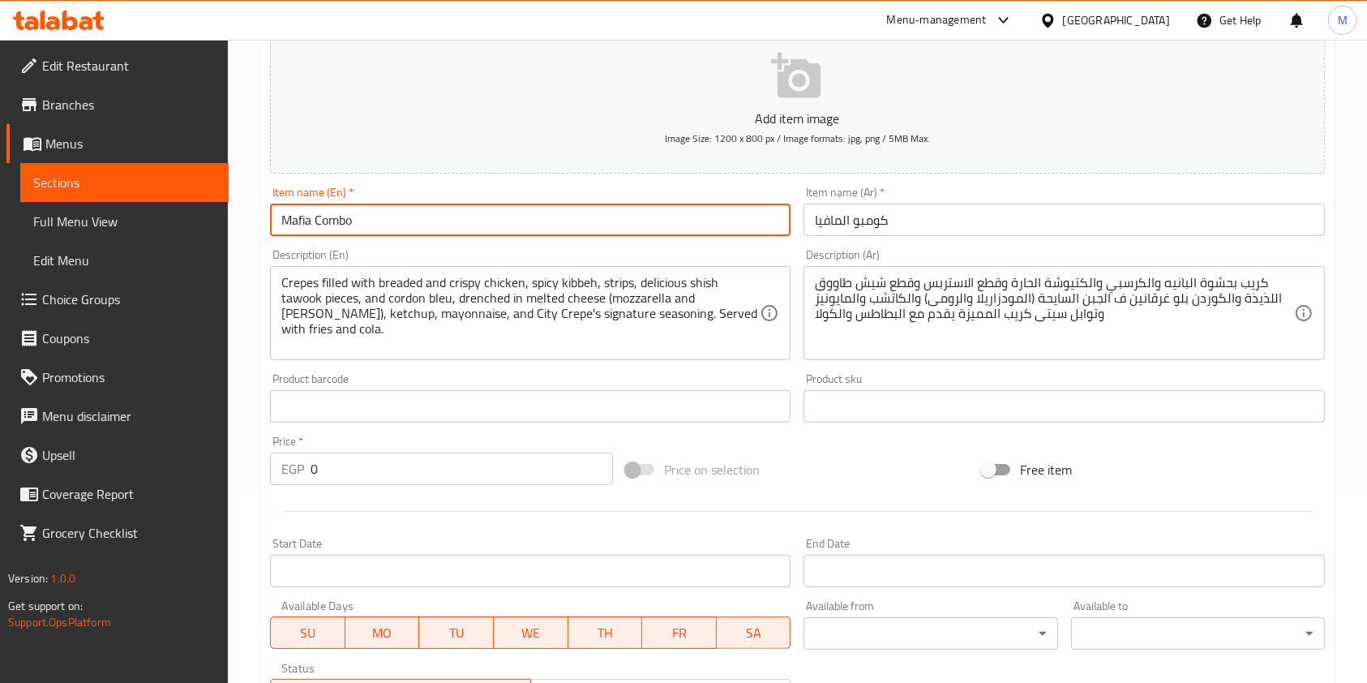
scroll to position [324, 0]
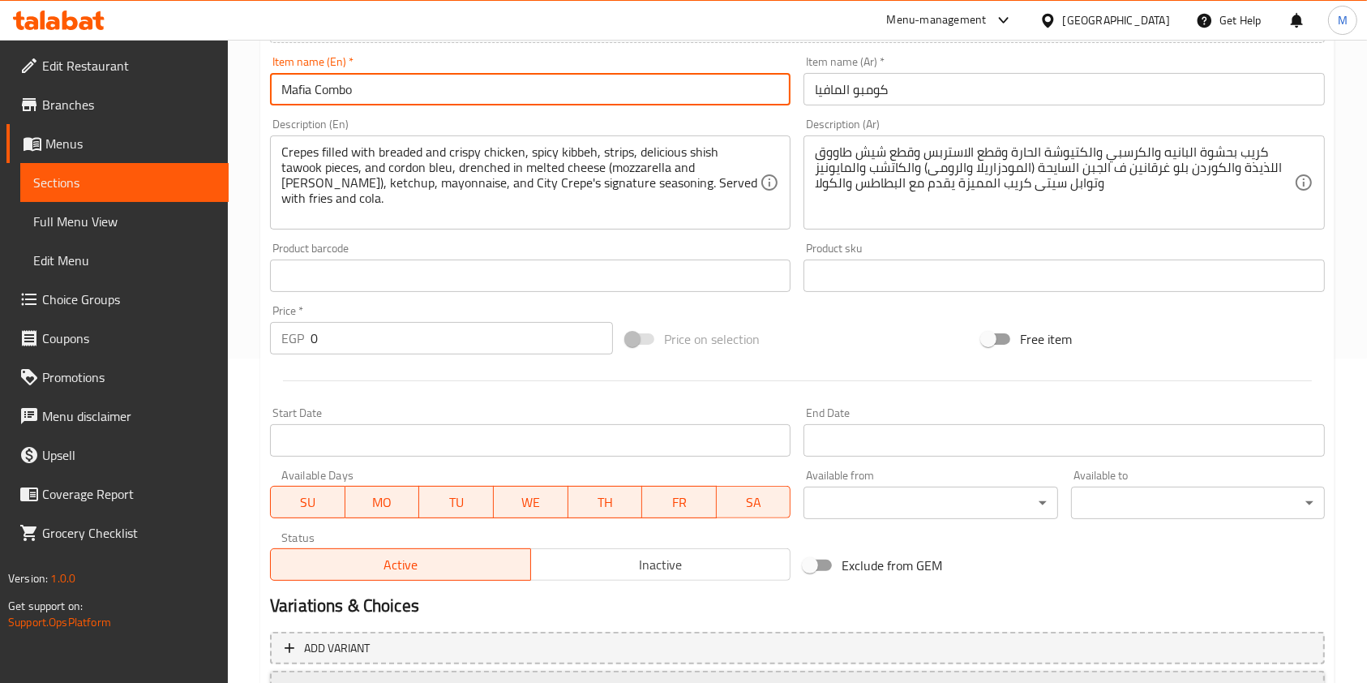
type input "Mafia Combo"
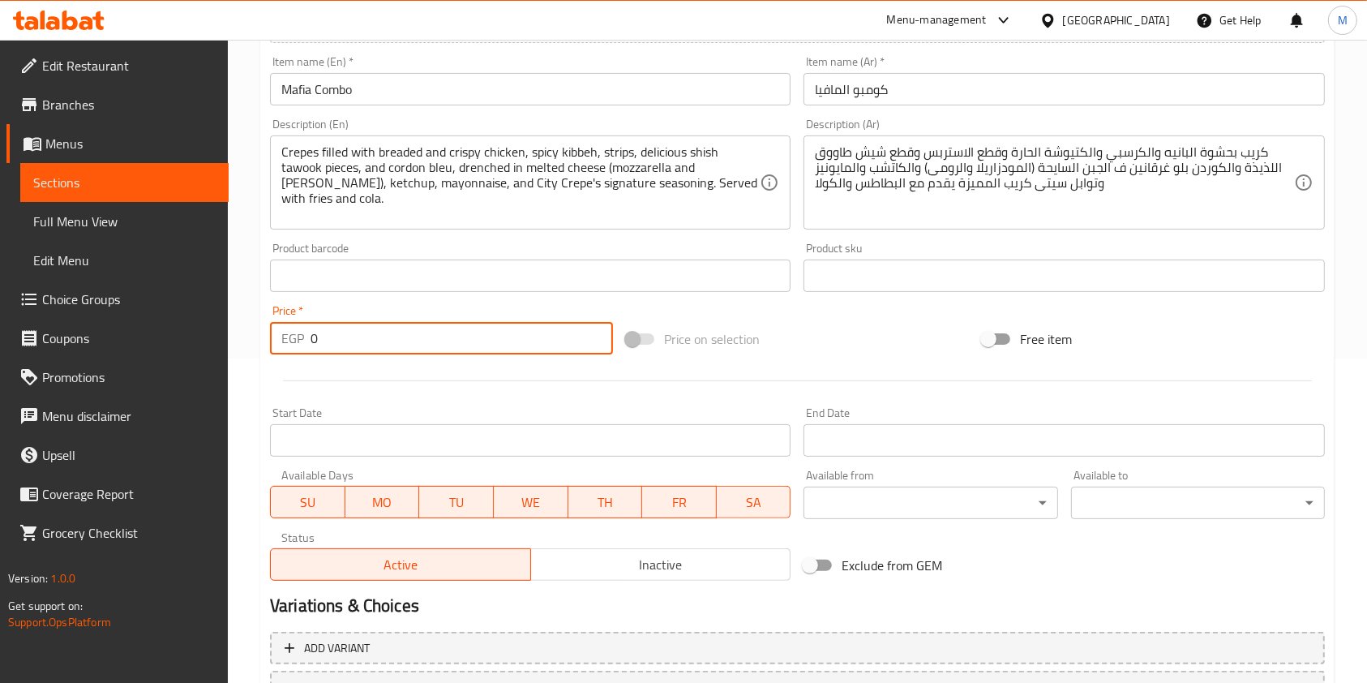
click at [384, 323] on input "0" at bounding box center [461, 338] width 302 height 32
click at [387, 344] on input "0" at bounding box center [461, 338] width 302 height 32
click at [388, 345] on input "0" at bounding box center [461, 338] width 302 height 32
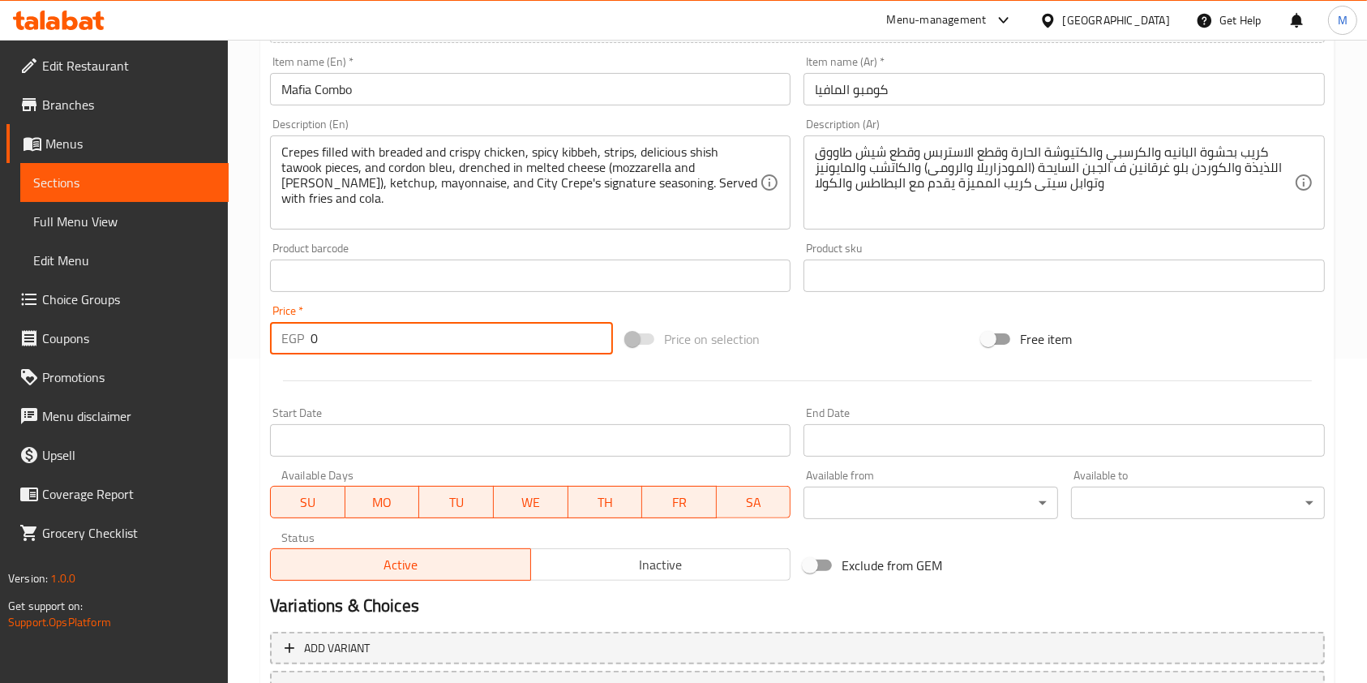
click at [388, 345] on input "0" at bounding box center [461, 338] width 302 height 32
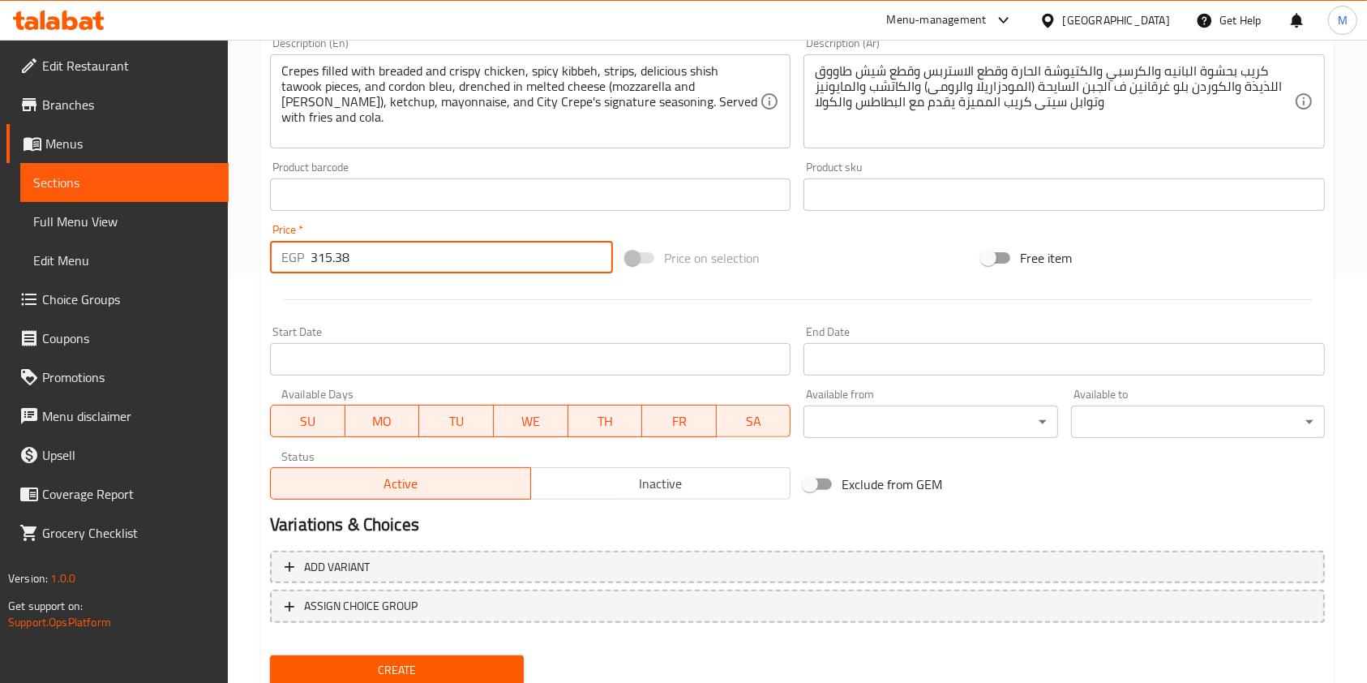
scroll to position [463, 0]
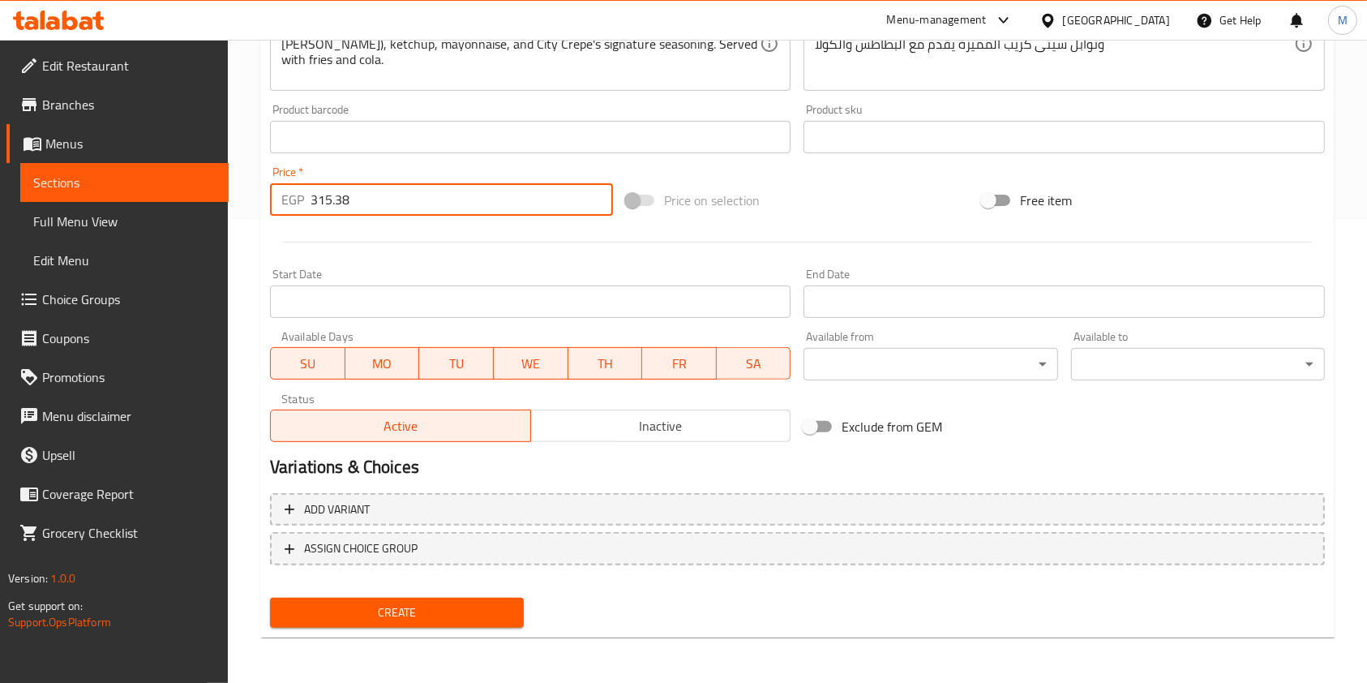
type input "315.38"
click at [512, 599] on button "Create" at bounding box center [397, 612] width 254 height 30
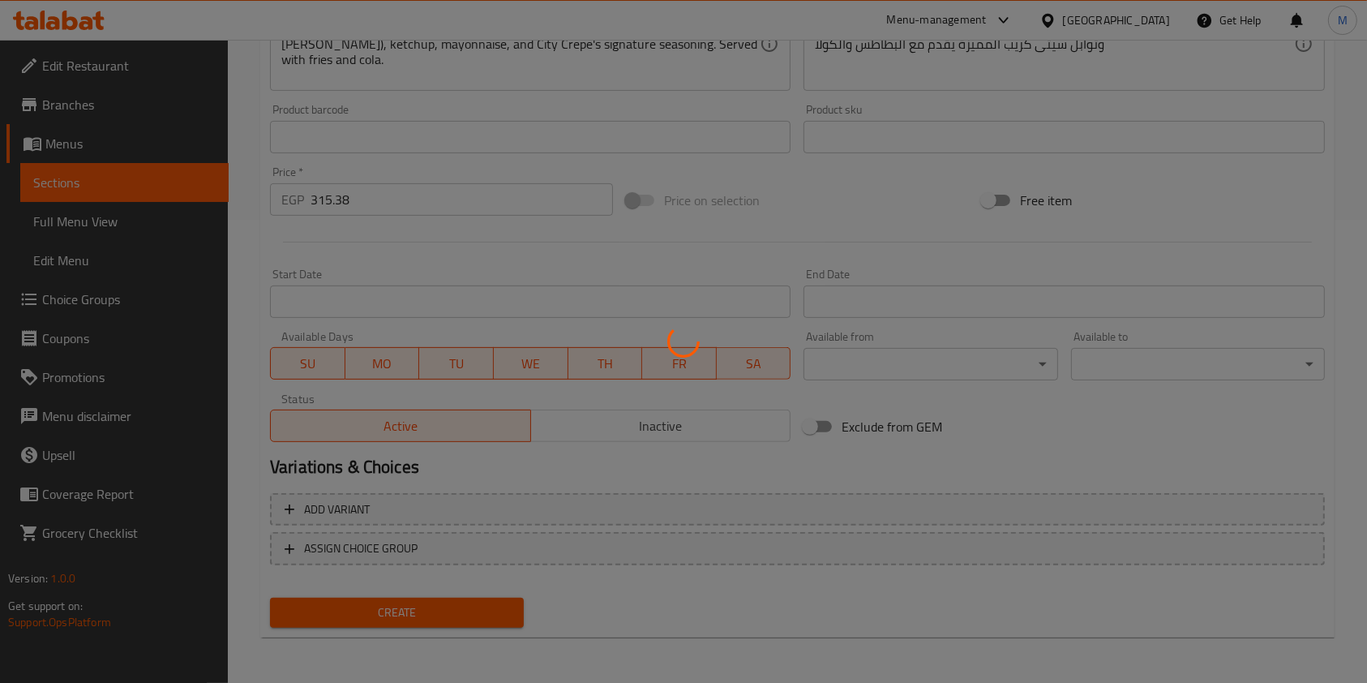
type input "0"
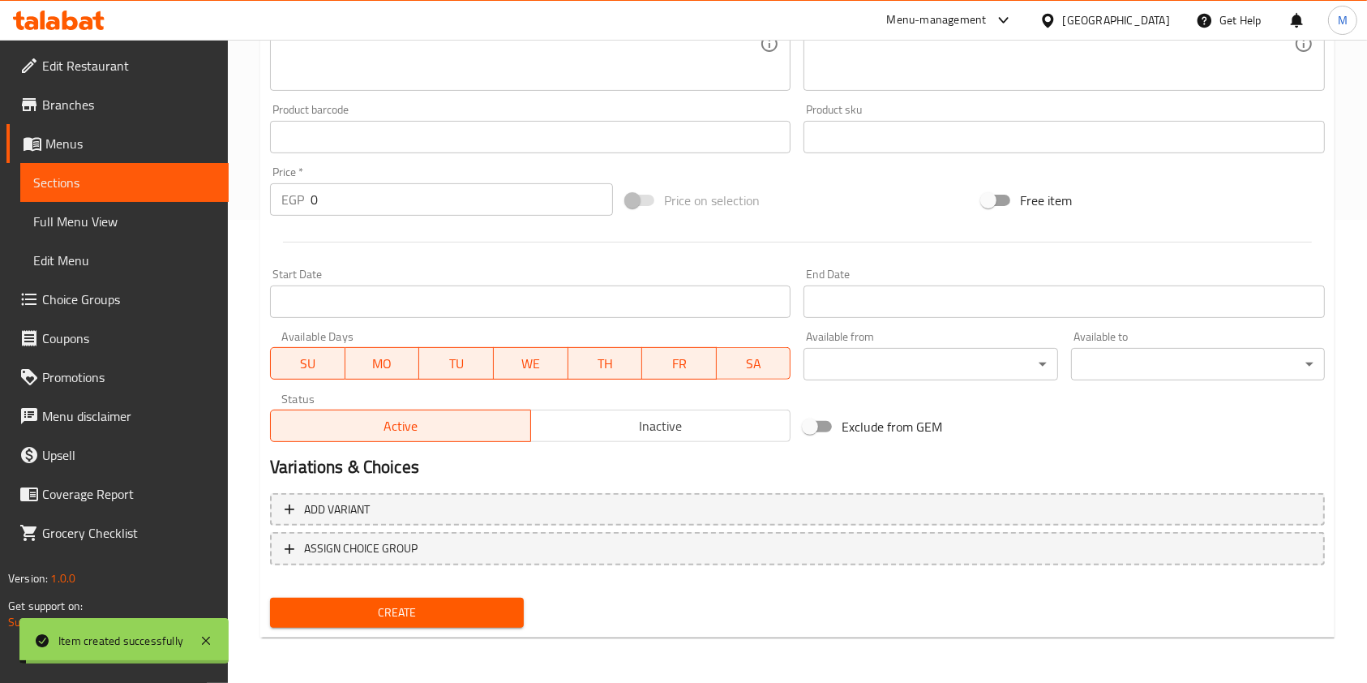
click at [515, 565] on div "Add variant ASSIGN CHOICE GROUP" at bounding box center [797, 538] width 1068 height 105
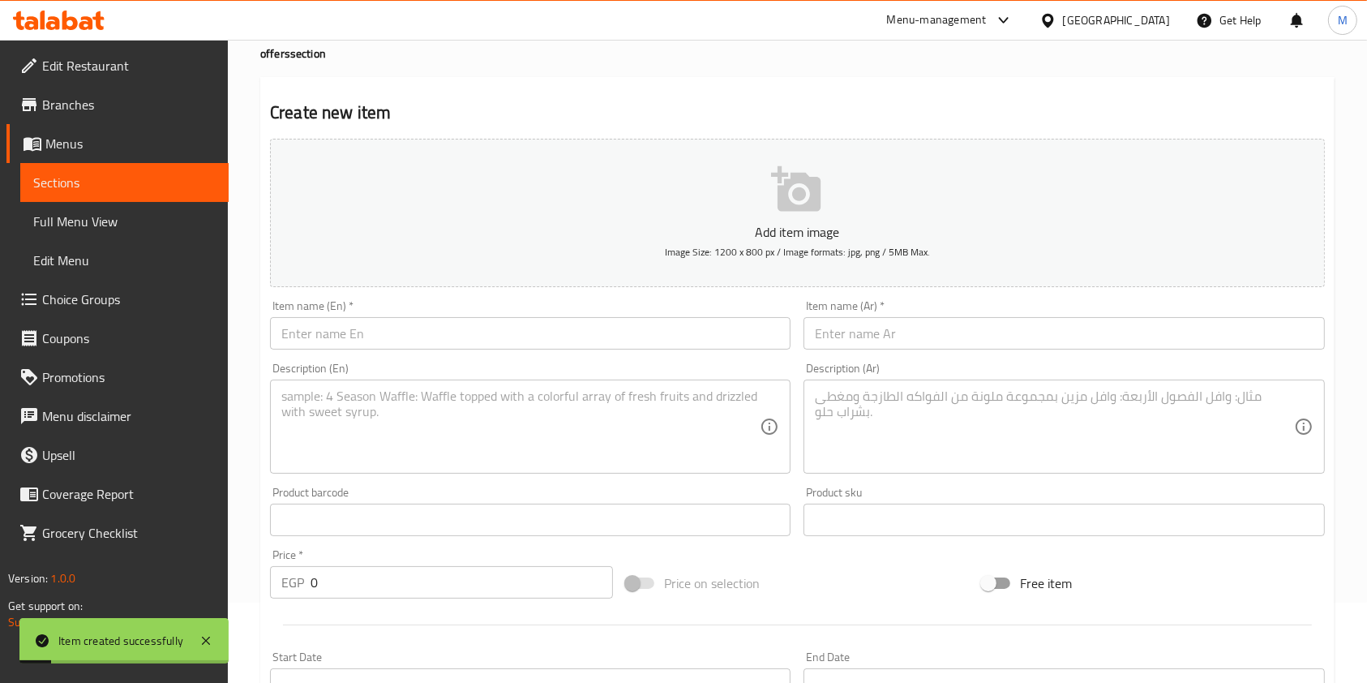
scroll to position [31, 0]
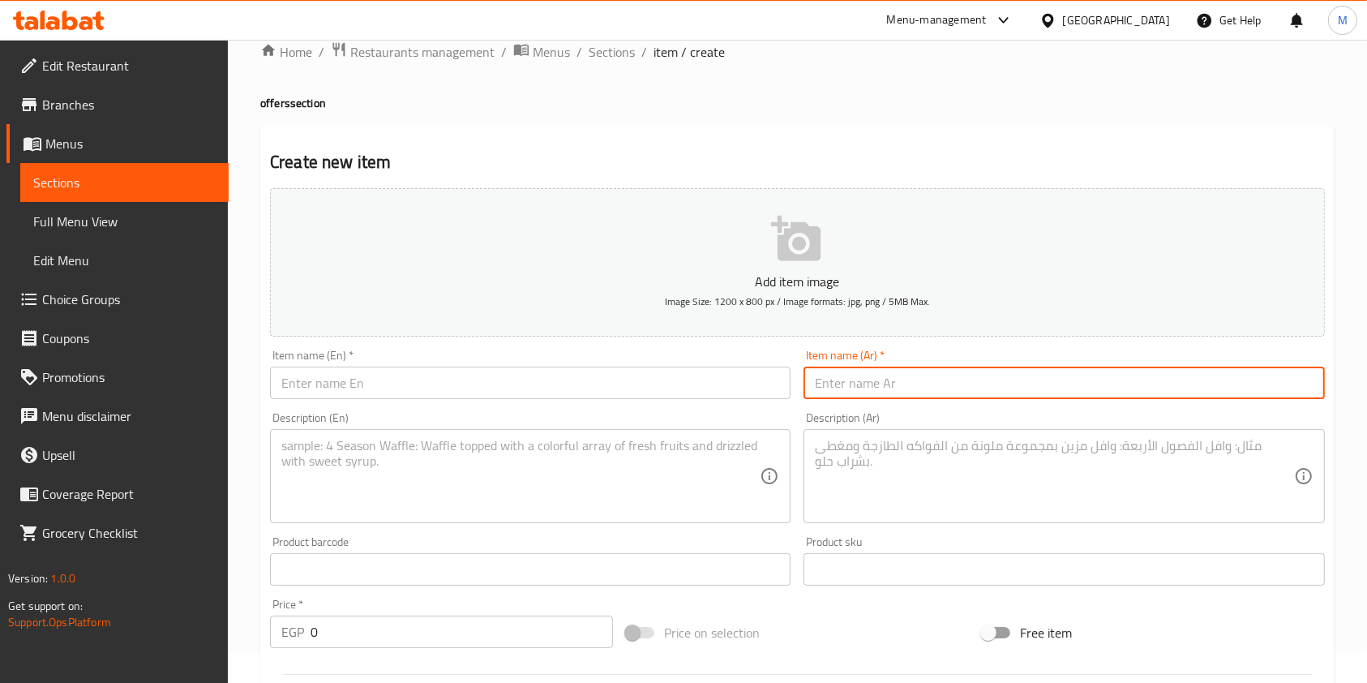
click at [888, 370] on input "text" at bounding box center [1063, 382] width 520 height 32
paste input "كومبو الحراق"
type input "كومبو الحراق"
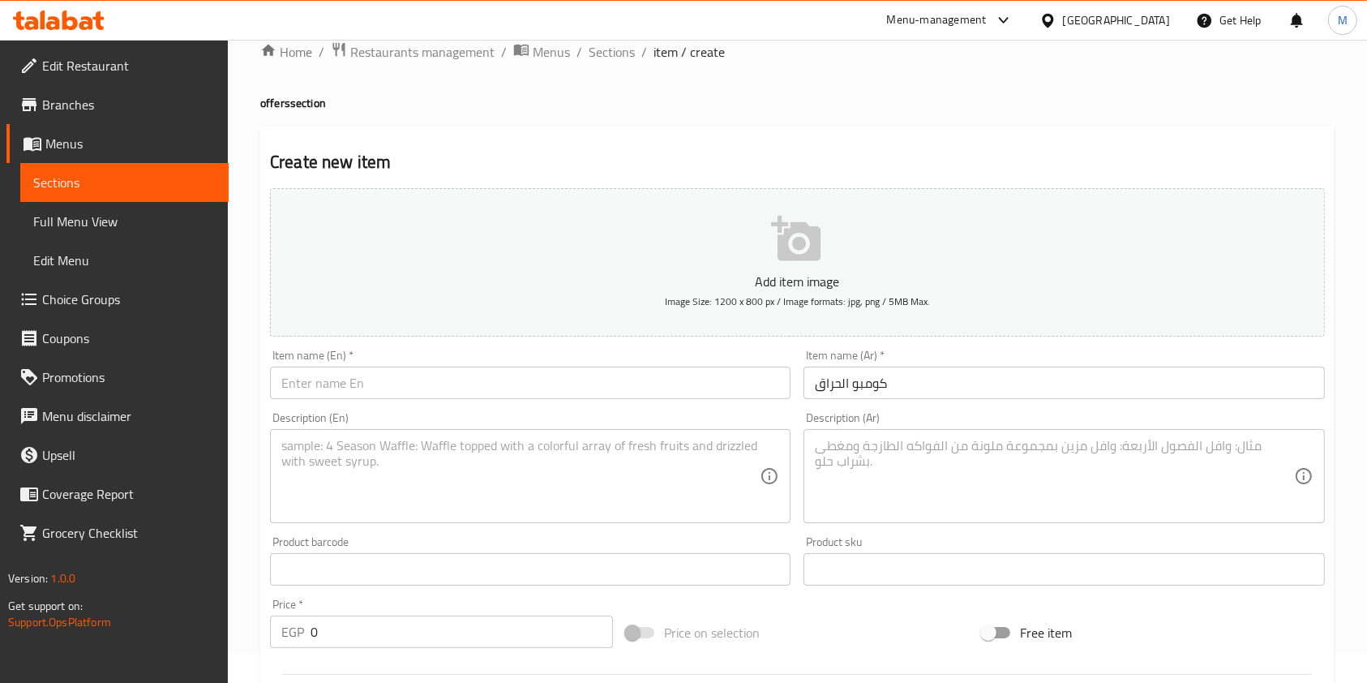
click at [811, 446] on div "Description (Ar)" at bounding box center [1063, 476] width 520 height 94
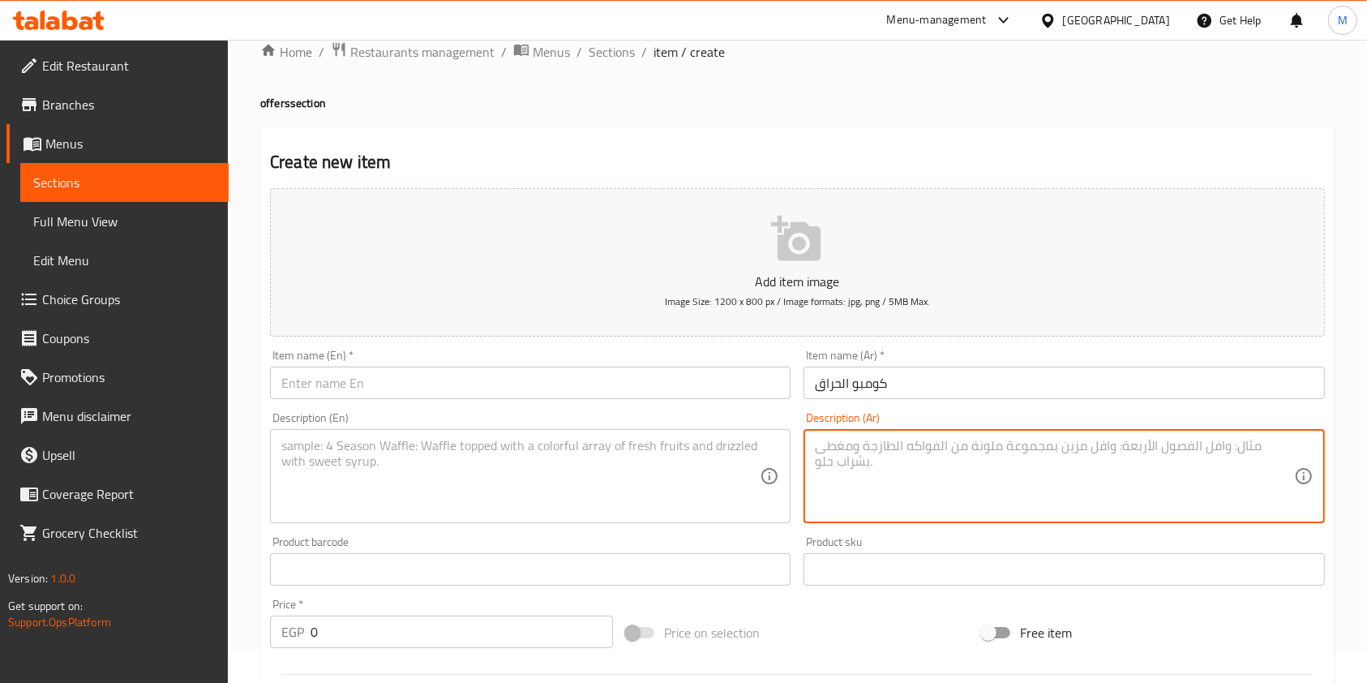
paste textarea "Crepe filled with crispy, spicy ginger pieces, spicy kibbeh pieces, jalapeno pe…"
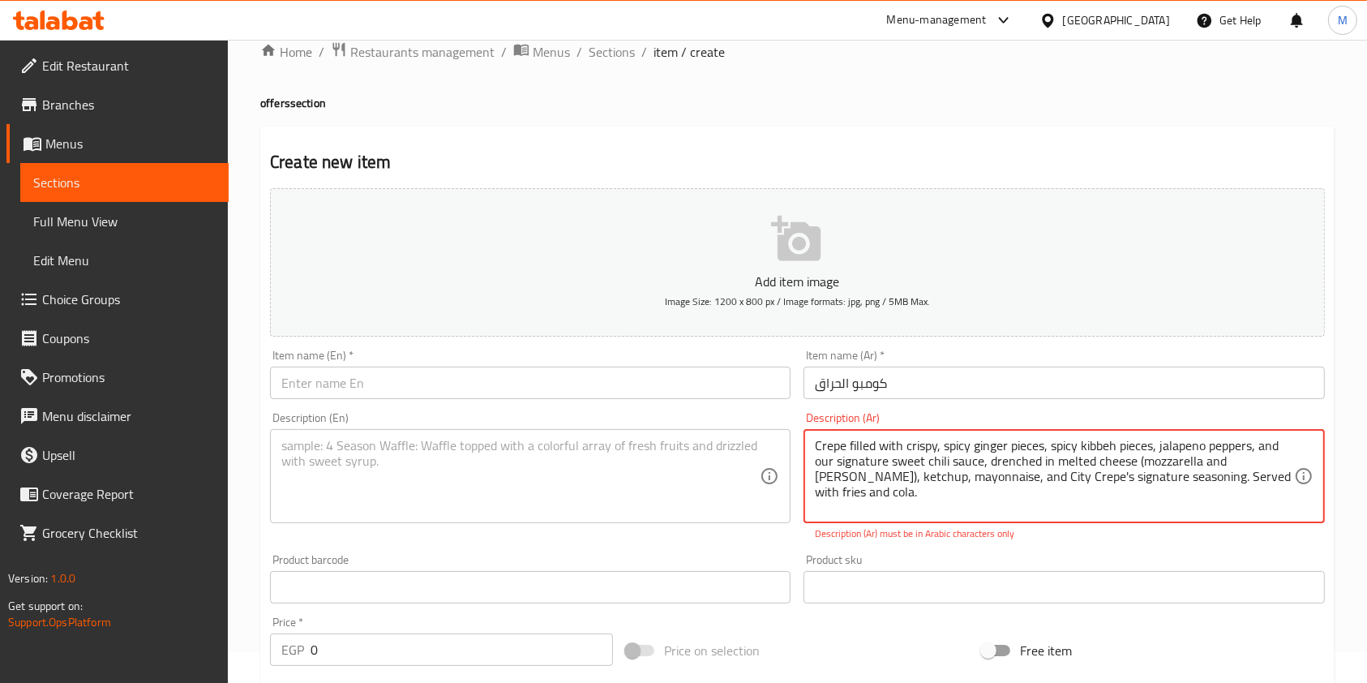
click at [892, 431] on div "Crepe filled with crispy, spicy ginger pieces, spicy kibbeh pieces, jalapeno pe…" at bounding box center [1063, 476] width 520 height 94
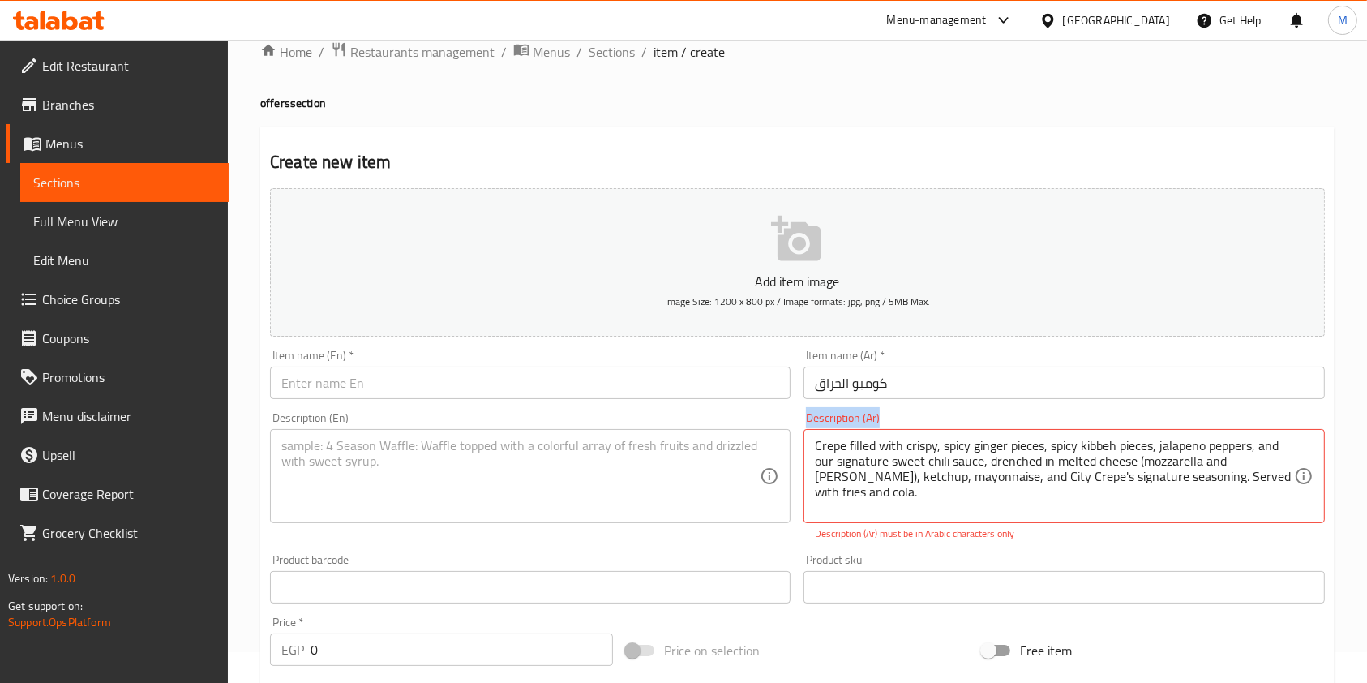
click at [892, 431] on div "Crepe filled with crispy, spicy ginger pieces, spicy kibbeh pieces, jalapeno pe…" at bounding box center [1063, 476] width 520 height 94
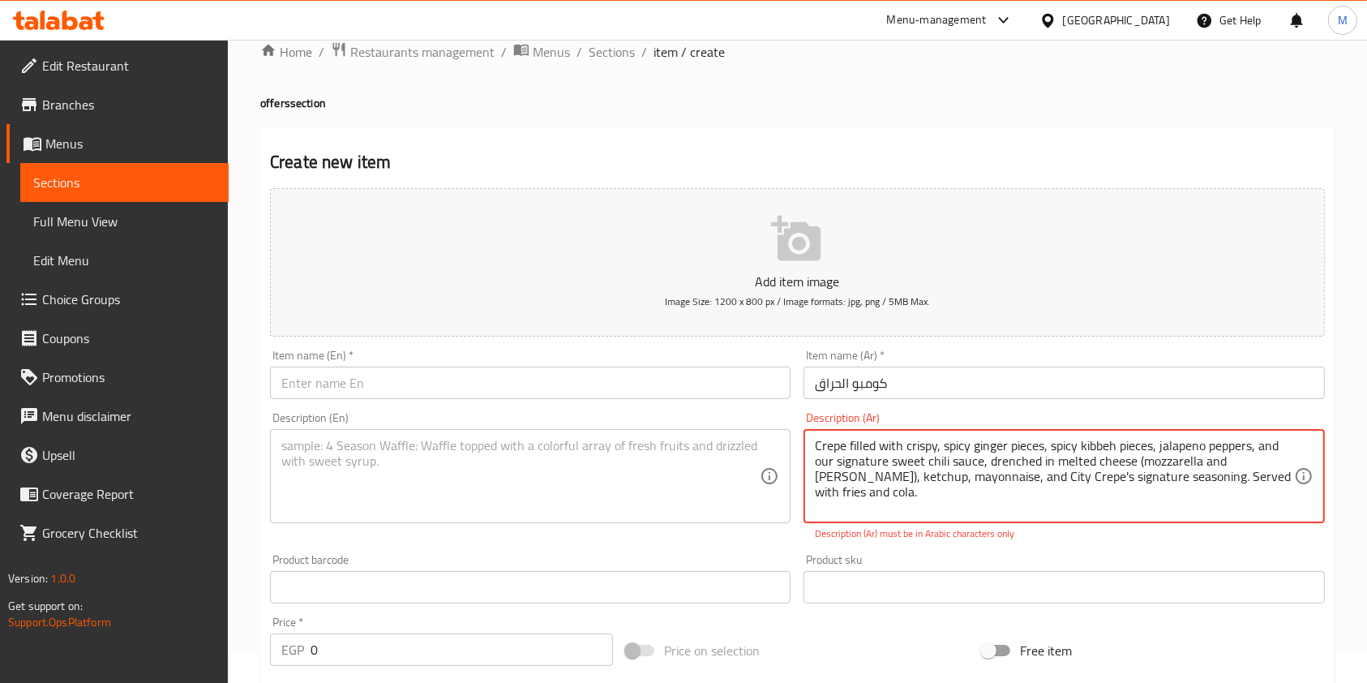
click at [892, 460] on textarea "Crepe filled with crispy, spicy ginger pieces, spicy kibbeh pieces, jalapeno pe…" at bounding box center [1054, 476] width 478 height 77
paste textarea "كريب محشو بقطع الزنجر المقرمشة الحارة مع قطع الكتيوشة الحارة وفلفل الهالبينو وص…"
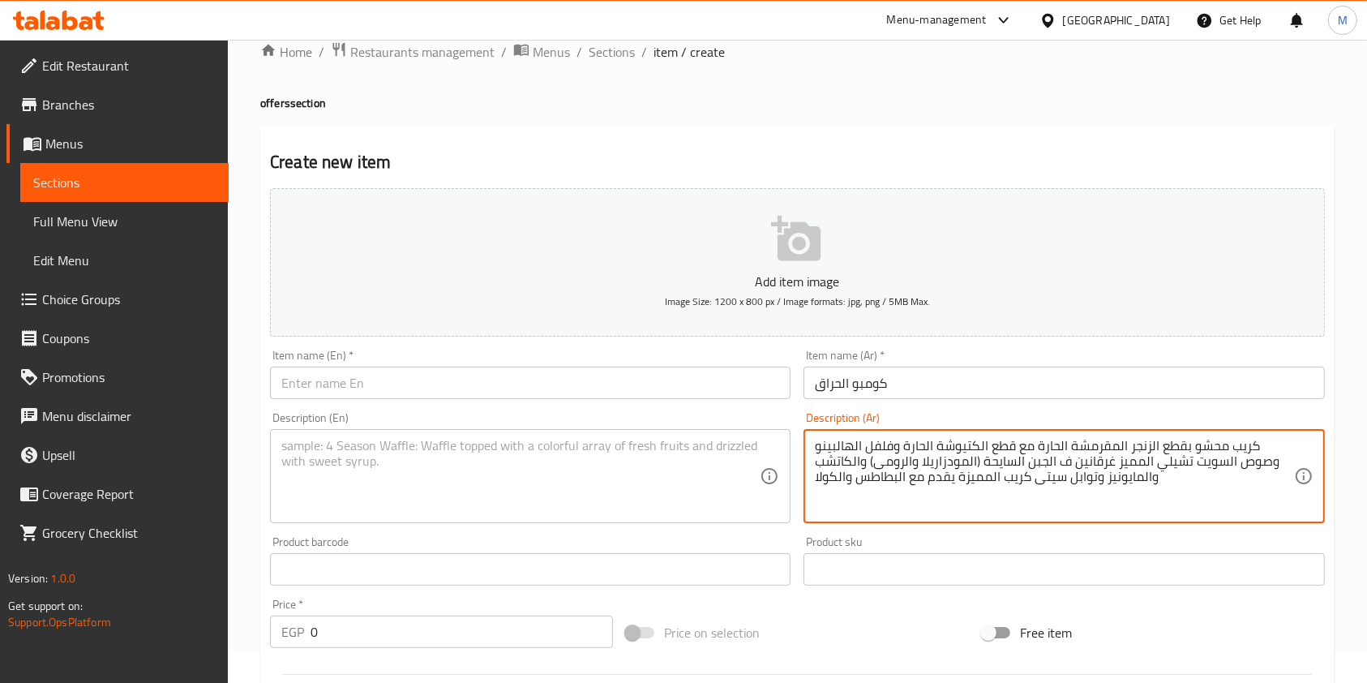
type textarea "كريب محشو بقطع الزنجر المقرمشة الحارة مع قطع الكتيوشة الحارة وفلفل الهالبينو وص…"
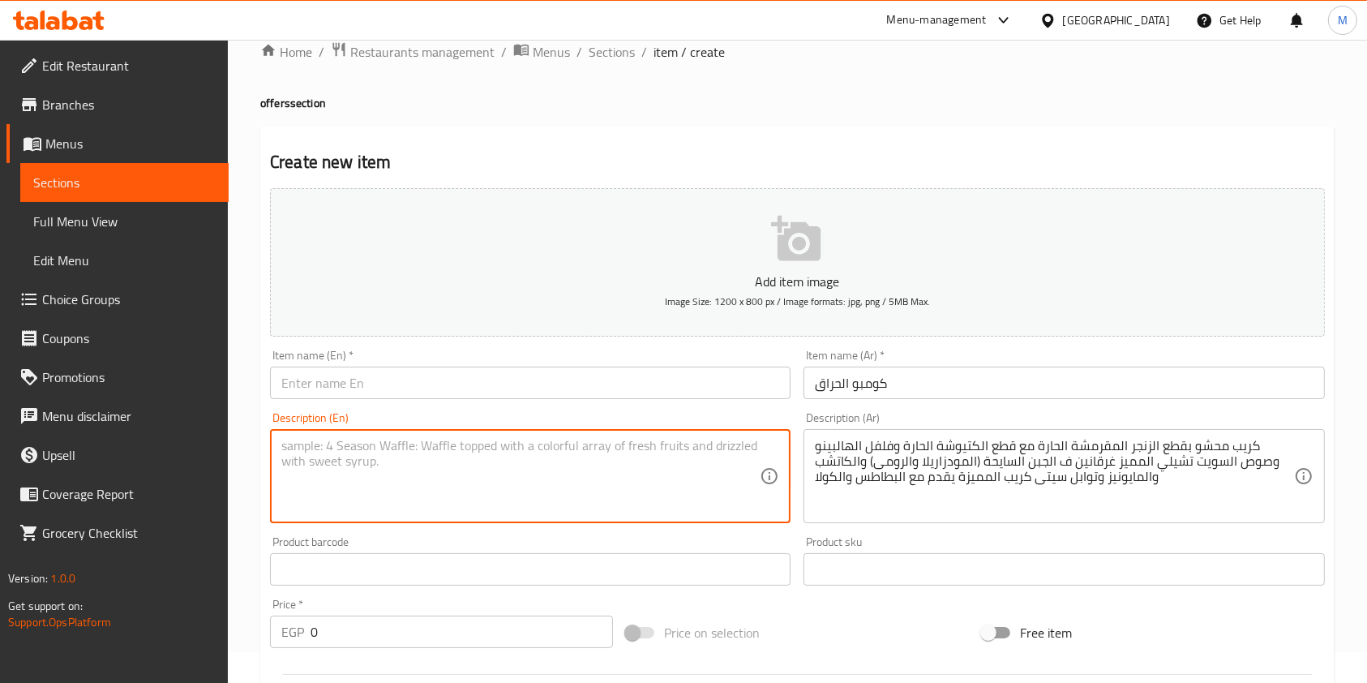
click at [717, 461] on textarea at bounding box center [520, 476] width 478 height 77
paste textarea "Crepe filled with crispy, spicy ginger pieces, spicy kibbeh pieces, jalapeno pe…"
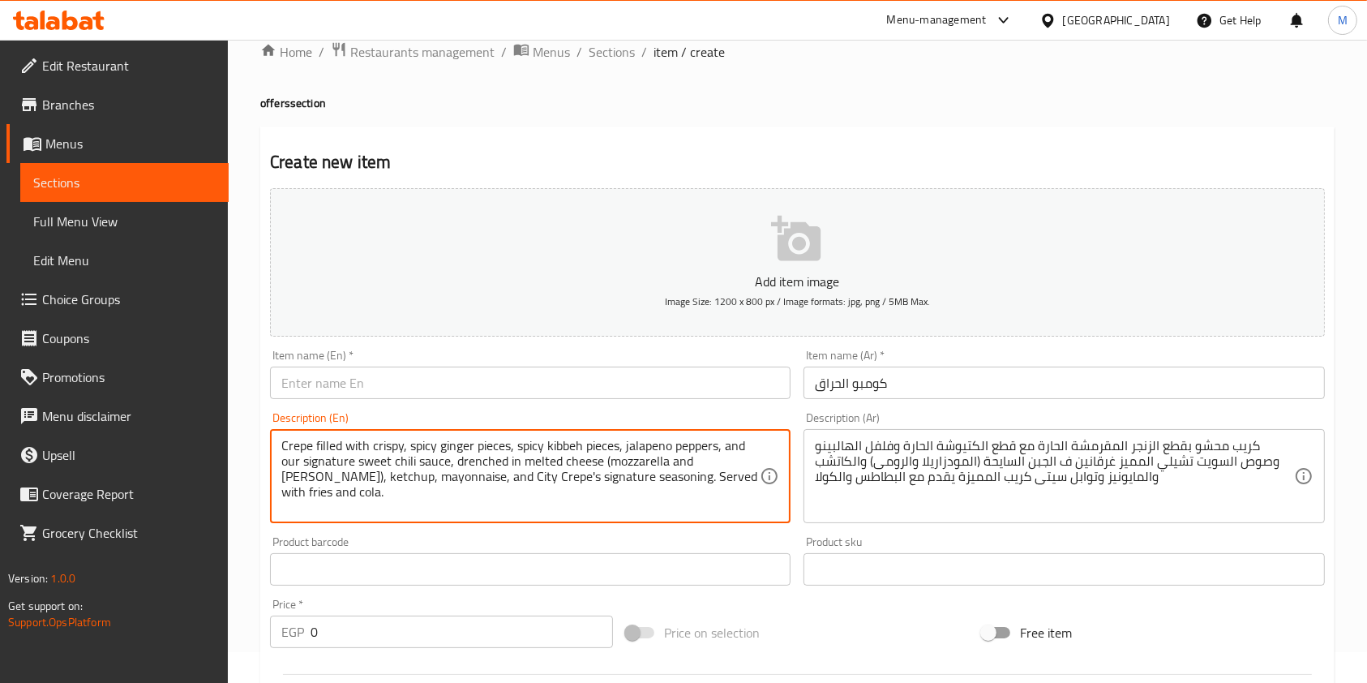
type textarea "Crepe filled with crispy, spicy ginger pieces, spicy kibbeh pieces, jalapeno pe…"
click at [516, 399] on input "text" at bounding box center [530, 382] width 520 height 32
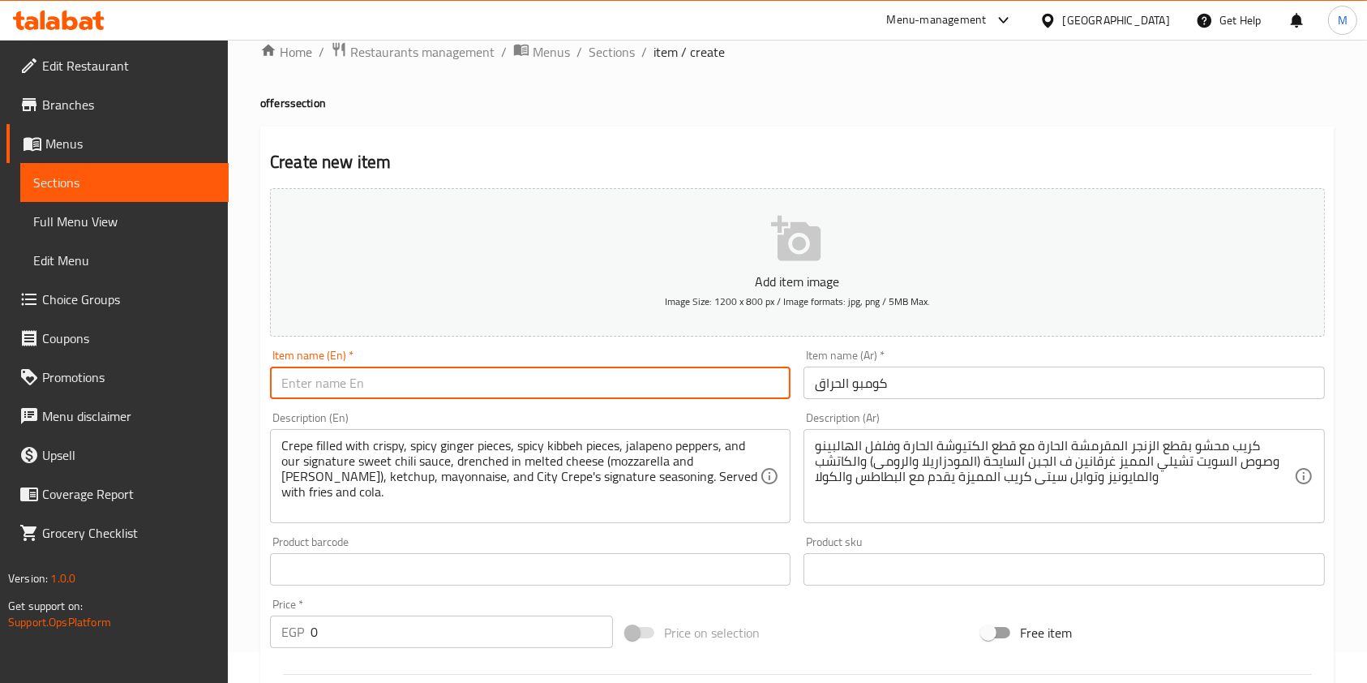
paste input "Spicy Combo"
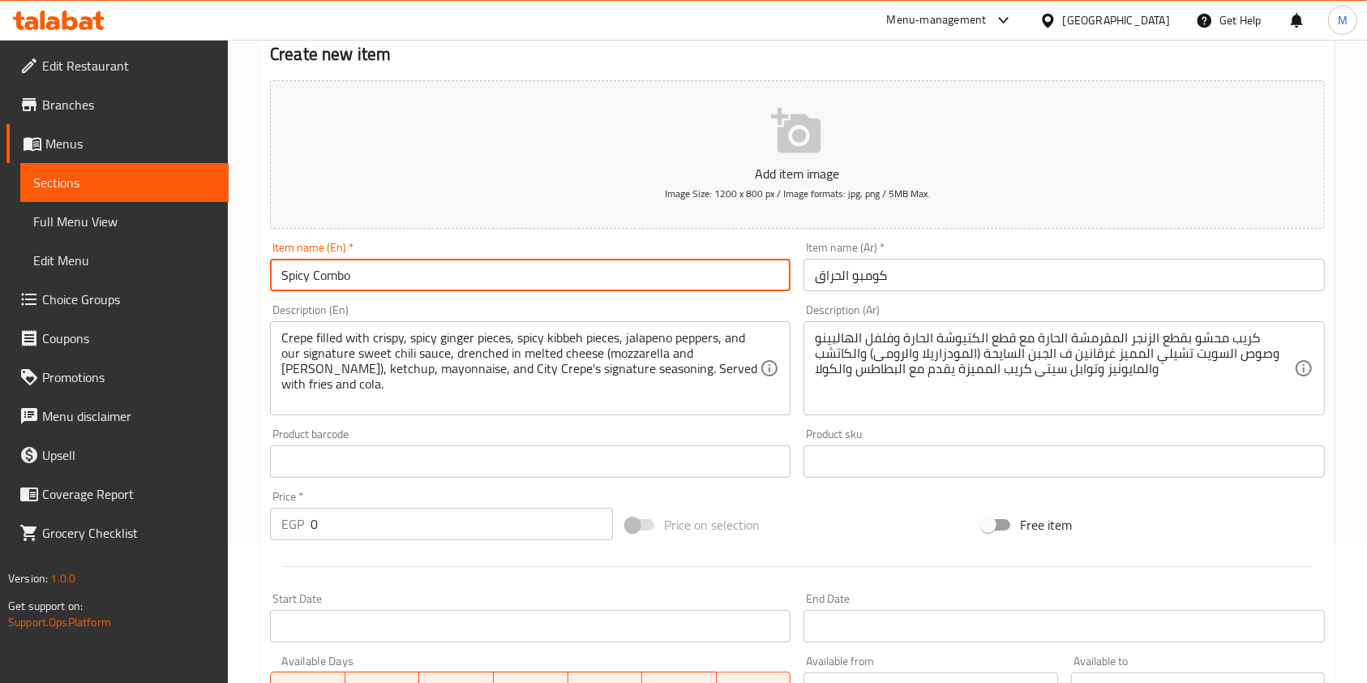
type input "Spicy Combo"
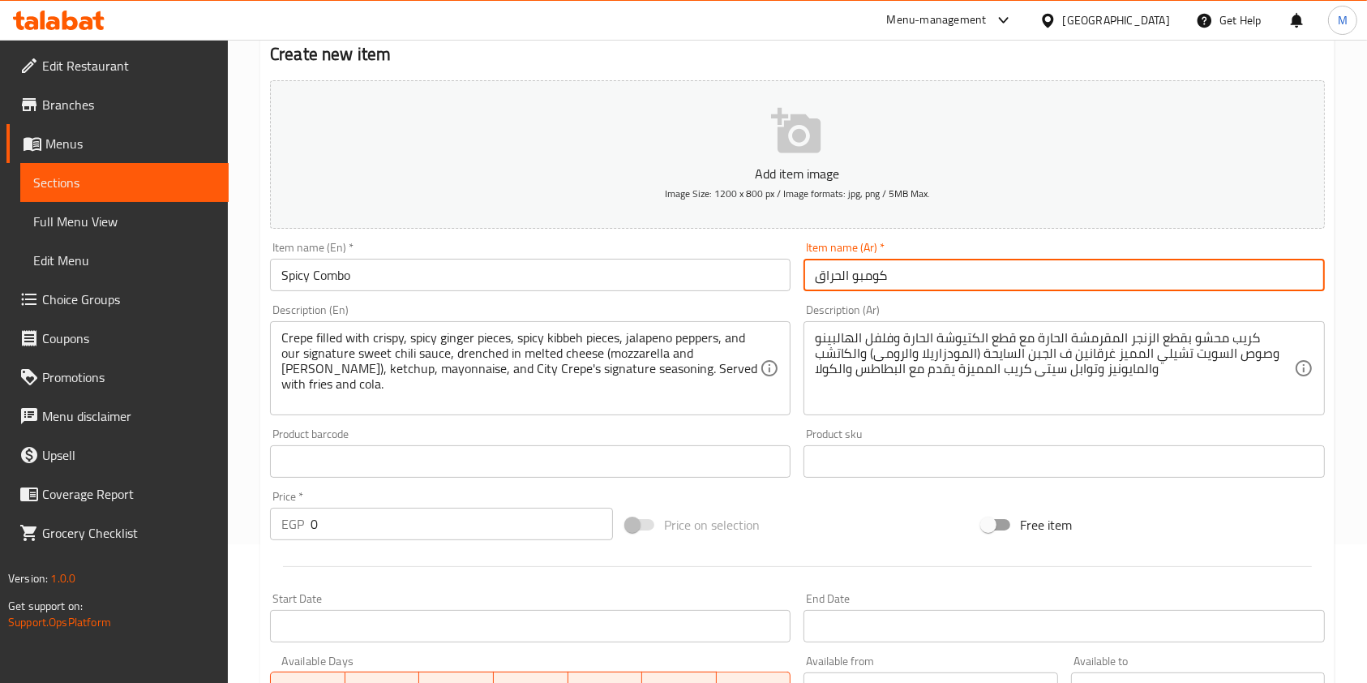
click at [1172, 268] on input "كومبو الحراق" at bounding box center [1063, 275] width 520 height 32
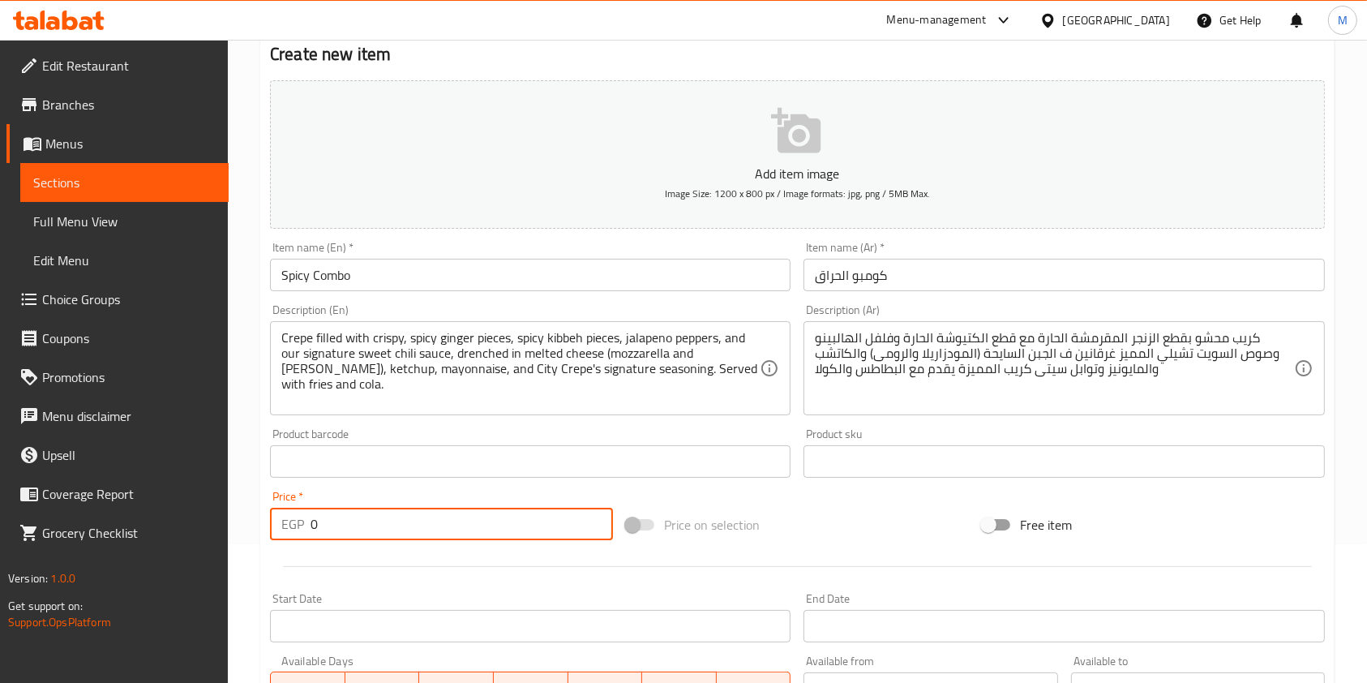
click at [406, 539] on input "0" at bounding box center [461, 523] width 302 height 32
click at [333, 530] on input "26153" at bounding box center [461, 523] width 302 height 32
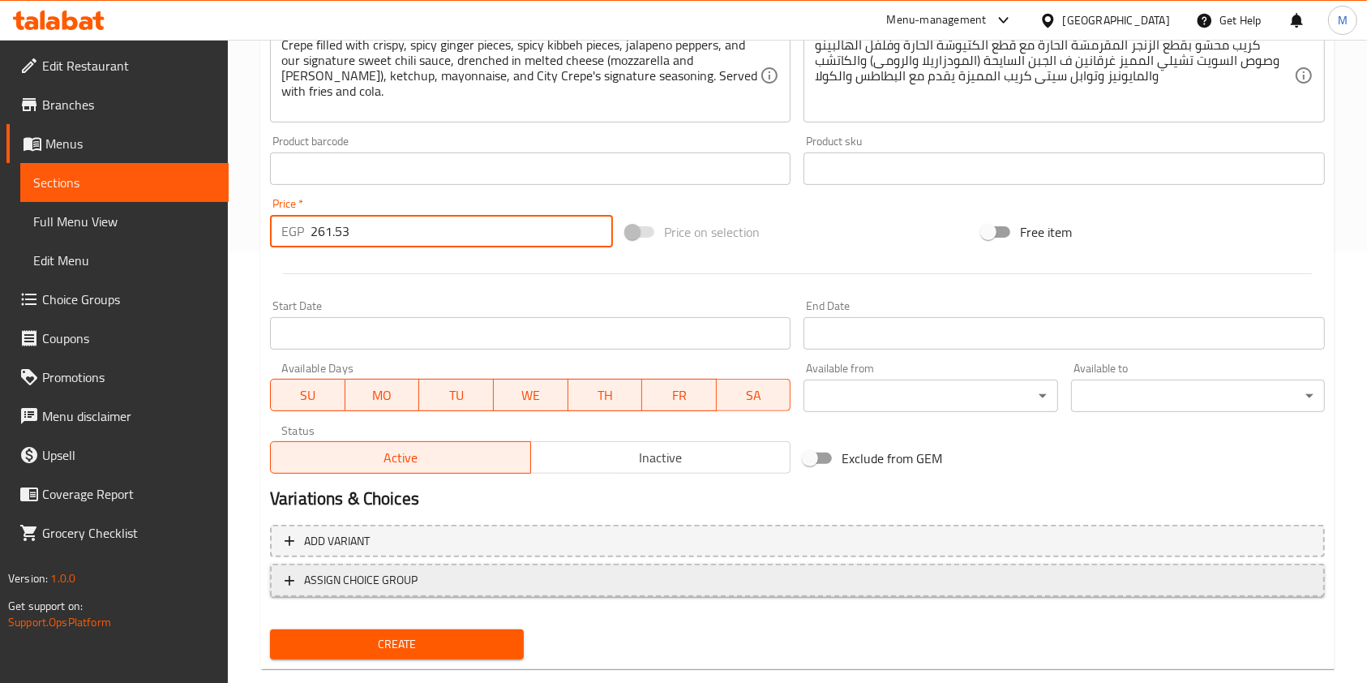
scroll to position [463, 0]
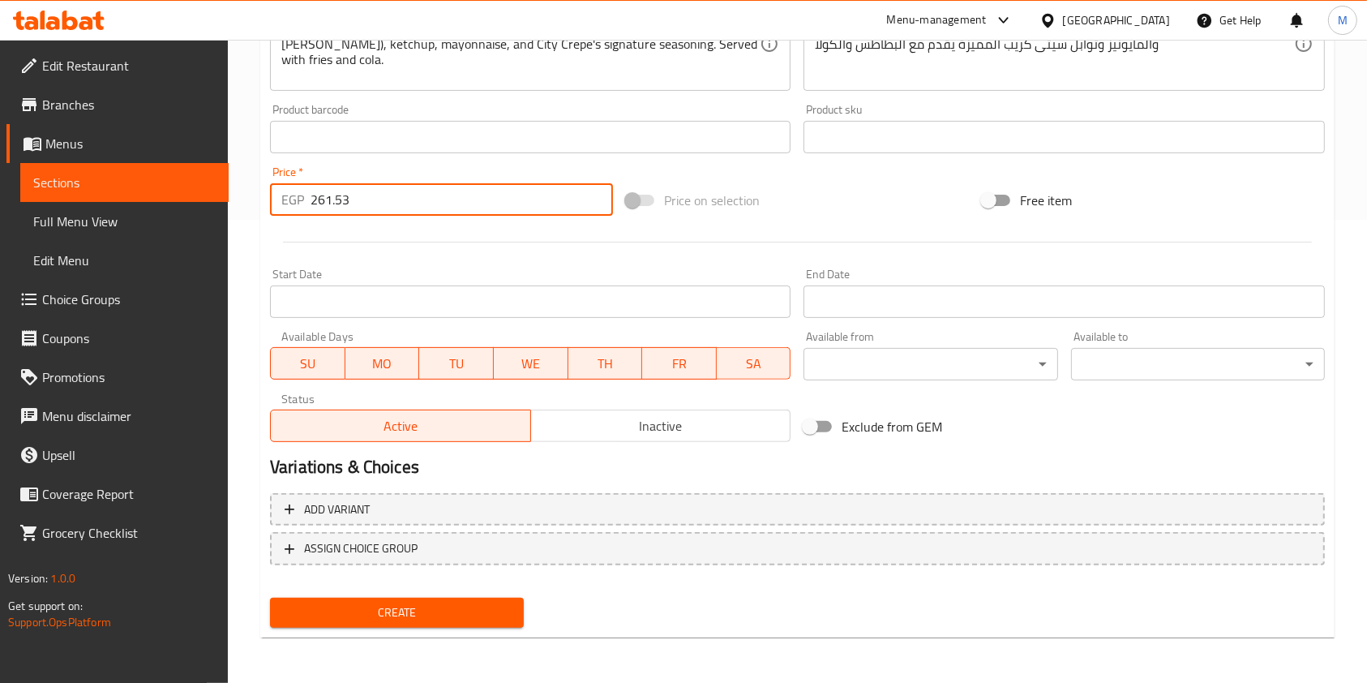
type input "261.53"
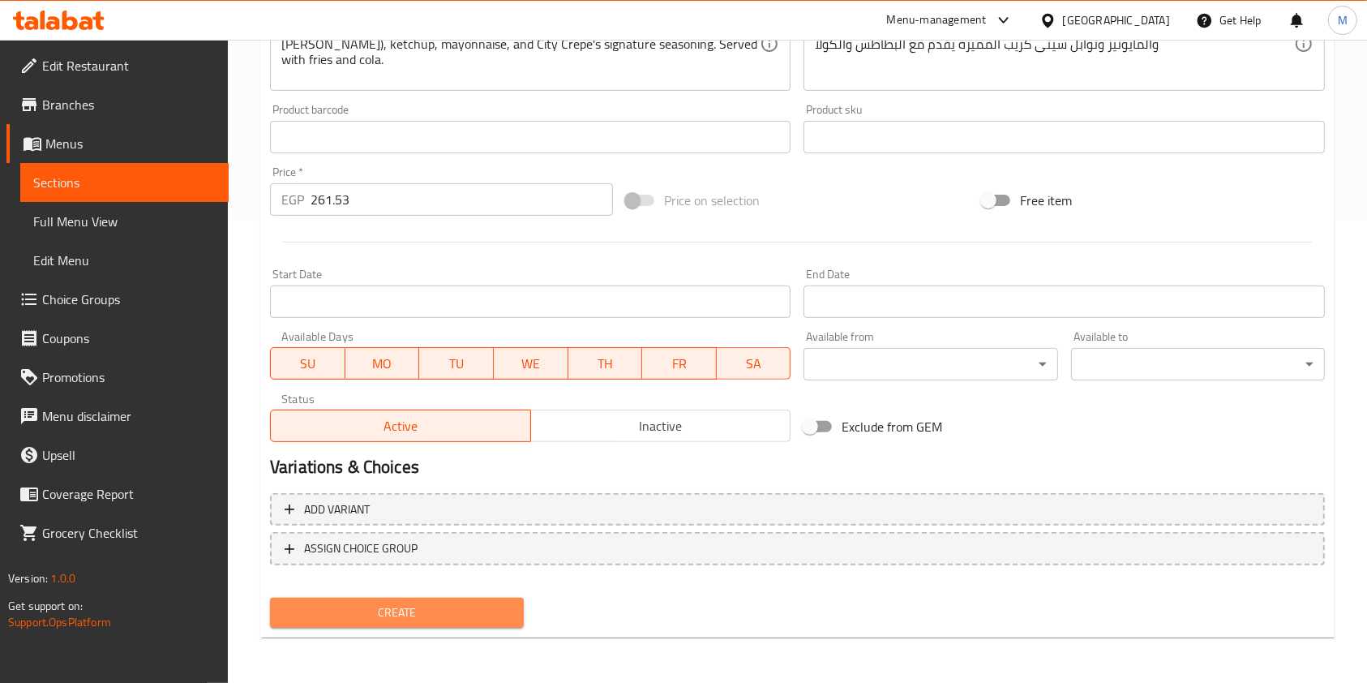
click at [460, 617] on span "Create" at bounding box center [397, 612] width 228 height 20
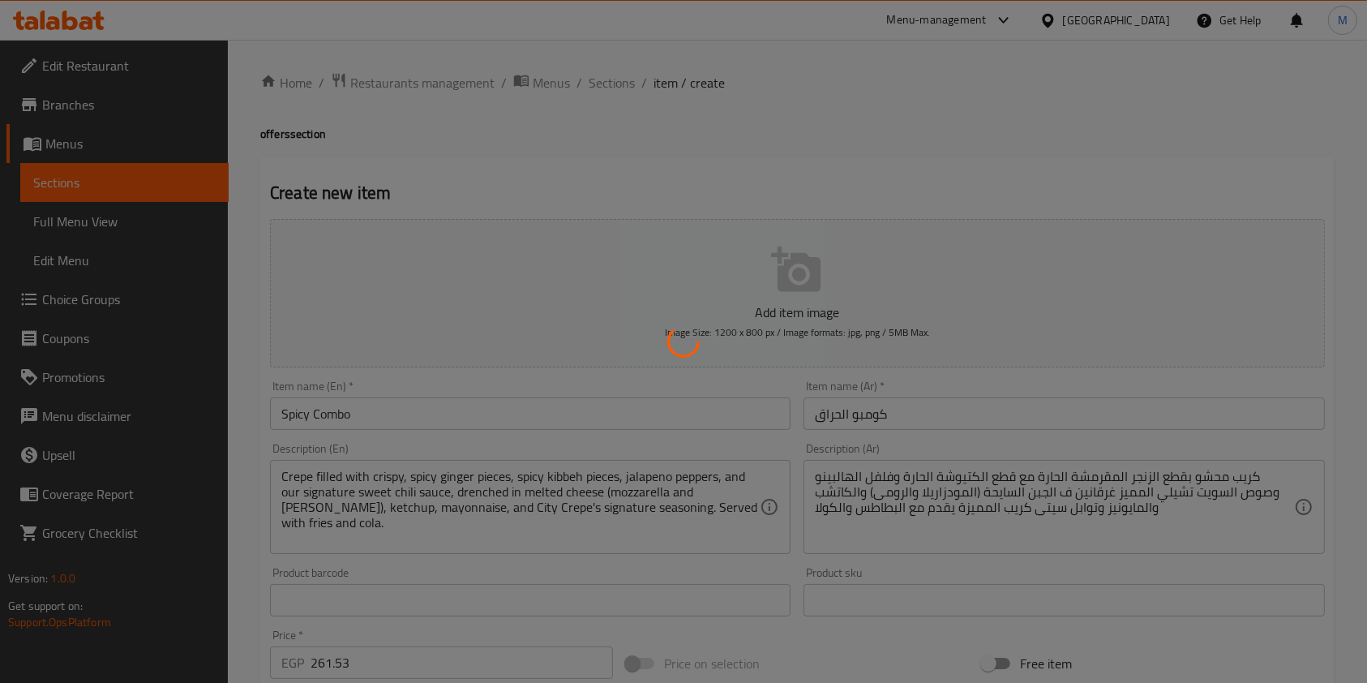
scroll to position [0, 0]
type input "0"
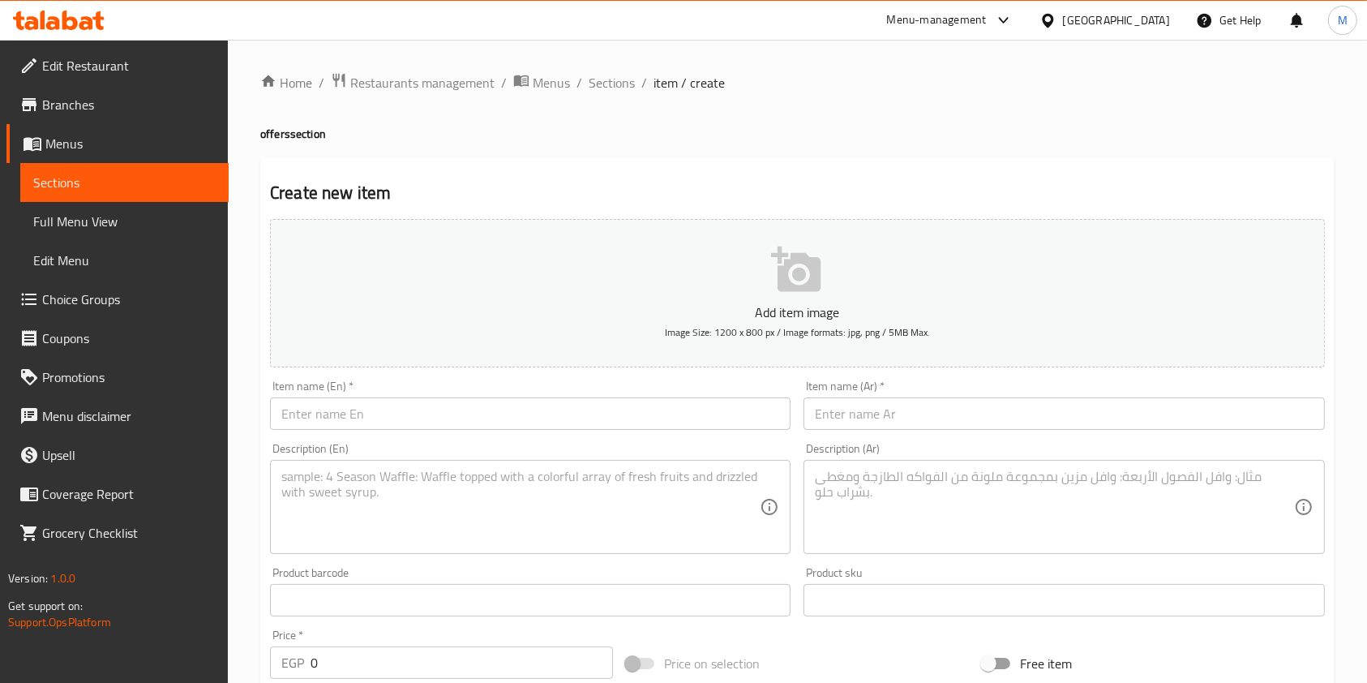
click at [860, 415] on input "text" at bounding box center [1063, 413] width 520 height 32
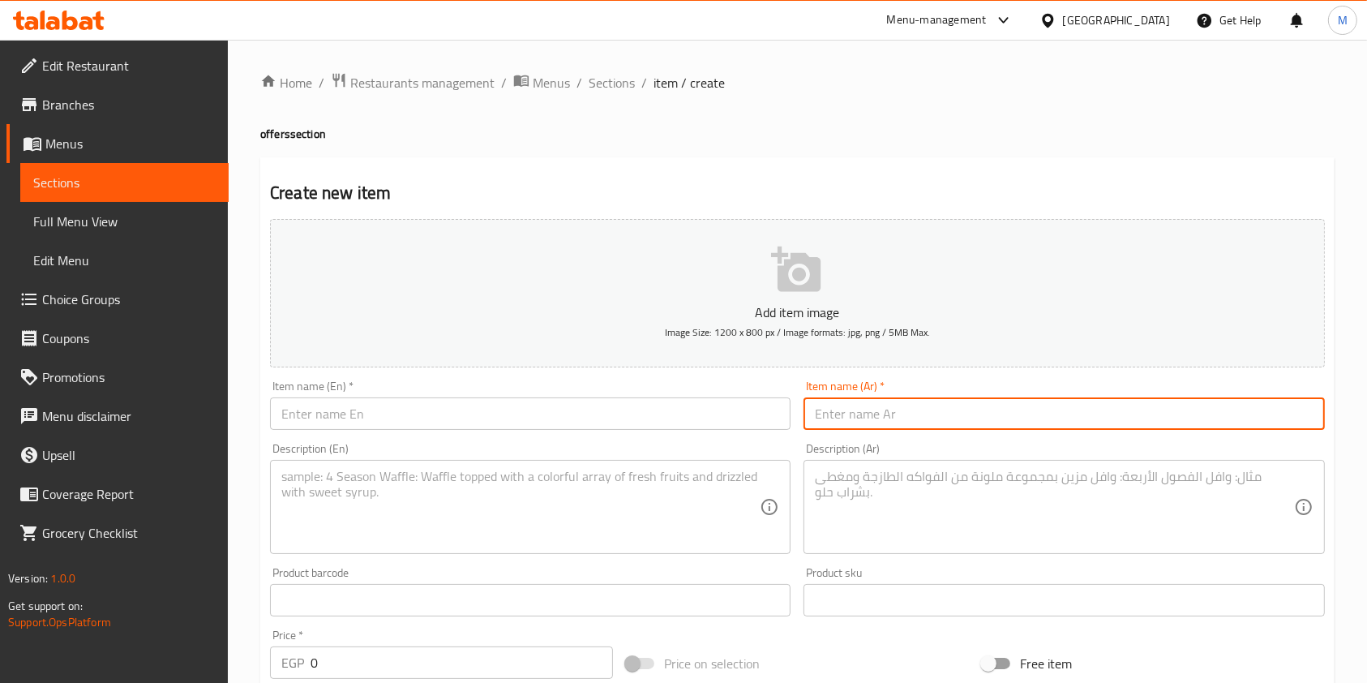
paste input "The Bomb Combo"
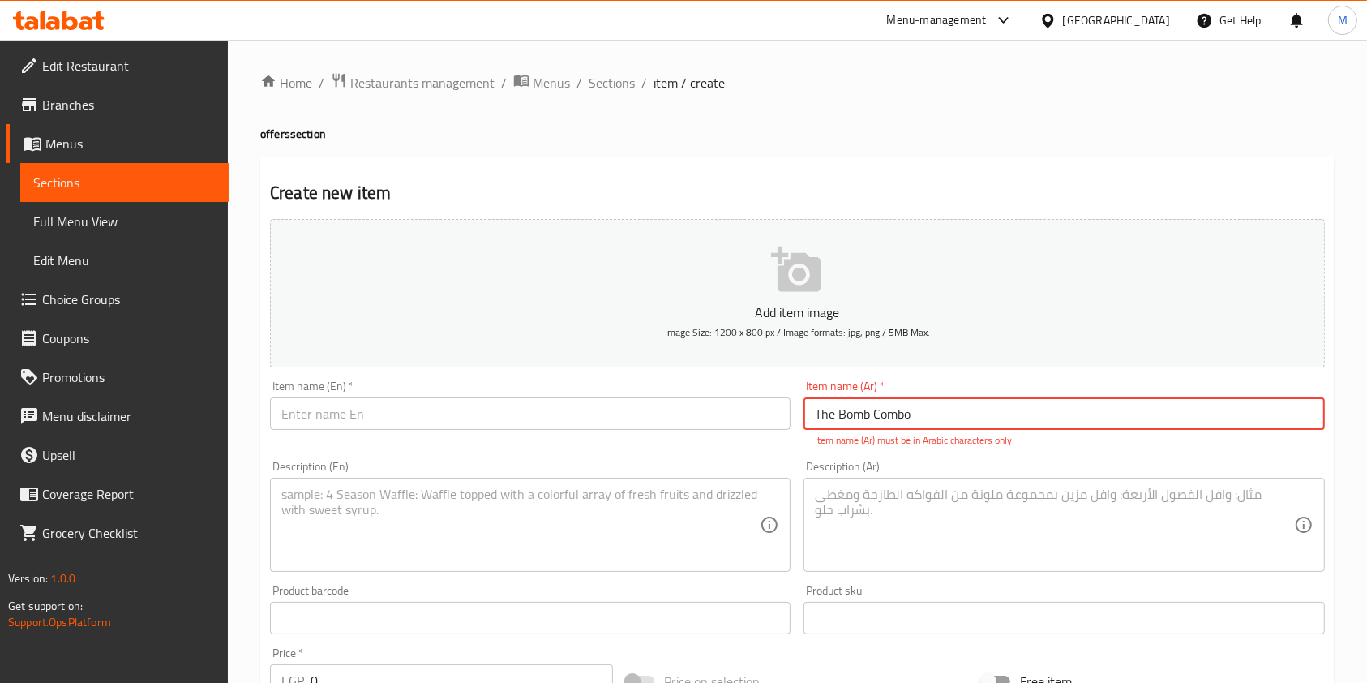
type input "The Bomb Combo"
click at [718, 418] on input "text" at bounding box center [530, 413] width 520 height 32
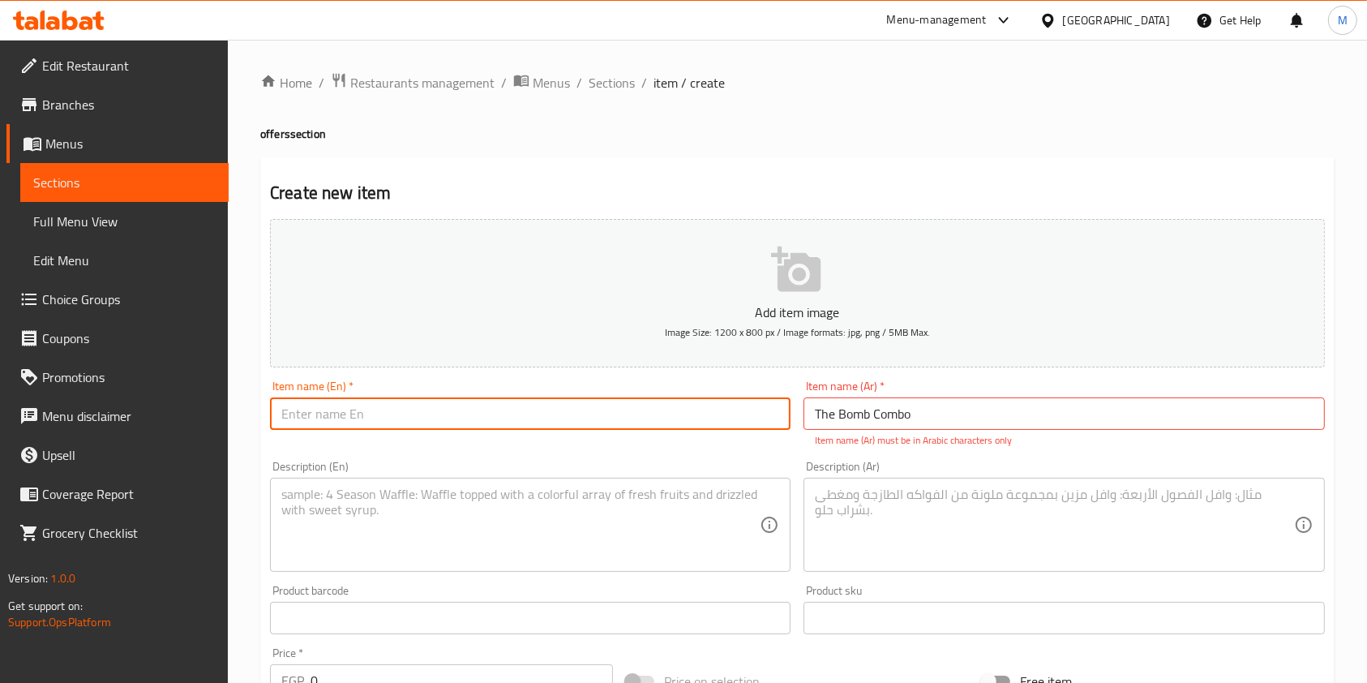
paste input "The Bomb Combo"
type input "The Bomb Combo"
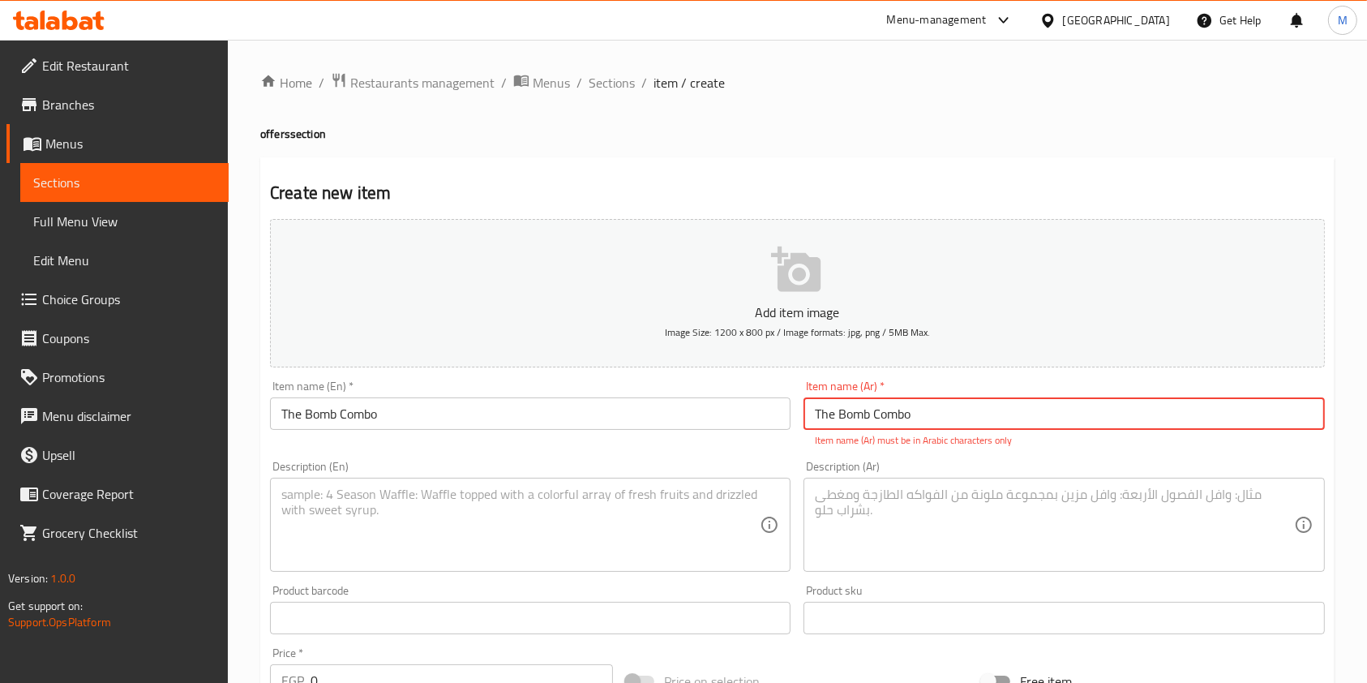
click at [843, 410] on input "The Bomb Combo" at bounding box center [1063, 413] width 520 height 32
click at [844, 410] on input "The Bomb Combo" at bounding box center [1063, 413] width 520 height 32
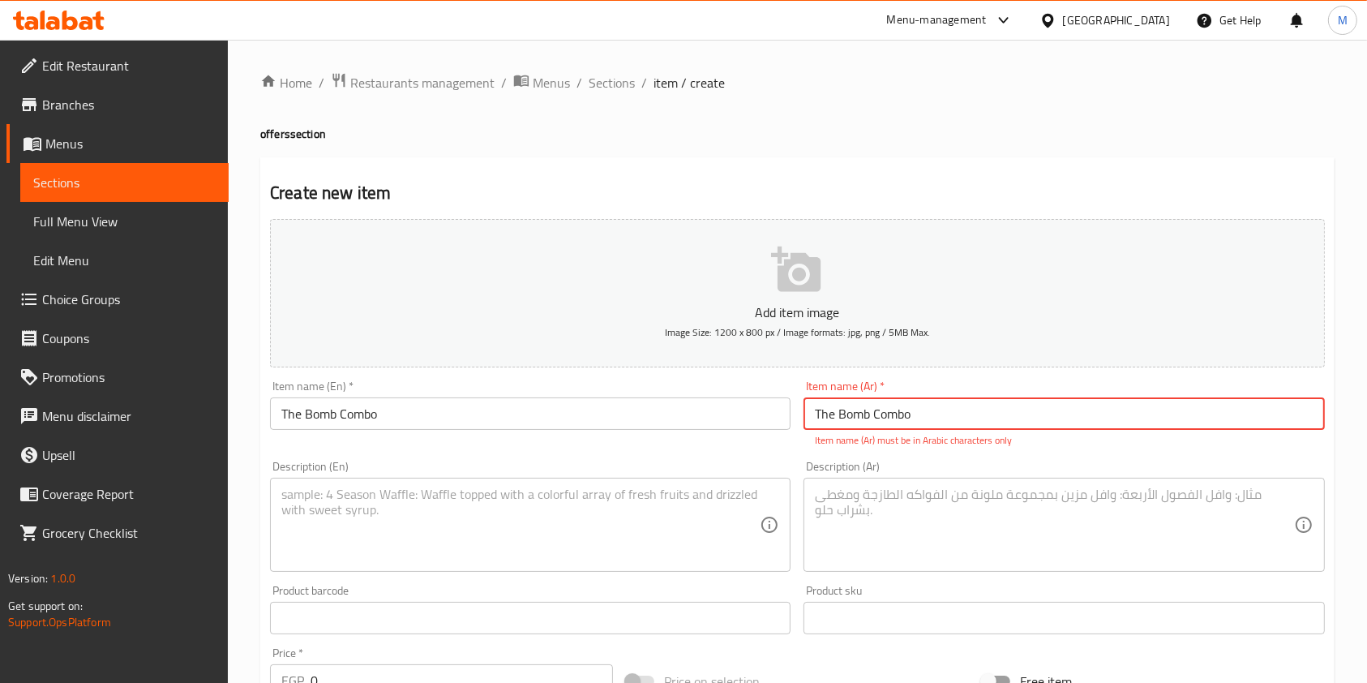
paste input "كومبو القنبلة"
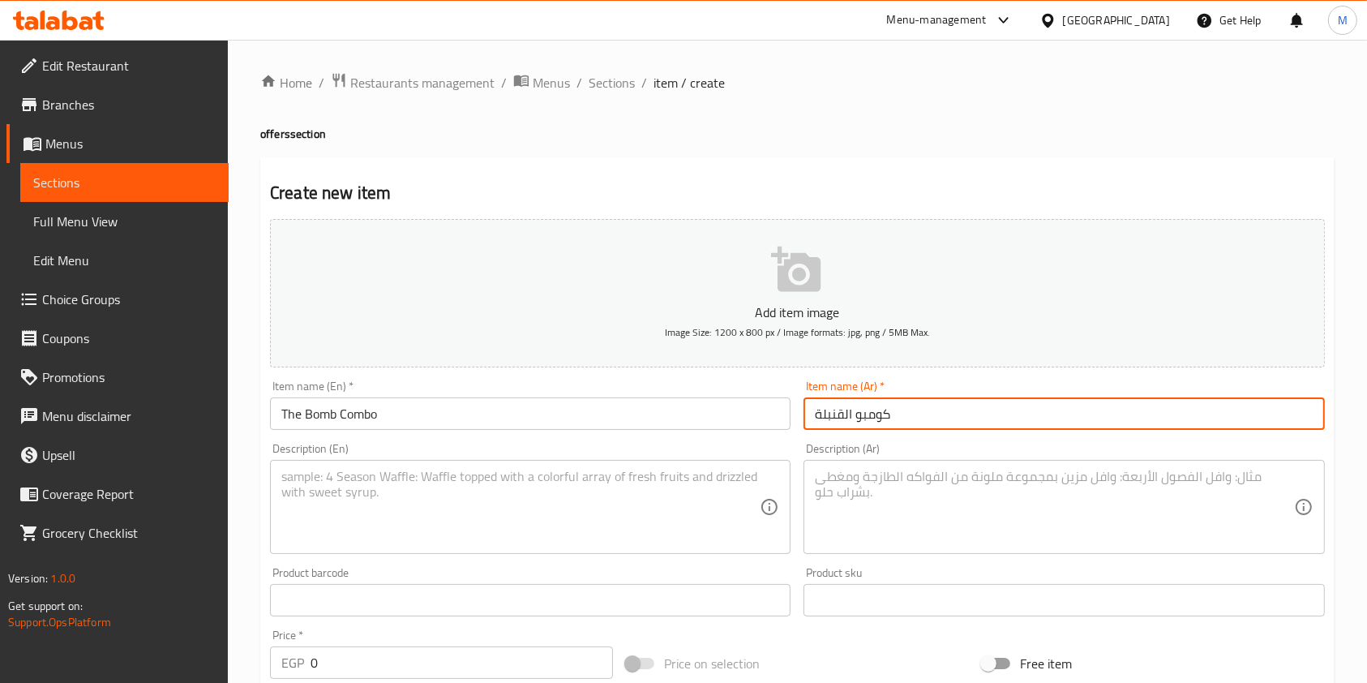
type input "كومبو القنبلة"
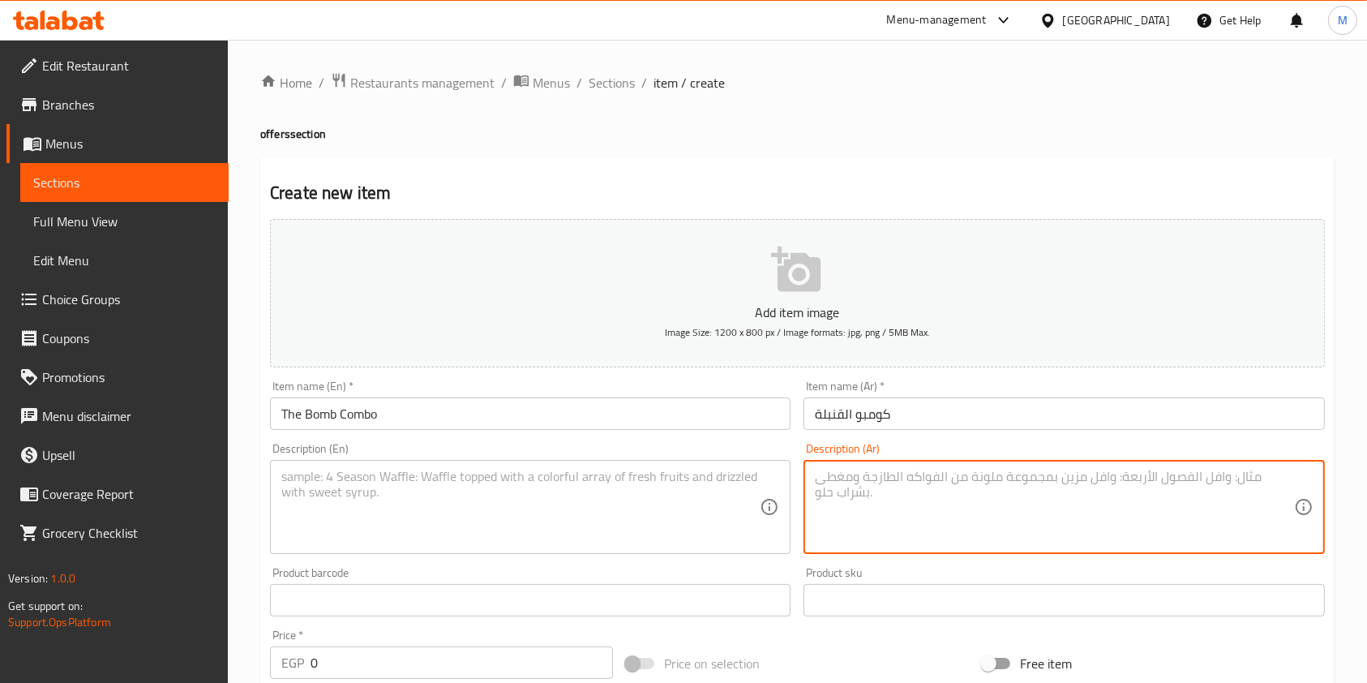
click at [875, 506] on textarea at bounding box center [1054, 507] width 478 height 77
paste textarea "كريب محشو بقطع الاستربس المقرمشة ع الكوردن بلو وقطع الشيش طاووق وفيلييه الدجاج …"
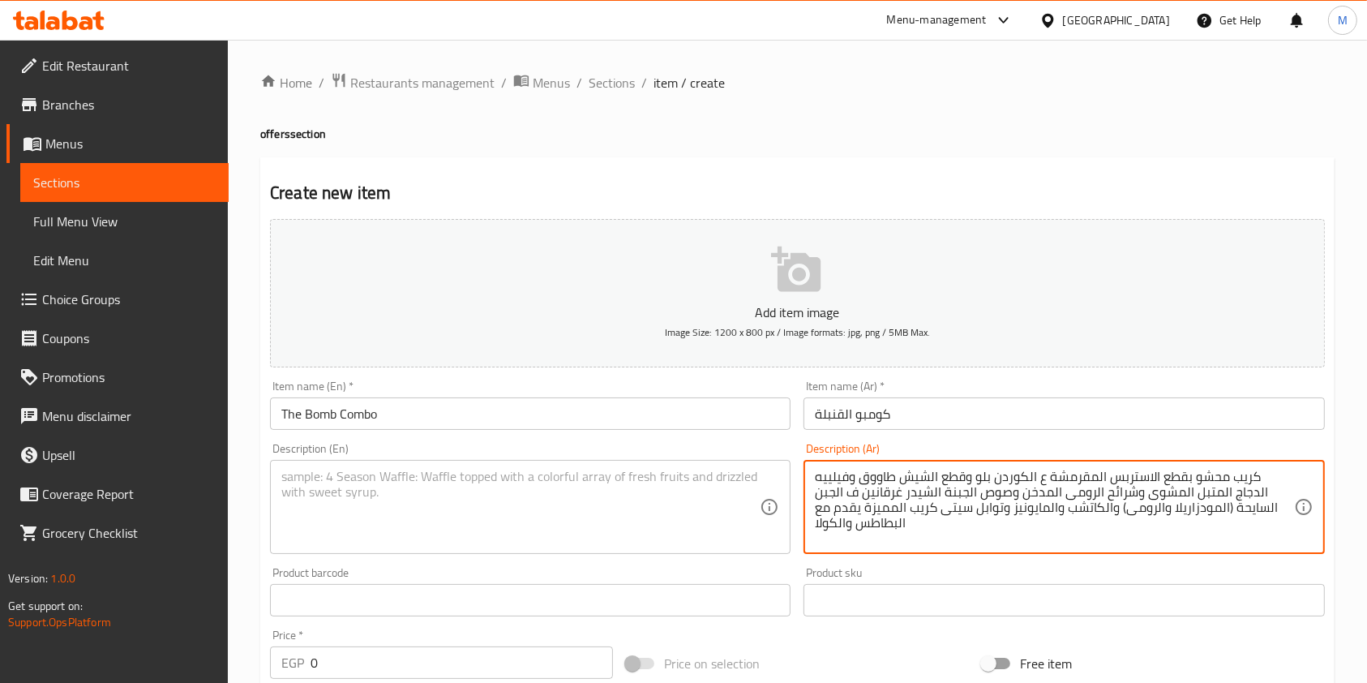
type textarea "كريب محشو بقطع الاستربس المقرمشة ع الكوردن بلو وقطع الشيش طاووق وفيلييه الدجاج …"
click at [726, 497] on textarea at bounding box center [520, 507] width 478 height 77
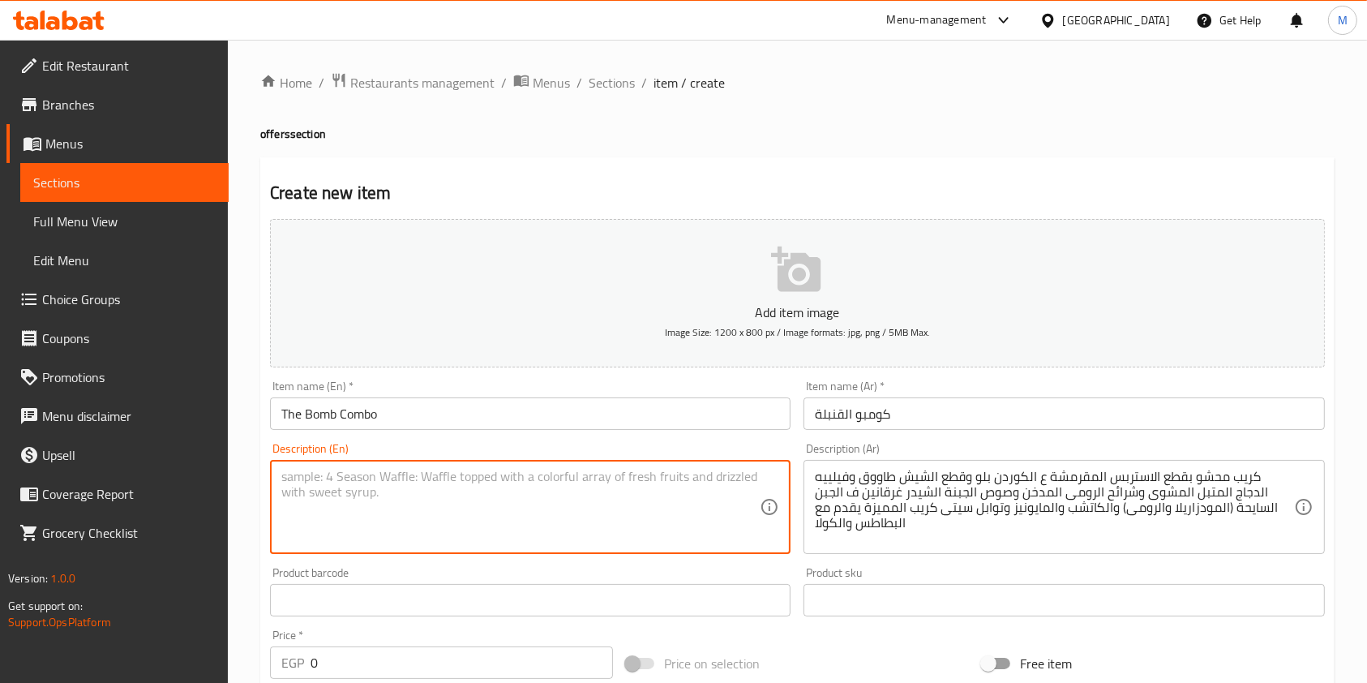
paste textarea "Crepe filled with crispy strips of cordon bleu, shish tawook pieces, grilled ma…"
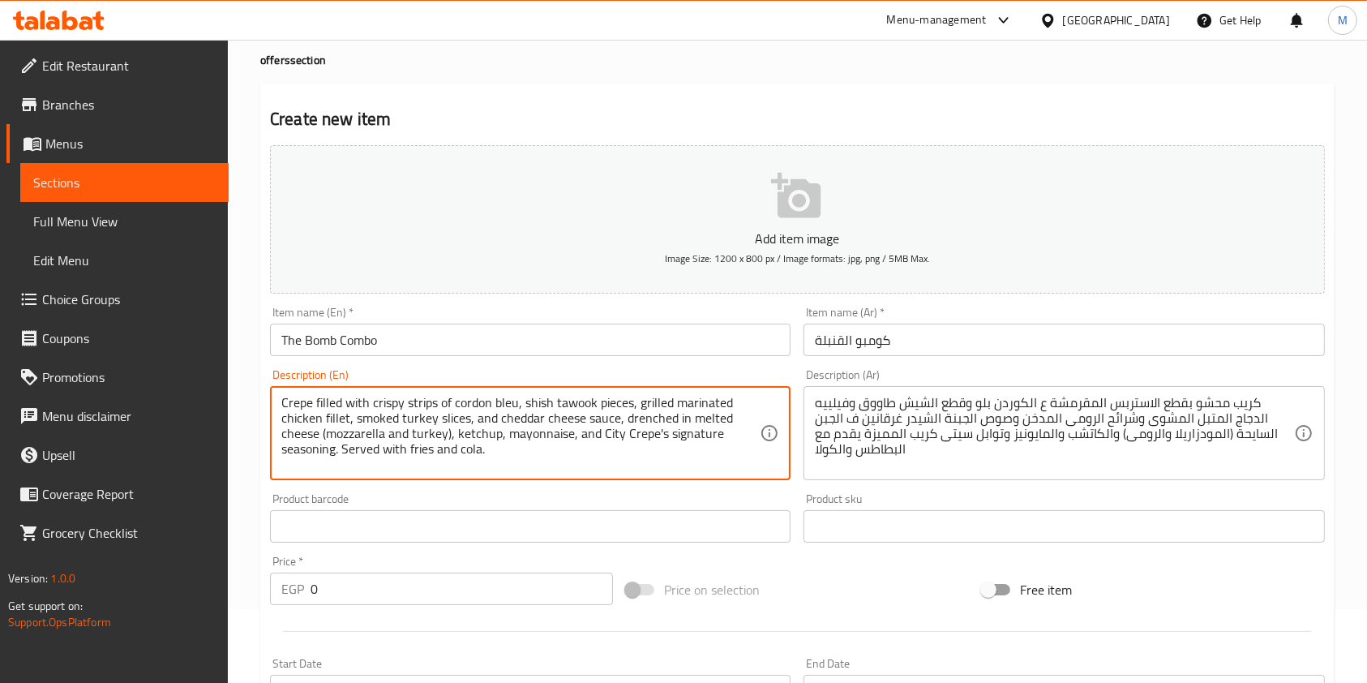
scroll to position [108, 0]
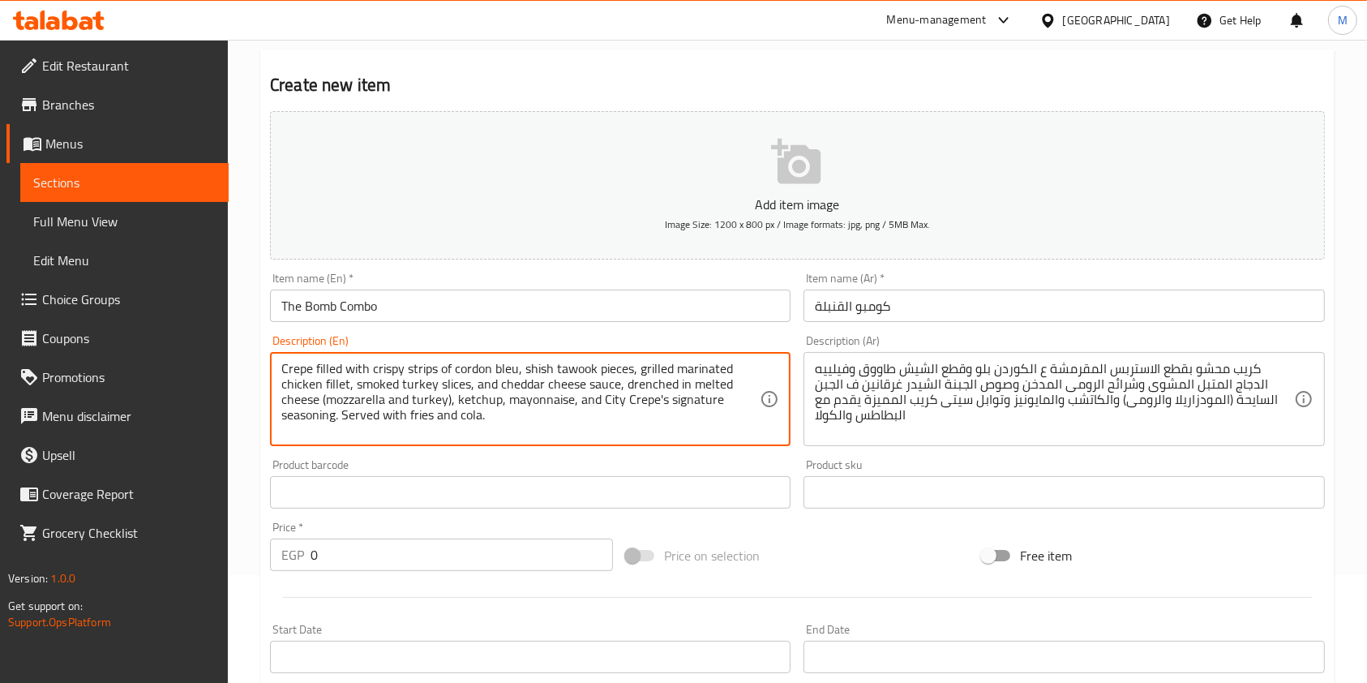
type textarea "Crepe filled with crispy strips of cordon bleu, shish tawook pieces, grilled ma…"
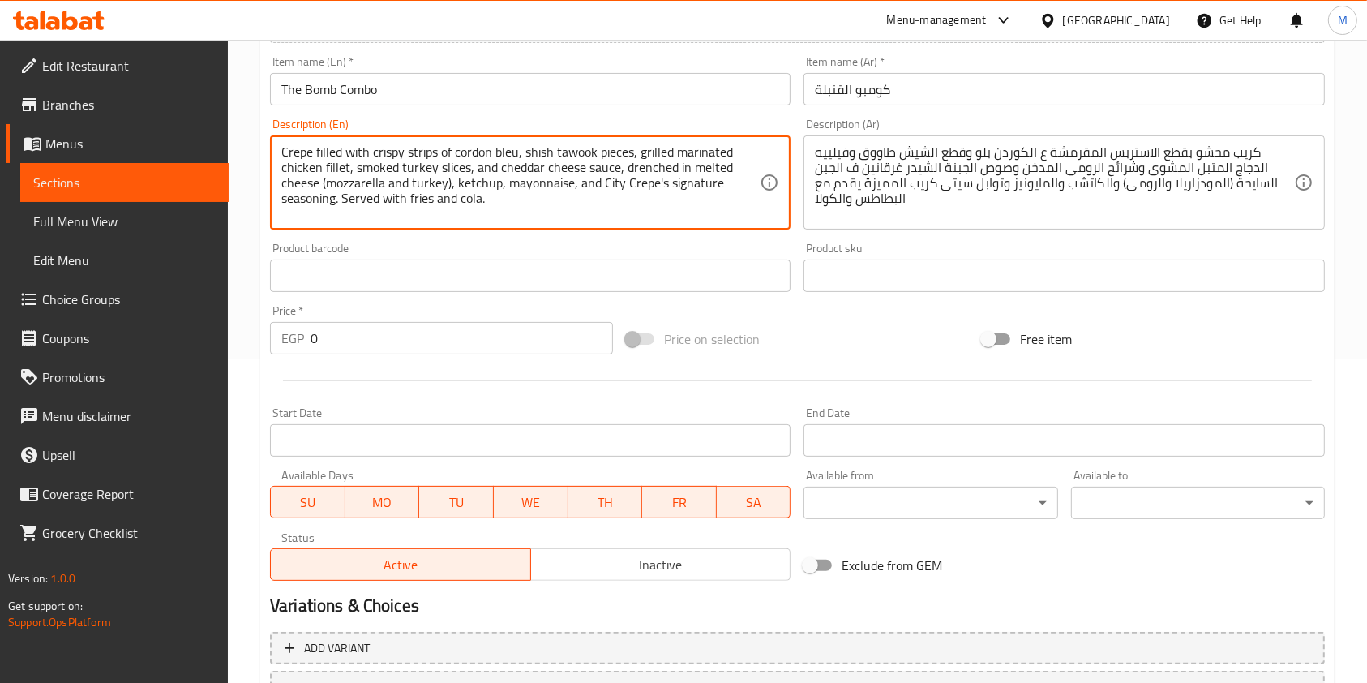
click at [371, 336] on input "0" at bounding box center [461, 338] width 302 height 32
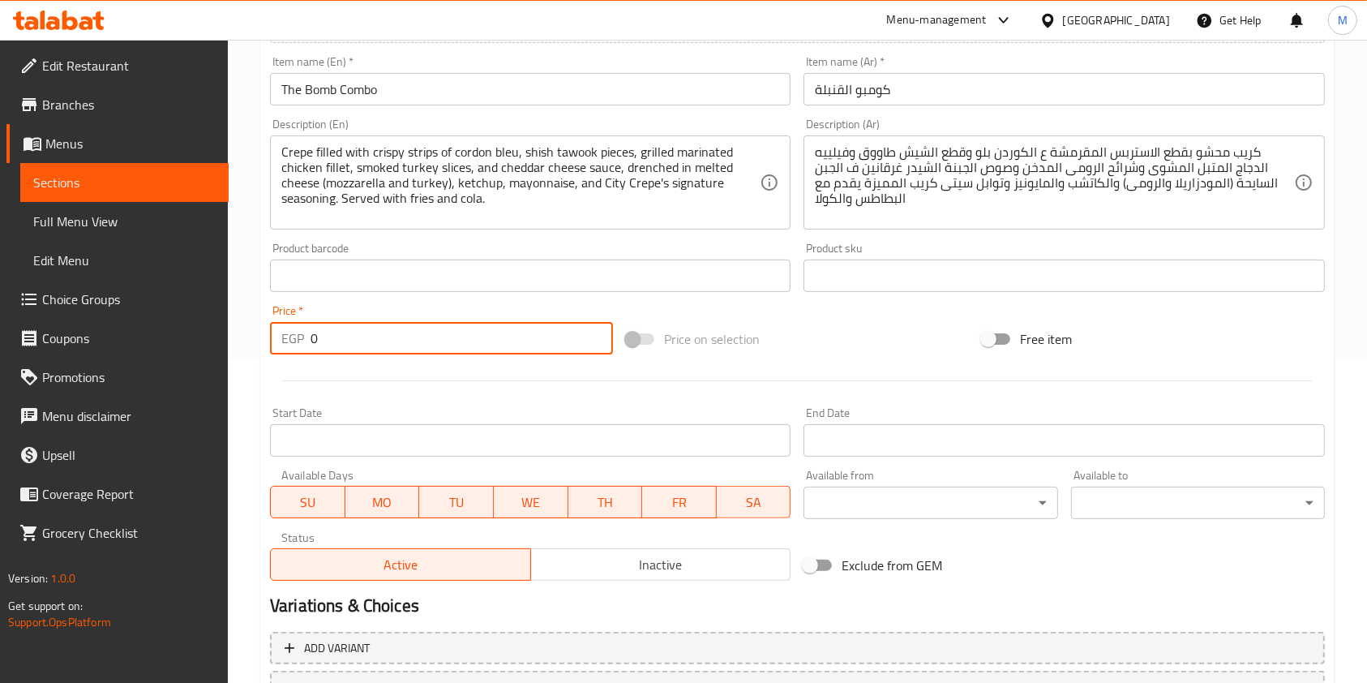
click at [371, 336] on input "0" at bounding box center [461, 338] width 302 height 32
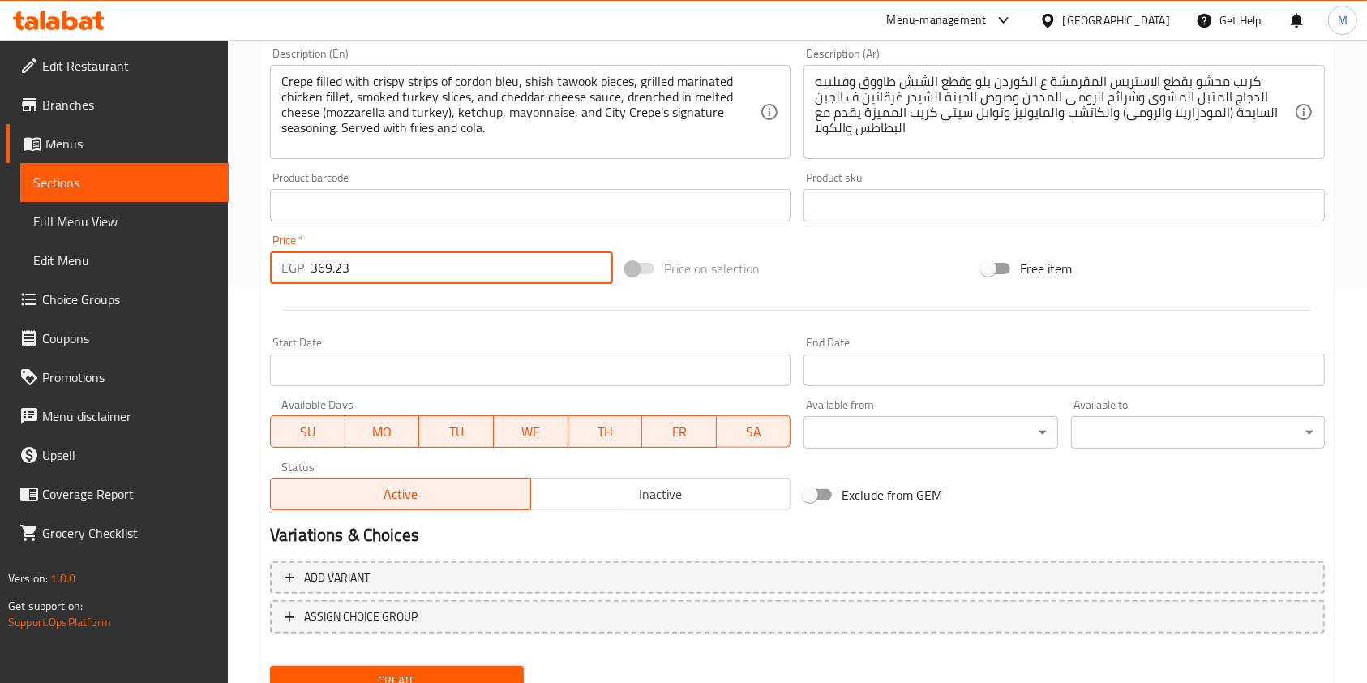
scroll to position [463, 0]
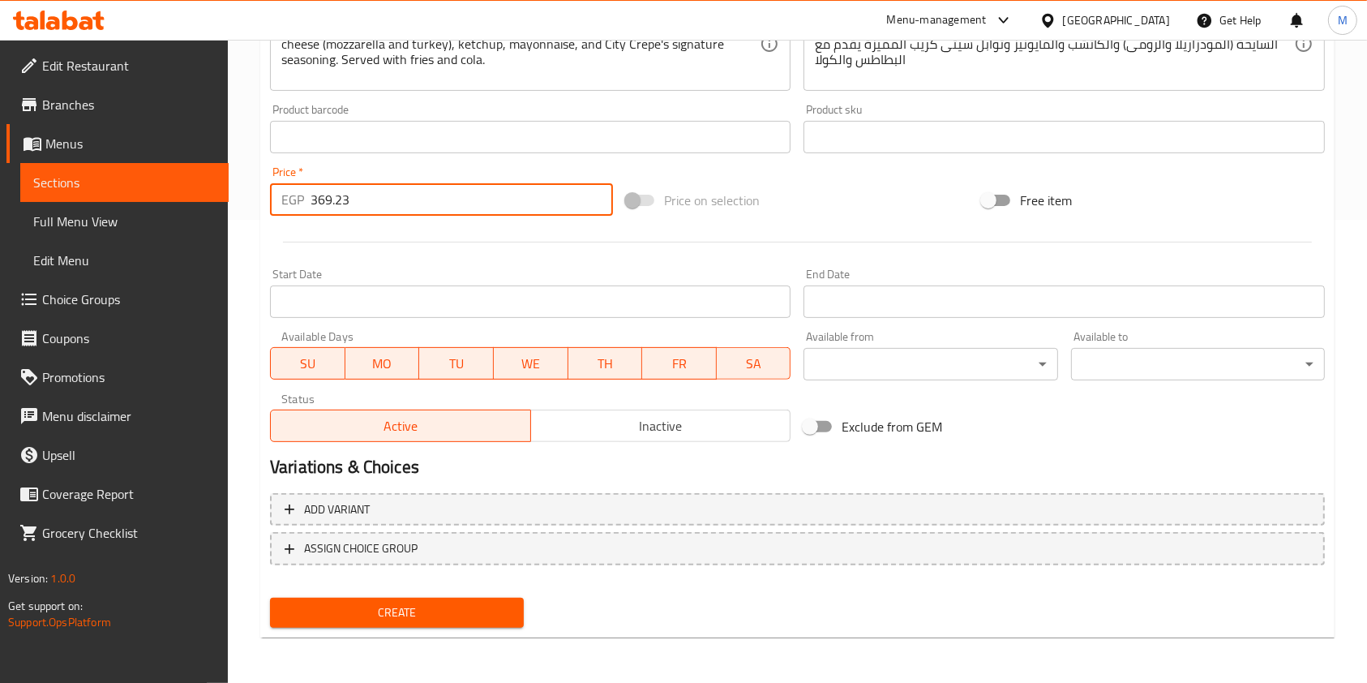
type input "369.23"
click at [447, 611] on span "Create" at bounding box center [397, 612] width 228 height 20
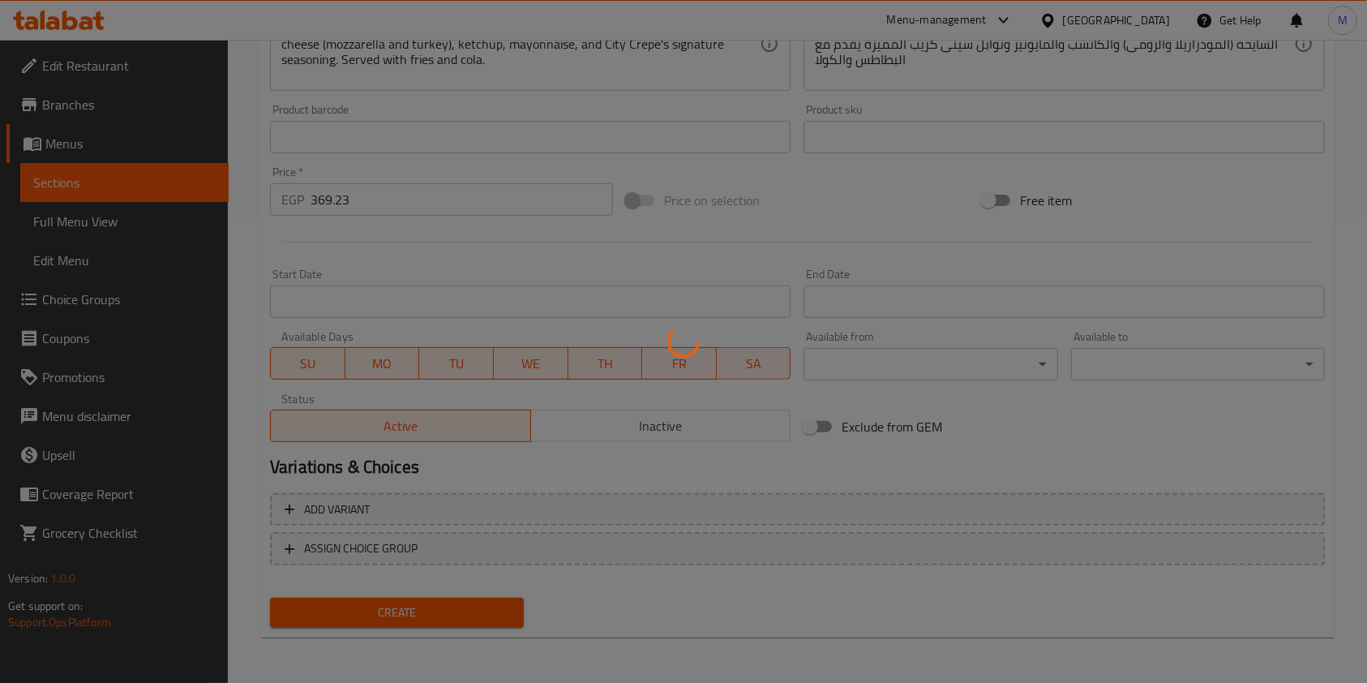
type input "0"
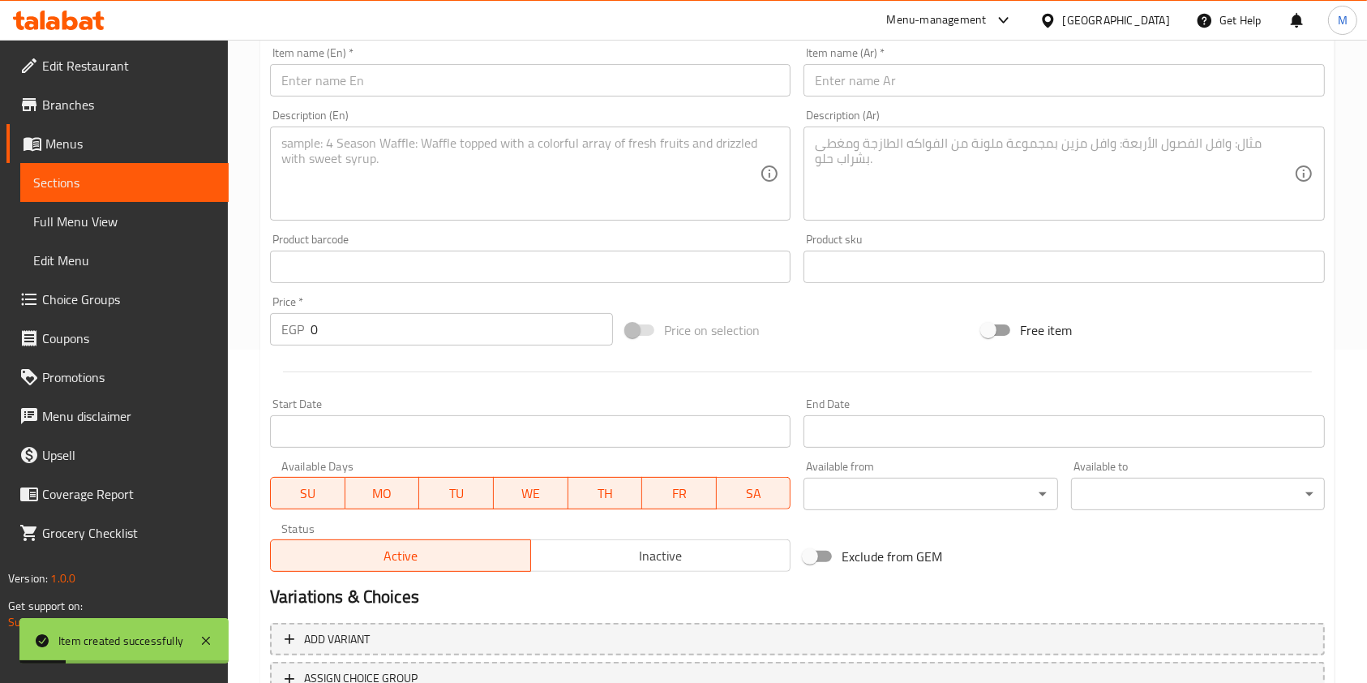
scroll to position [246, 0]
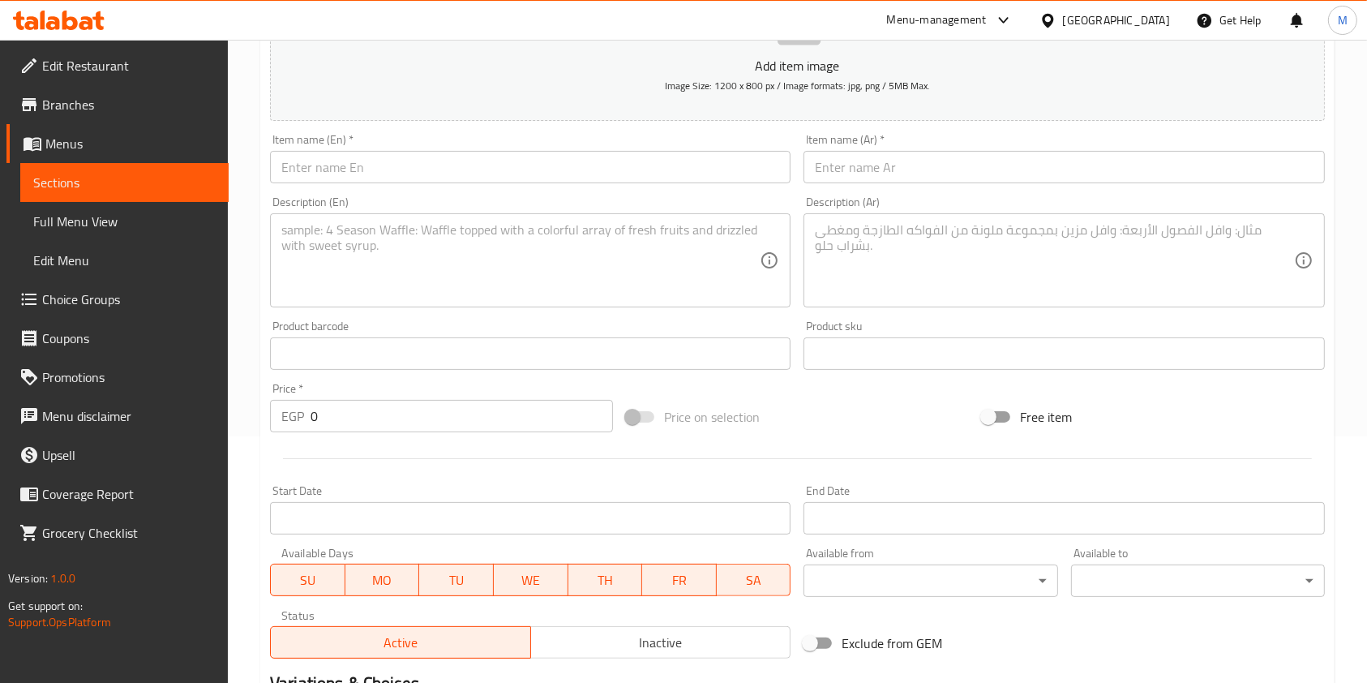
click at [935, 259] on textarea at bounding box center [1054, 260] width 478 height 77
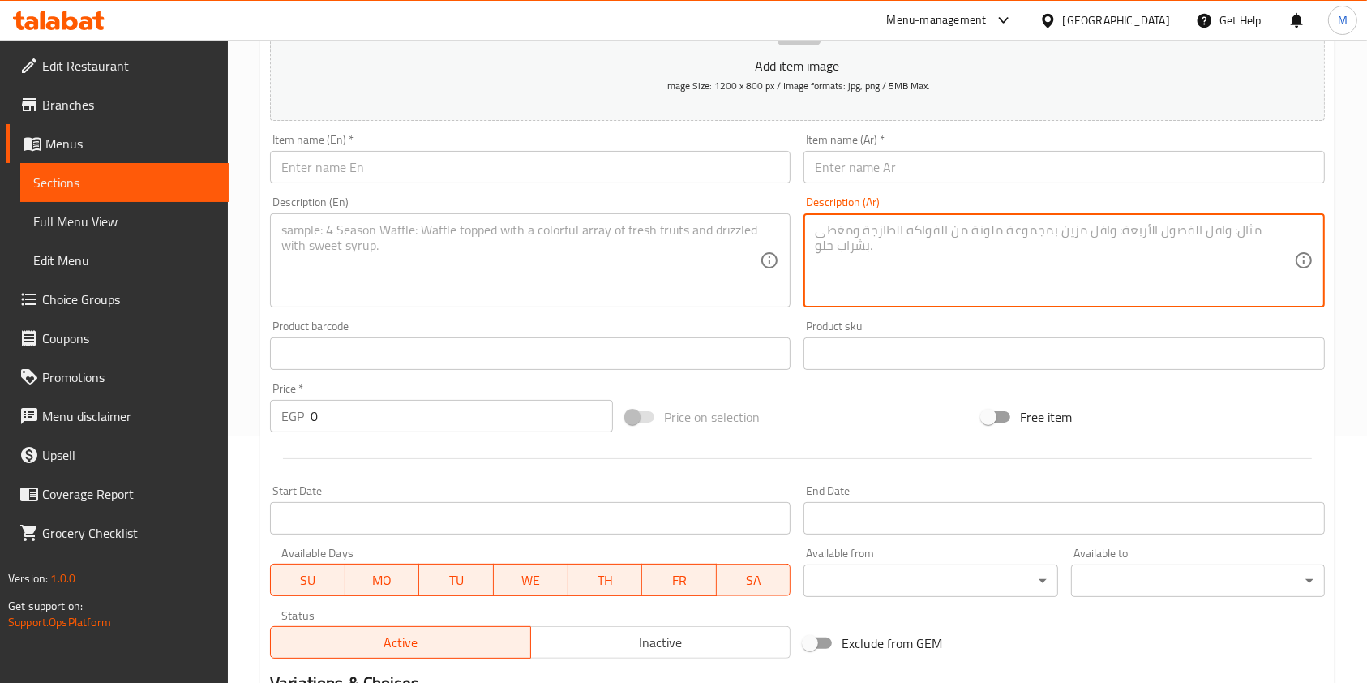
paste textarea "Crepe filled with Nutella chocolate and delicious banana slices, served with co…"
type textarea "Crepe filled with Nutella chocolate and delicious banana slices, served with co…"
click at [1000, 432] on input "Free item" at bounding box center [988, 416] width 92 height 31
checkbox input "true"
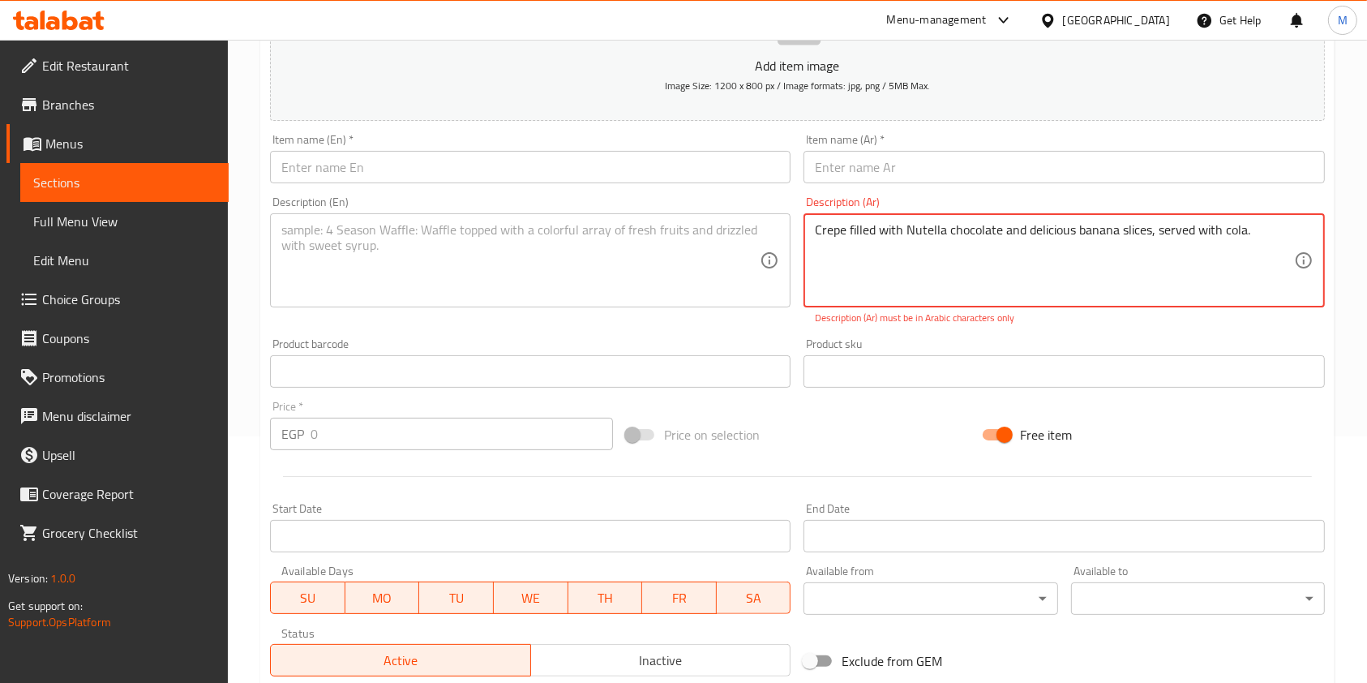
click at [944, 244] on textarea "Crepe filled with Nutella chocolate and delicious banana slices, served with co…" at bounding box center [1054, 260] width 478 height 77
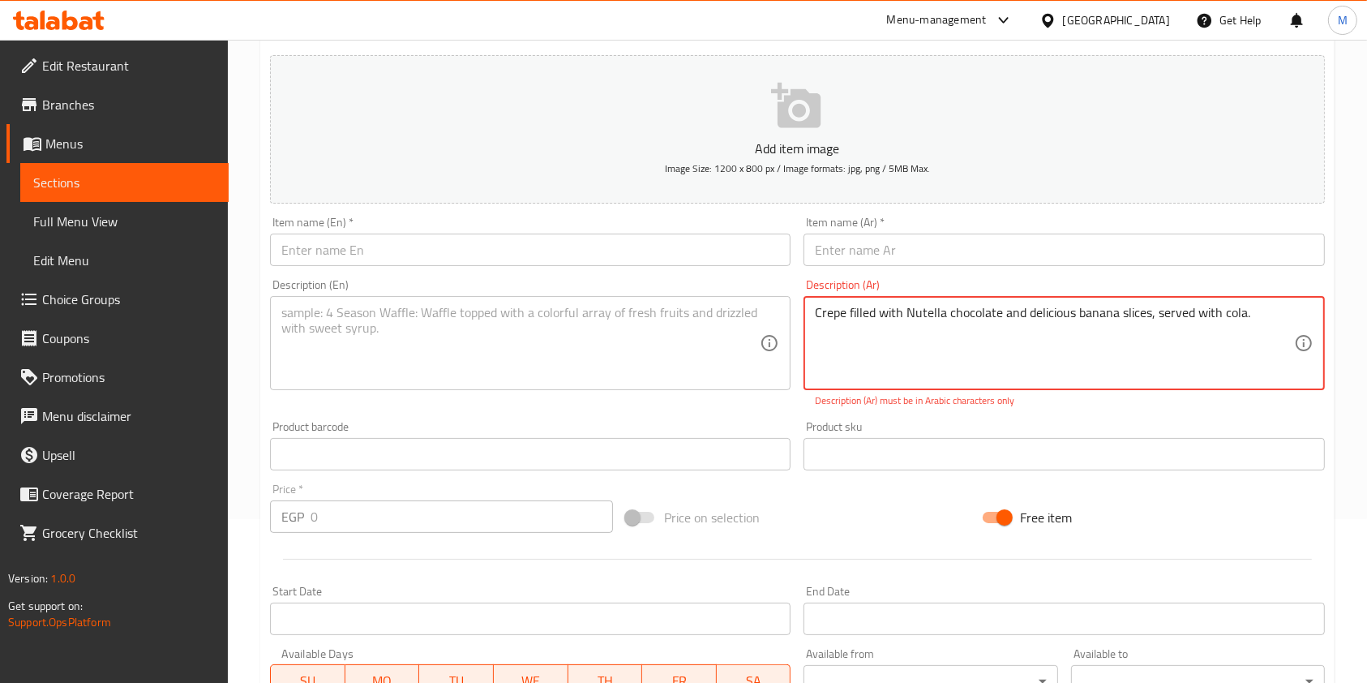
scroll to position [31, 0]
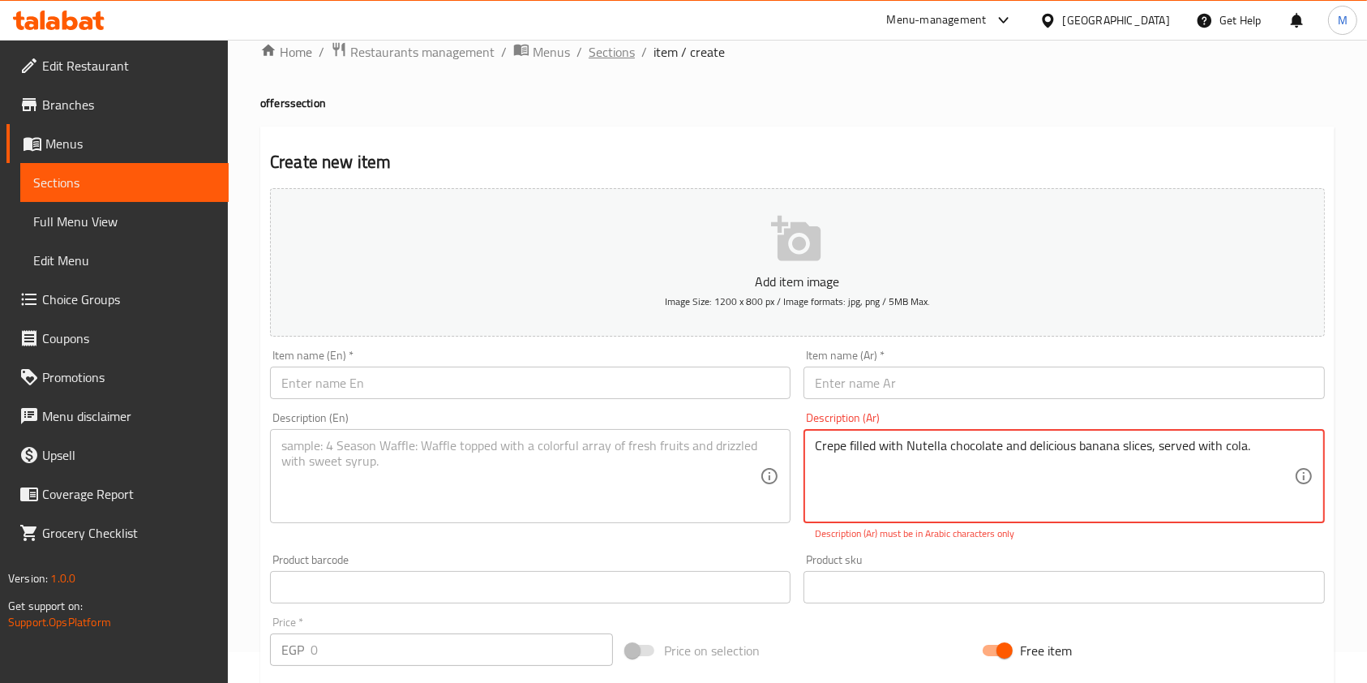
click at [623, 48] on span "Sections" at bounding box center [612, 51] width 46 height 19
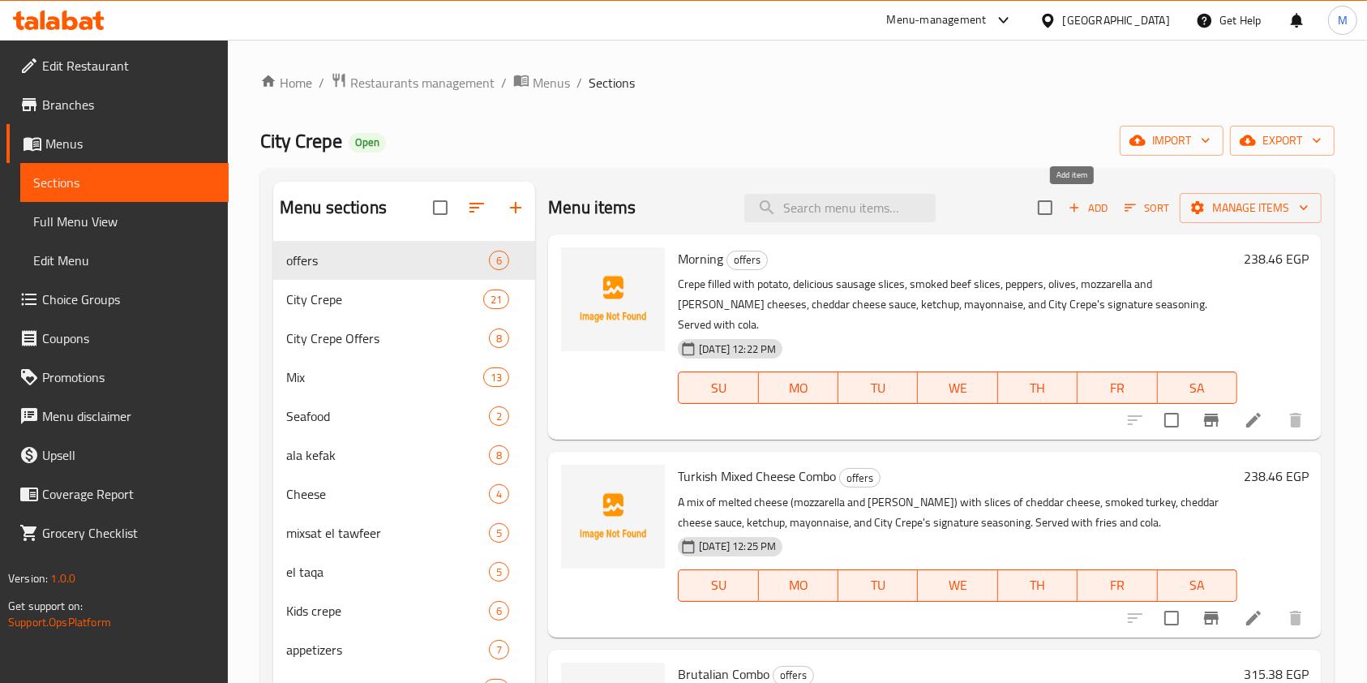
click at [1074, 204] on span "Add" at bounding box center [1088, 208] width 44 height 19
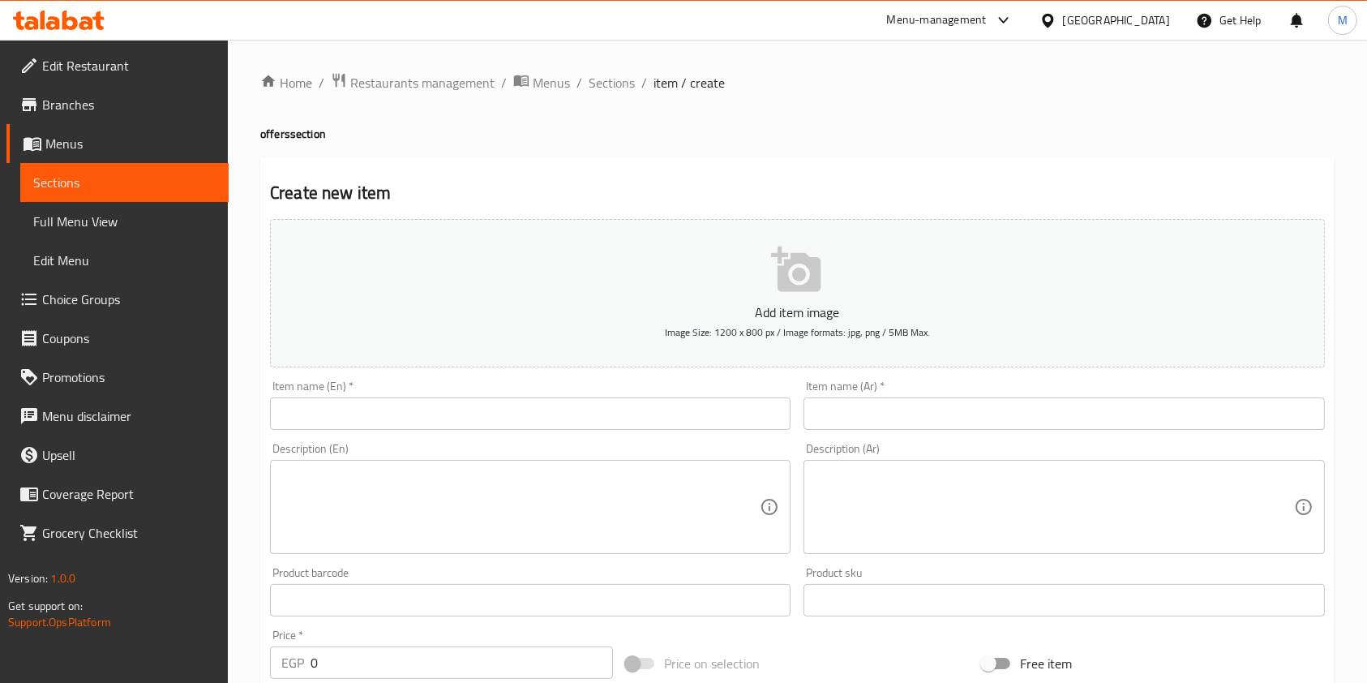
click at [907, 400] on input "text" at bounding box center [1063, 413] width 520 height 32
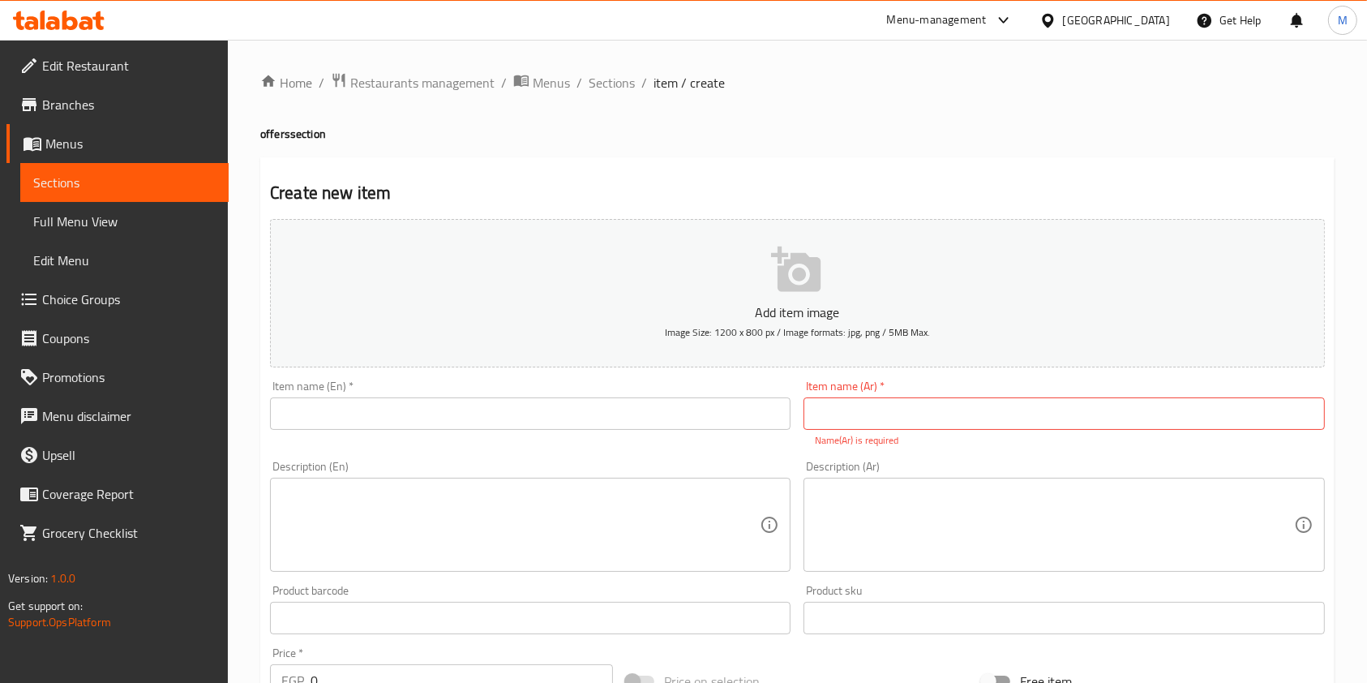
click at [888, 420] on input "text" at bounding box center [1063, 413] width 520 height 32
click at [900, 516] on textarea at bounding box center [1054, 524] width 478 height 77
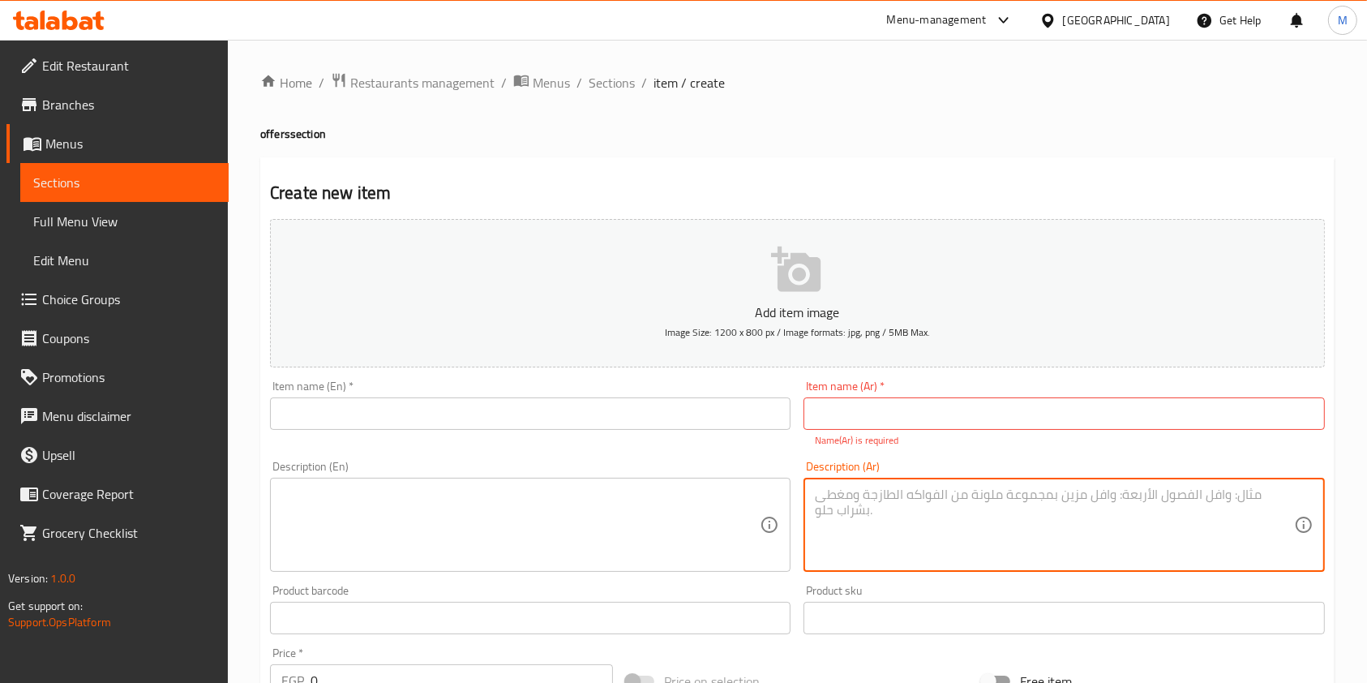
click at [851, 546] on textarea at bounding box center [1054, 524] width 478 height 77
paste textarea "كريب بحشوة شيكولاتة النيوتيلا مع قطع الموز اللذيذة يقدم مع [PERSON_NAME]"
type textarea "كريب بحشوة شيكولاتة النيوتيلا مع قطع الموز اللذيذة يقدم مع [PERSON_NAME]"
click at [680, 496] on textarea at bounding box center [520, 524] width 478 height 77
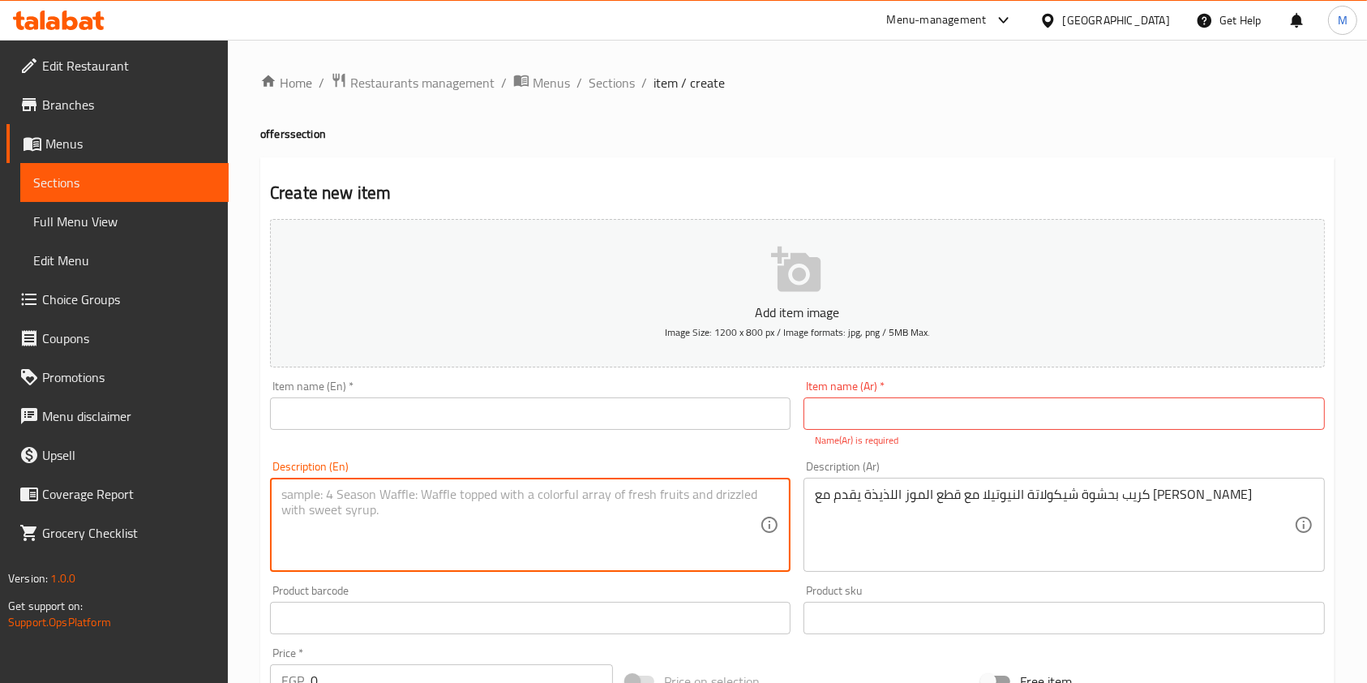
click at [654, 511] on textarea at bounding box center [520, 524] width 478 height 77
paste textarea "Crepe filled with Nutella chocolate and delicious banana slices, served with co…"
type textarea "Crepe filled with Nutella chocolate and delicious banana slices, served with co…"
click at [841, 426] on input "text" at bounding box center [1063, 413] width 520 height 32
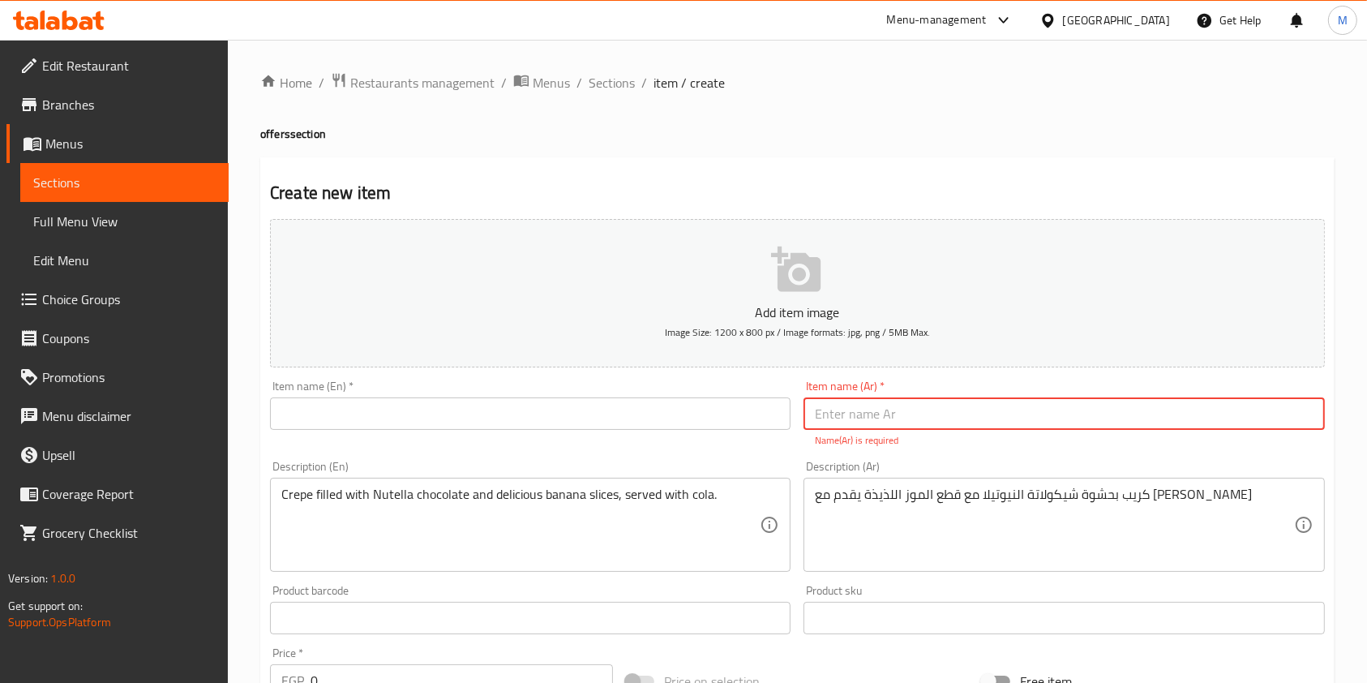
click at [818, 407] on input "text" at bounding box center [1063, 413] width 520 height 32
click at [888, 421] on input "text" at bounding box center [1063, 413] width 520 height 32
paste input "عرض الطاقة"
type input "عرض الطاقة"
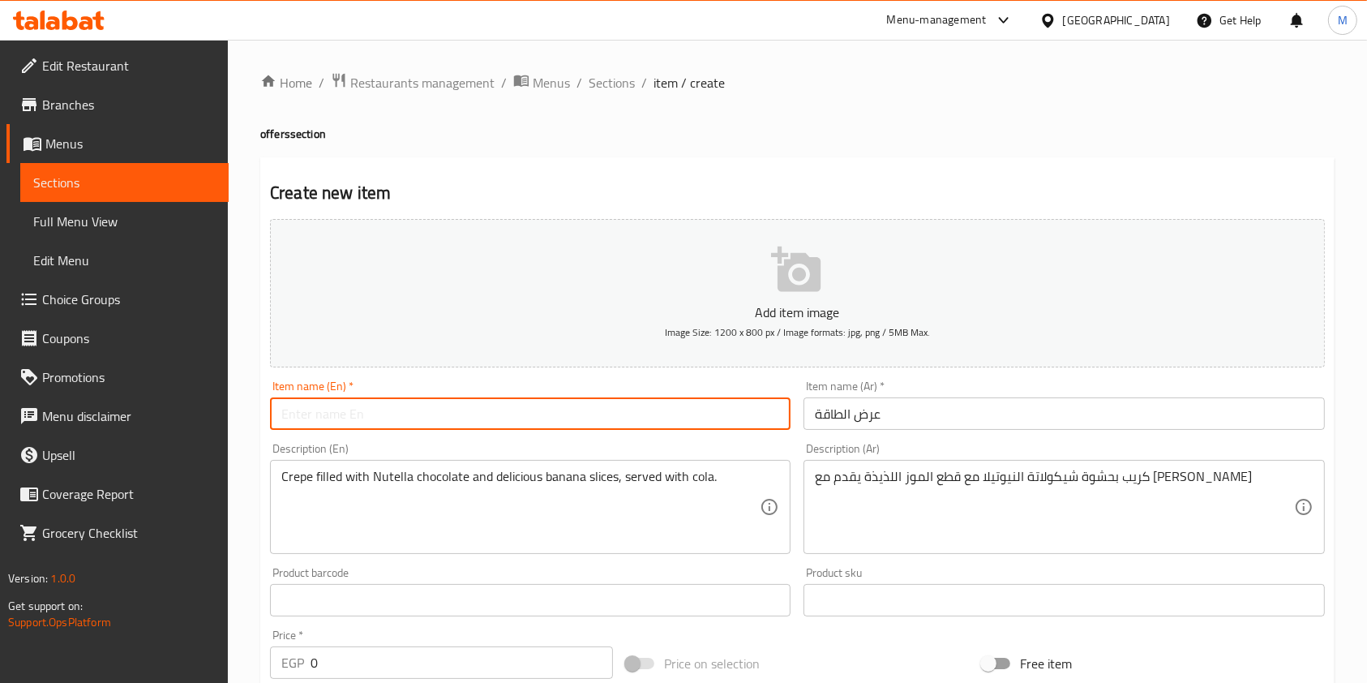
click at [661, 404] on input "text" at bounding box center [530, 413] width 520 height 32
paste input "Energy Offer"
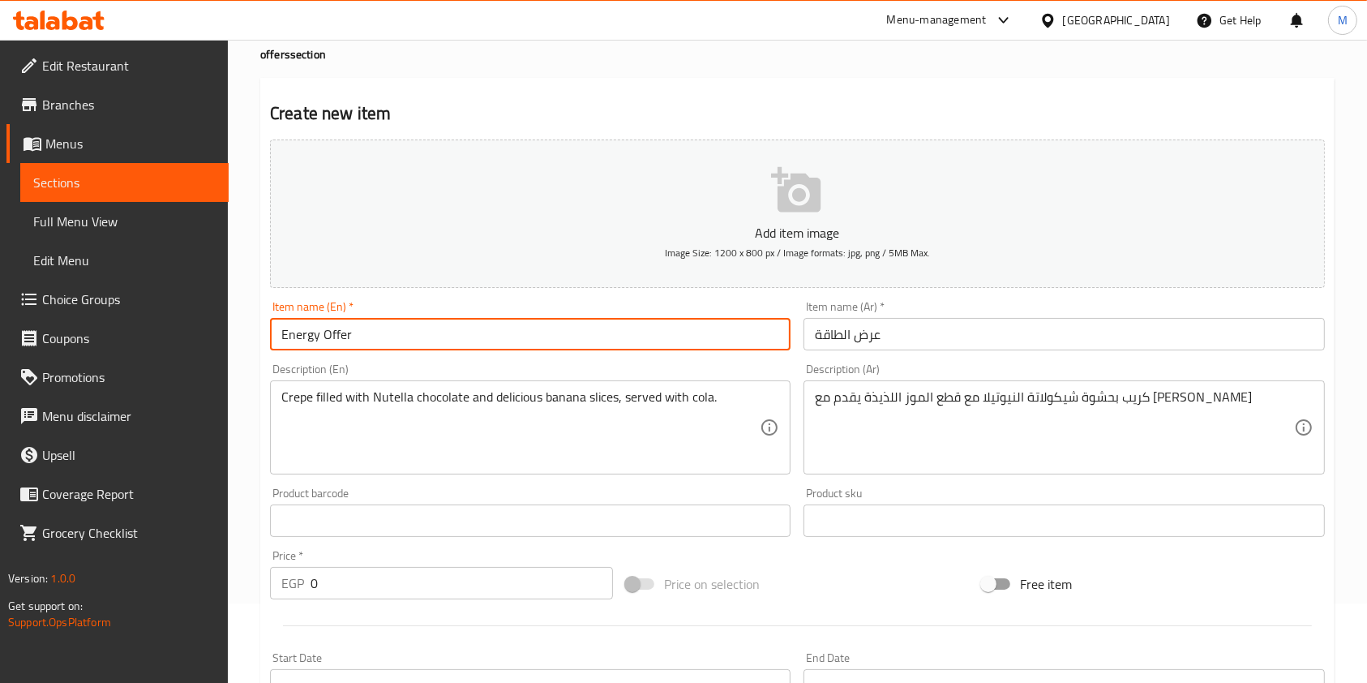
scroll to position [108, 0]
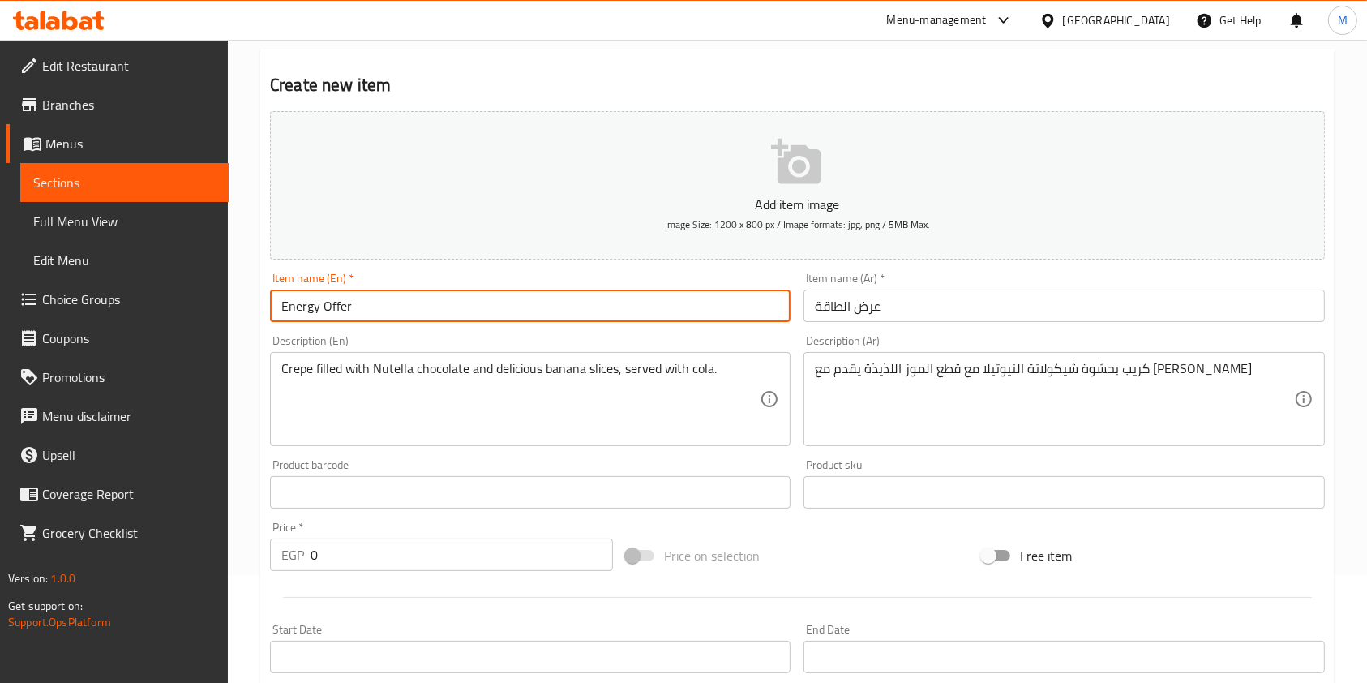
type input "Energy Offer"
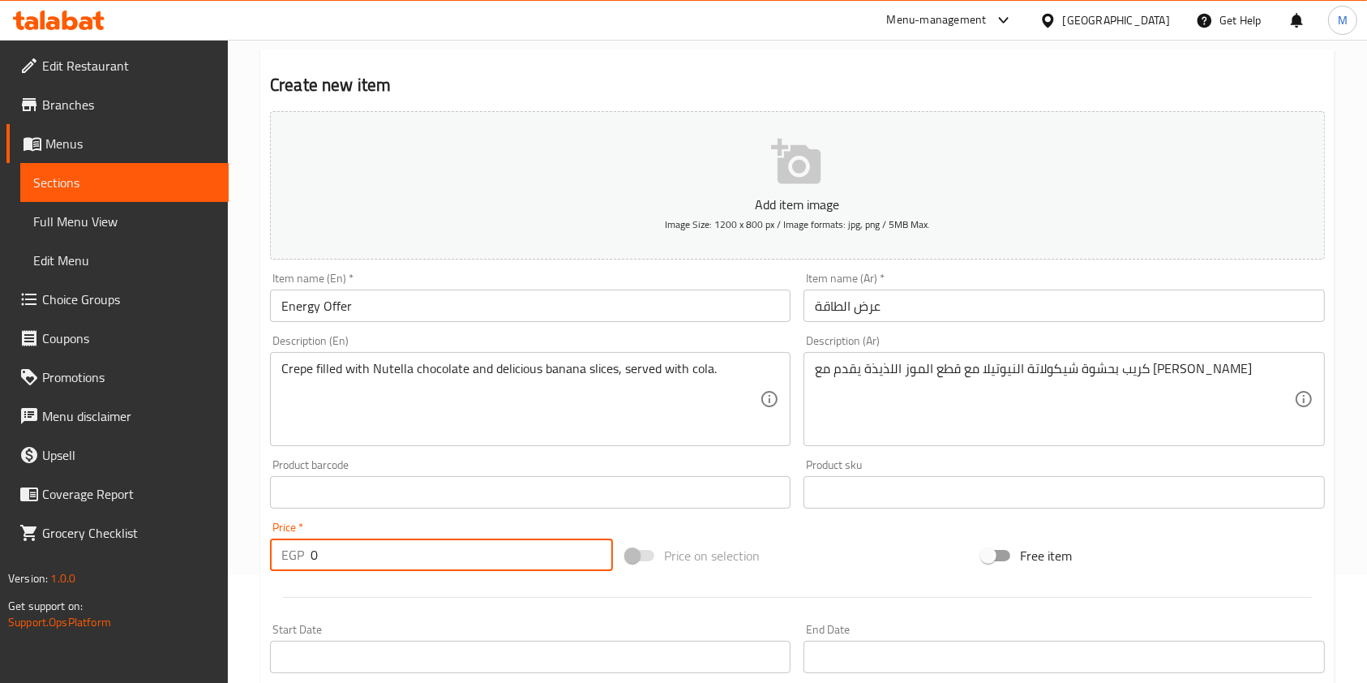
click at [367, 548] on input "0" at bounding box center [461, 554] width 302 height 32
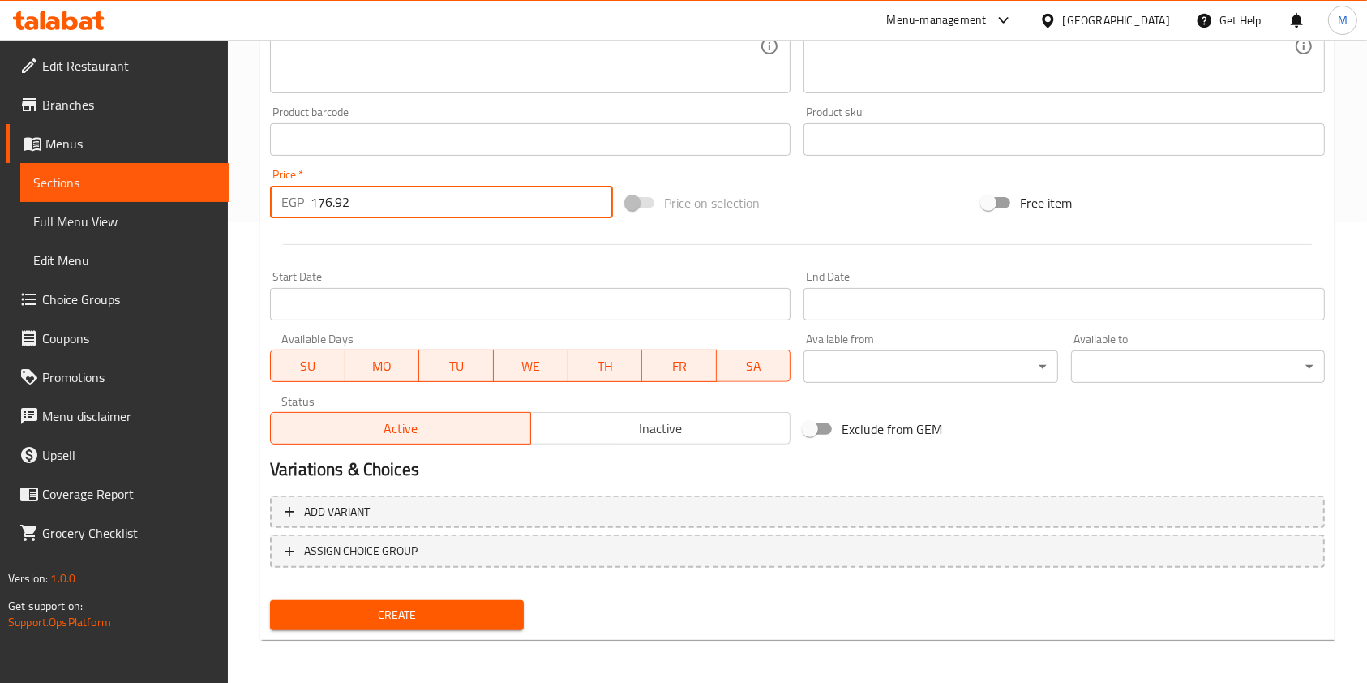
scroll to position [463, 0]
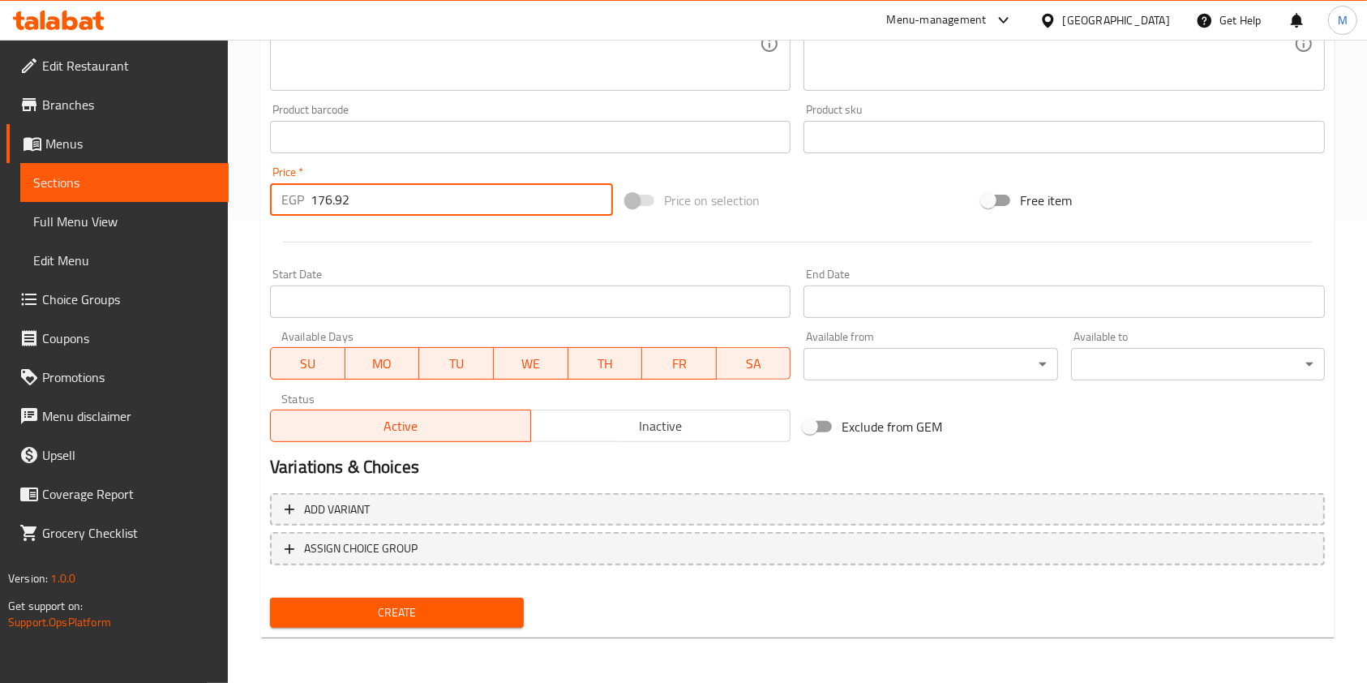
type input "176.92"
click at [404, 622] on span "Create" at bounding box center [397, 612] width 228 height 20
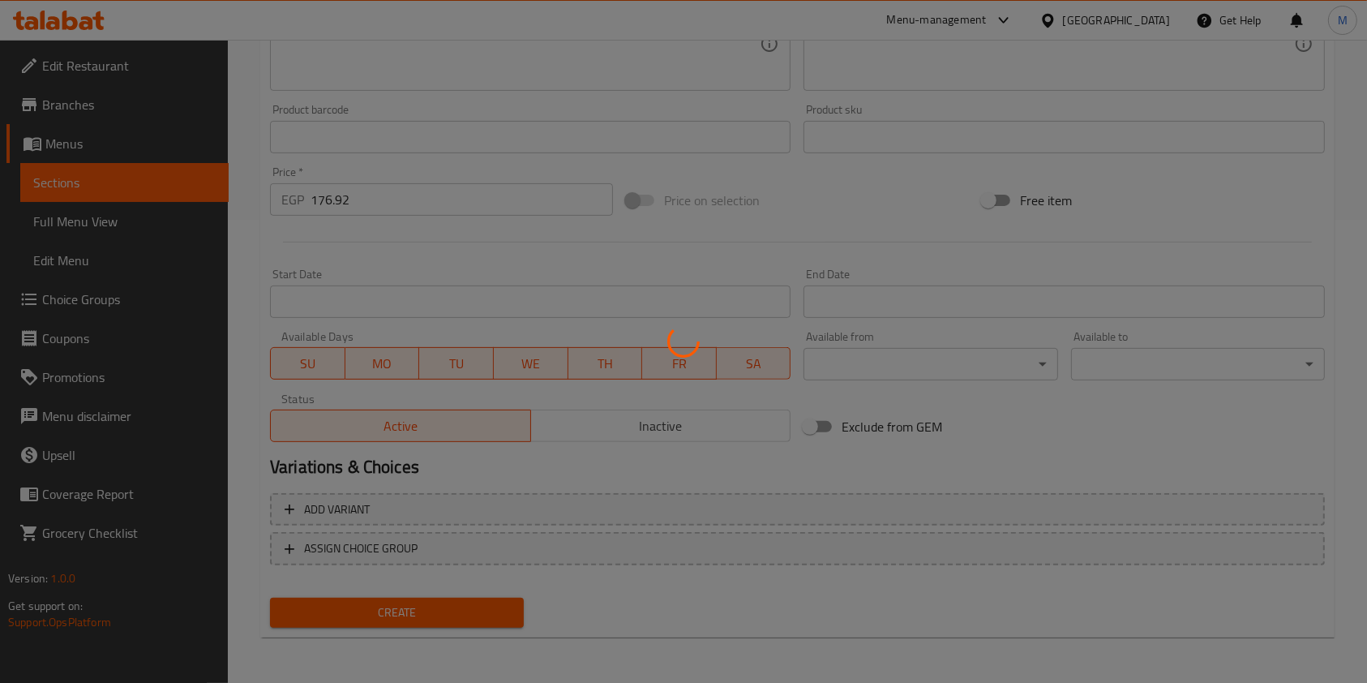
scroll to position [242, 0]
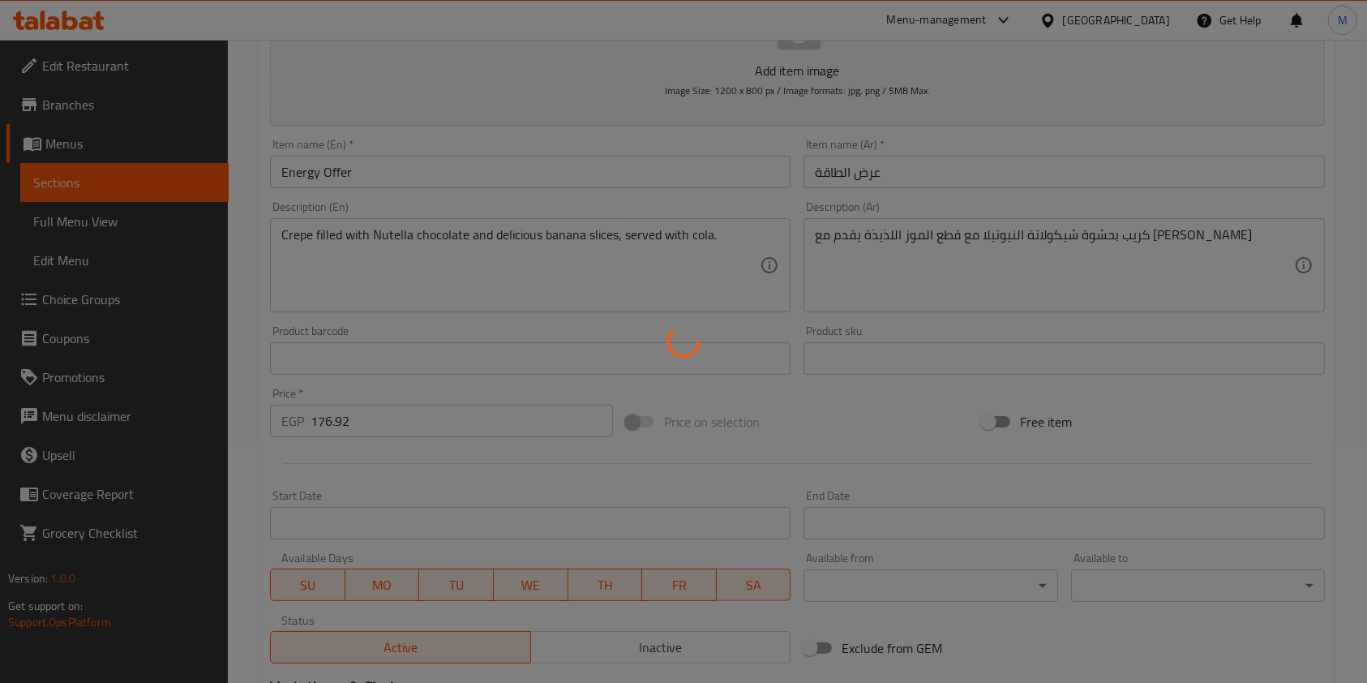
type input "0"
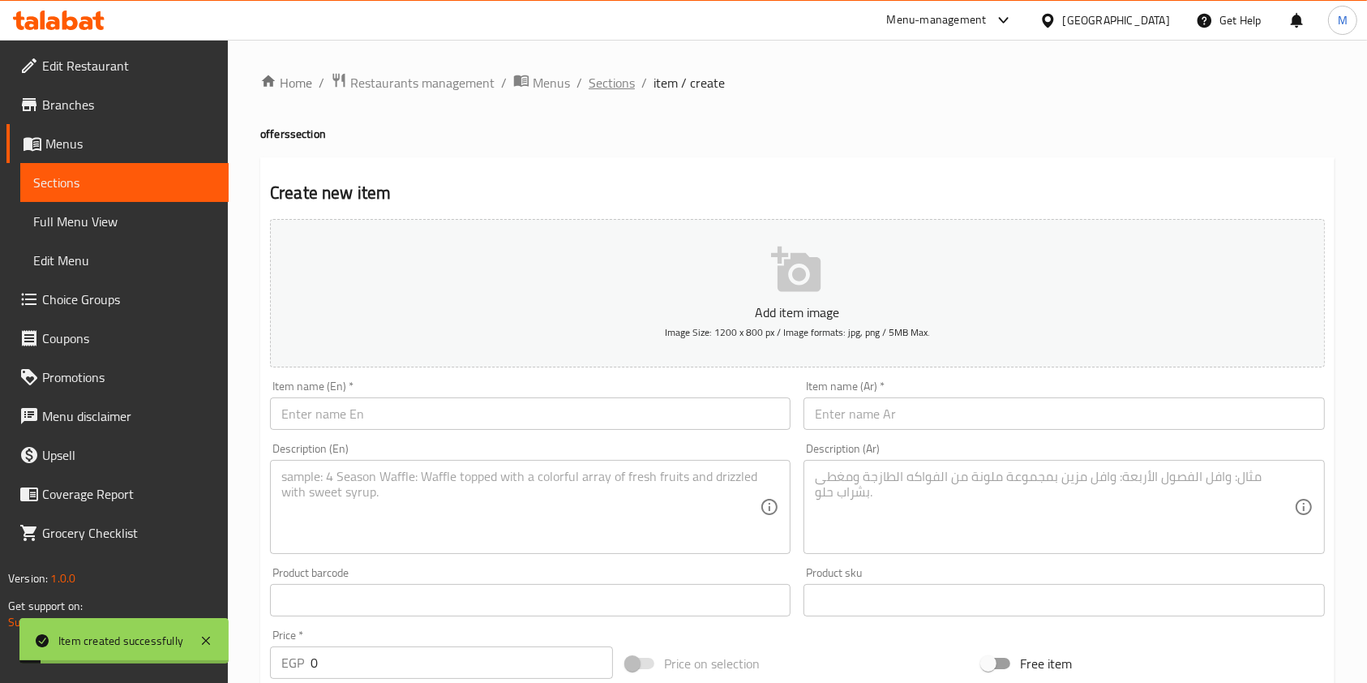
click at [610, 85] on span "Sections" at bounding box center [612, 82] width 46 height 19
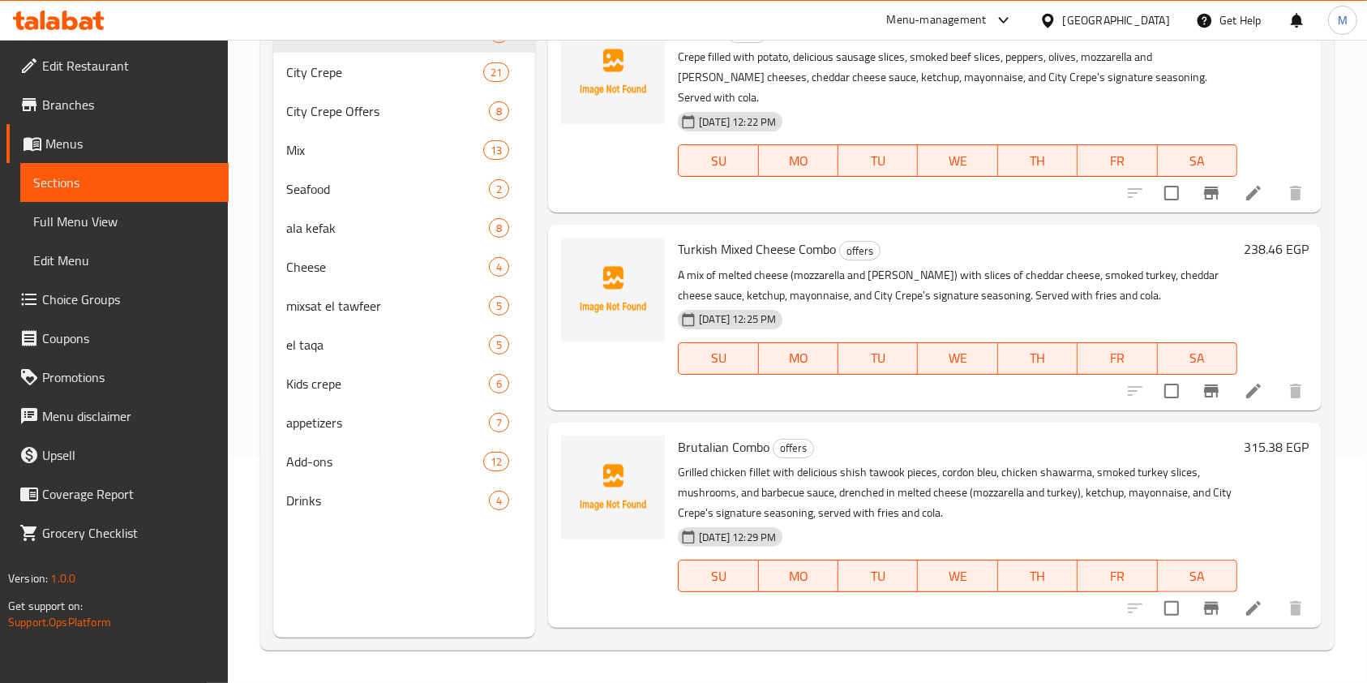
scroll to position [11, 0]
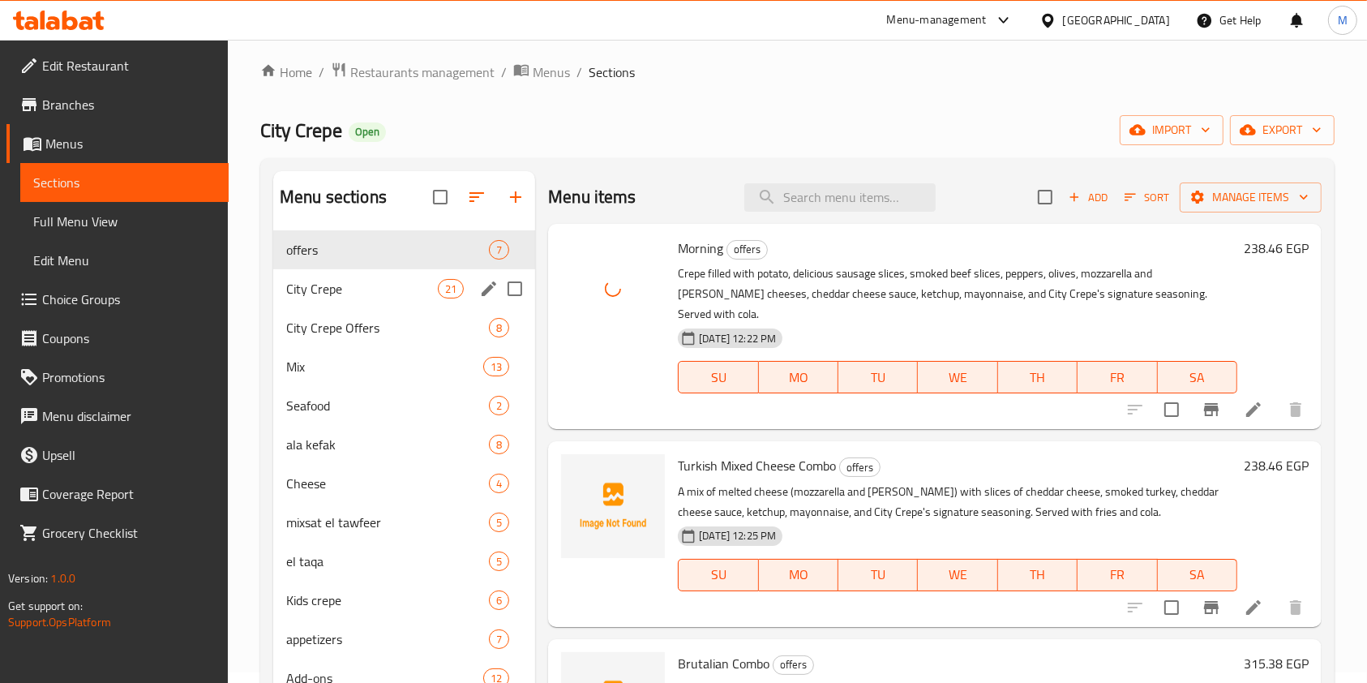
click at [366, 295] on span "City Crepe" at bounding box center [362, 288] width 152 height 19
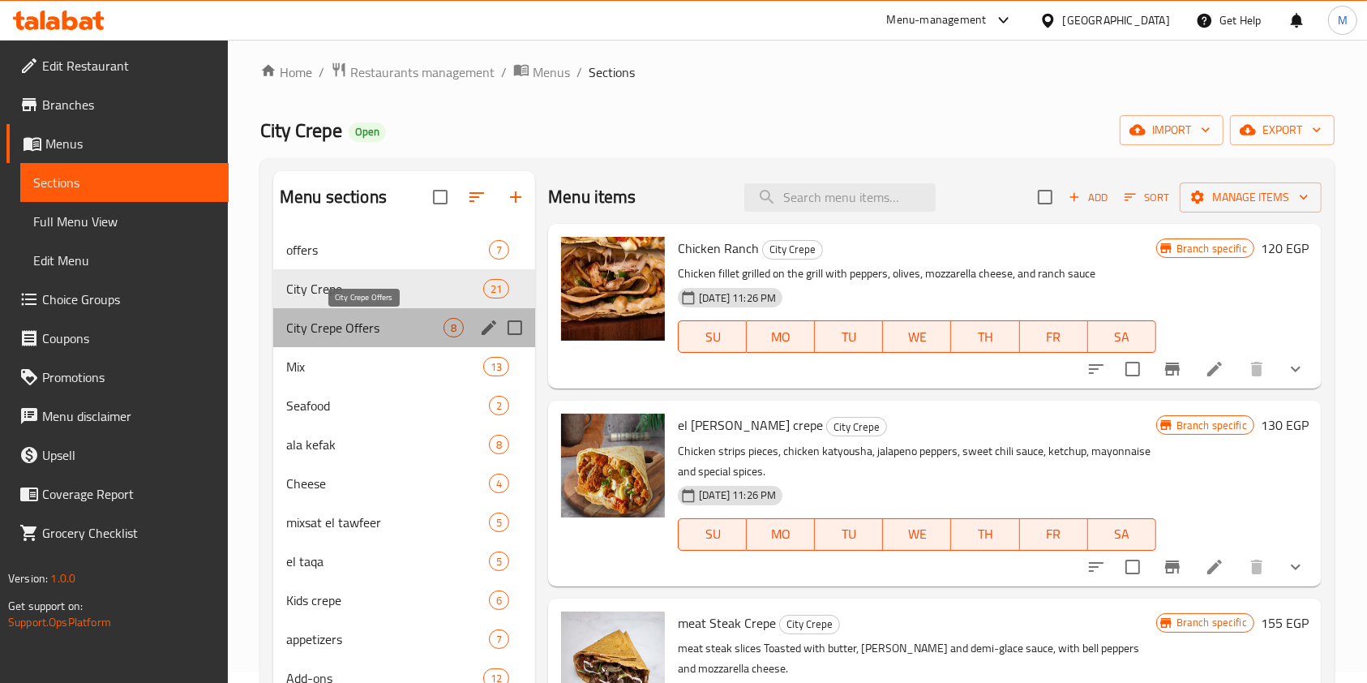
click at [369, 323] on span "City Crepe Offers" at bounding box center [364, 327] width 157 height 19
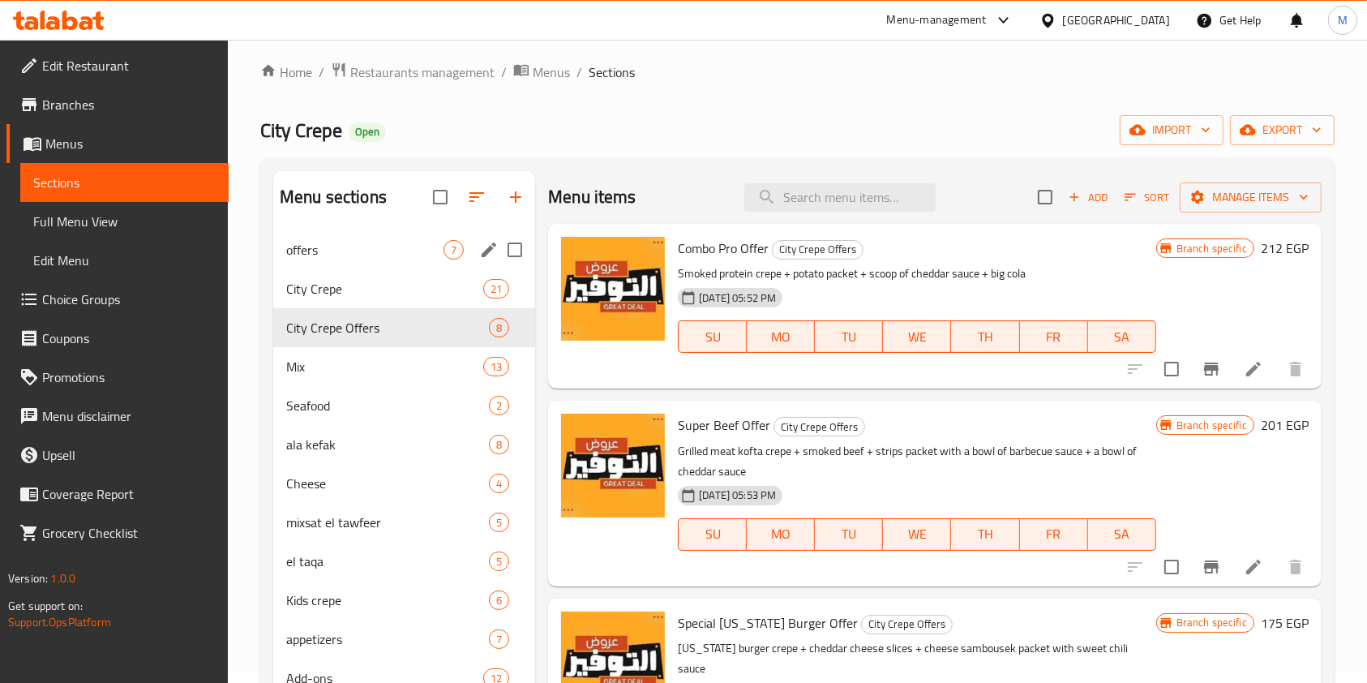
click at [350, 263] on div "offers 7" at bounding box center [404, 249] width 262 height 39
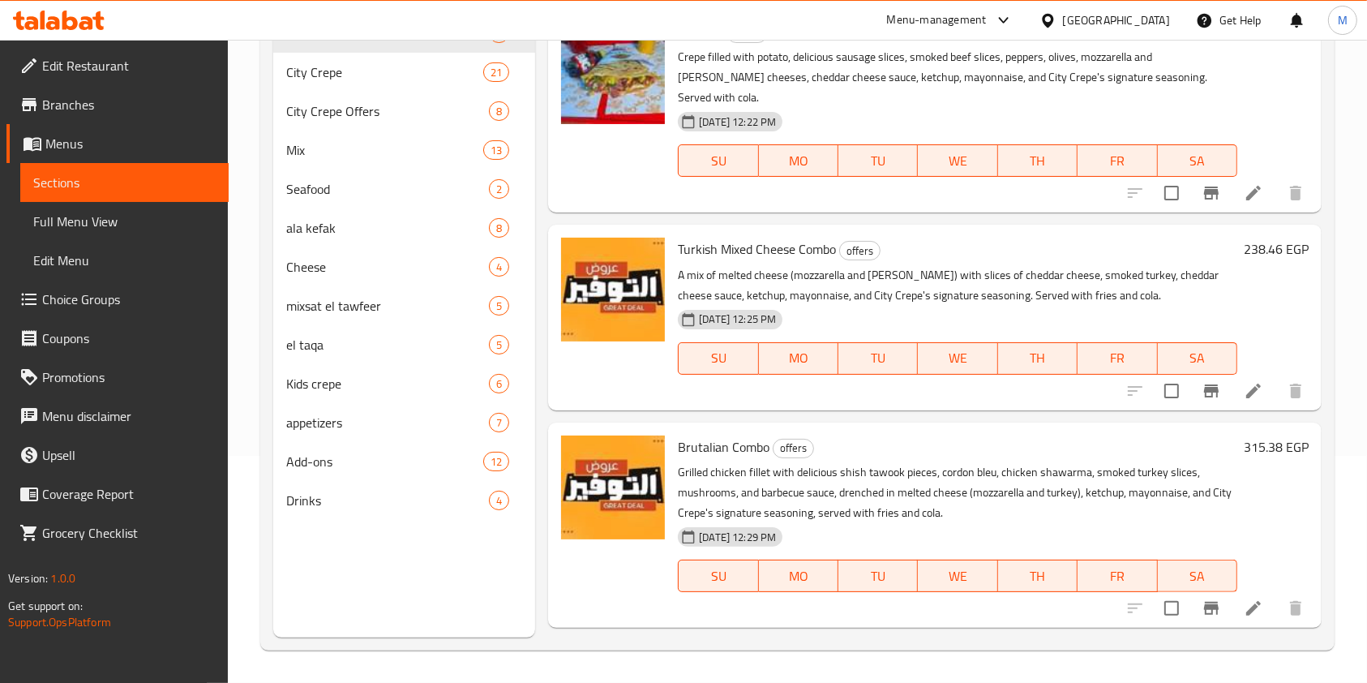
click at [123, 101] on span "Branches" at bounding box center [128, 104] width 173 height 19
